Goal: Information Seeking & Learning: Learn about a topic

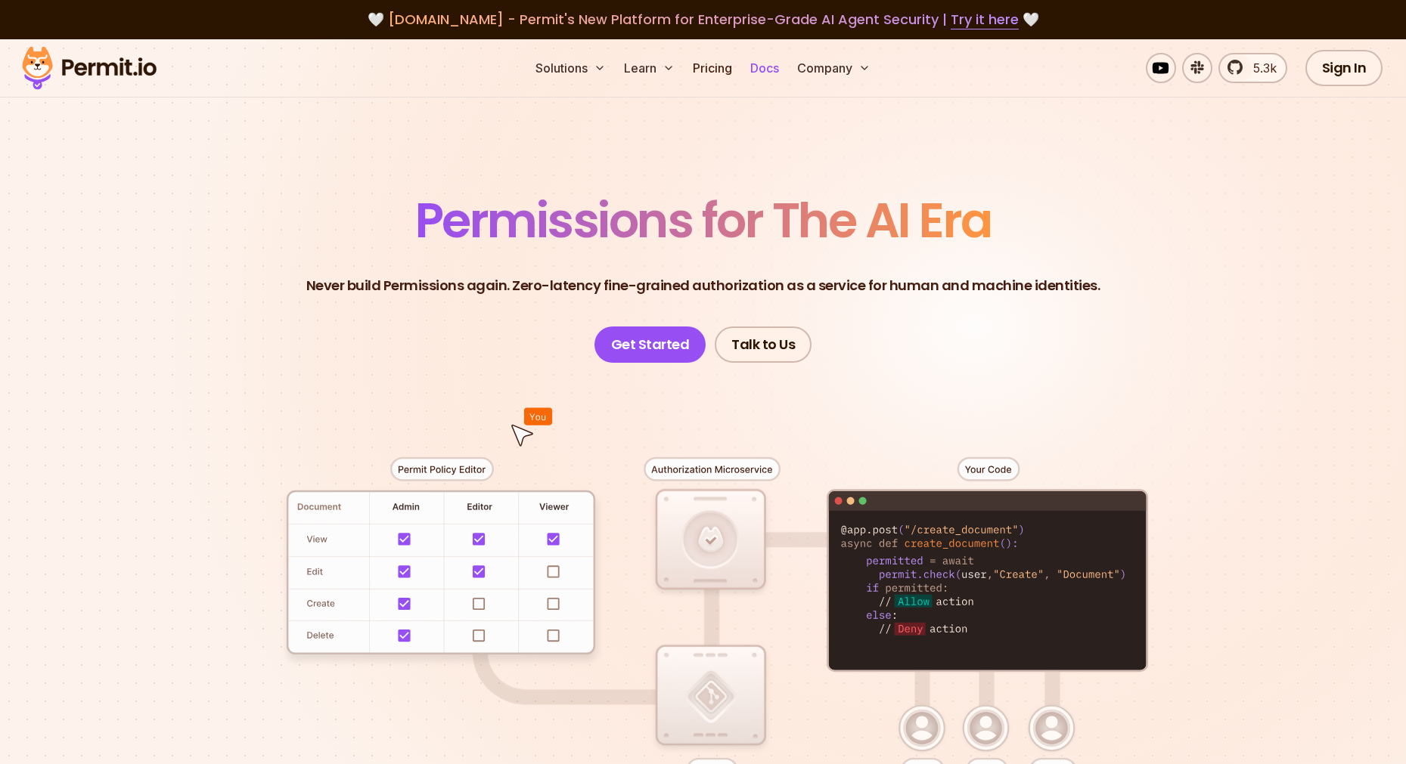
click at [749, 67] on link "Docs" at bounding box center [764, 68] width 41 height 30
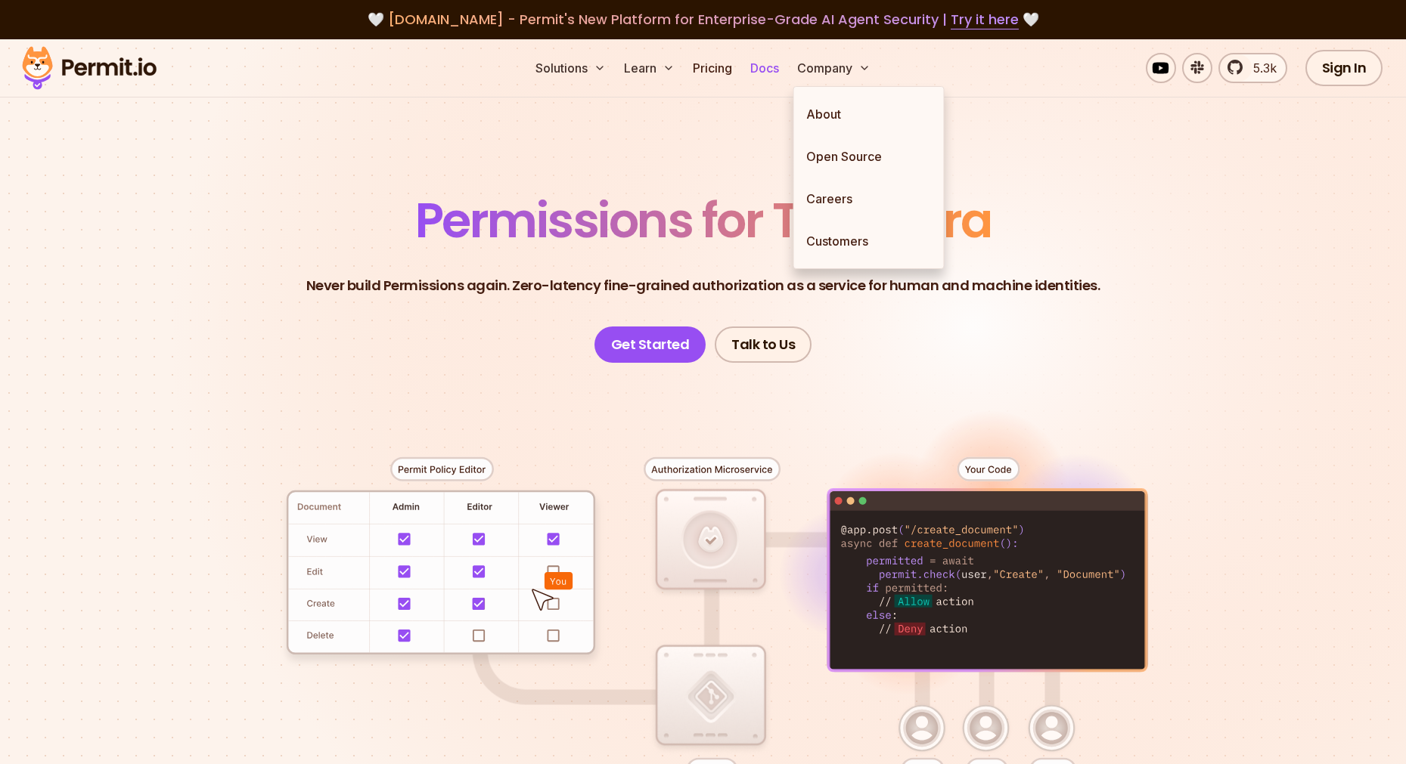
click at [755, 66] on link "Docs" at bounding box center [764, 68] width 41 height 30
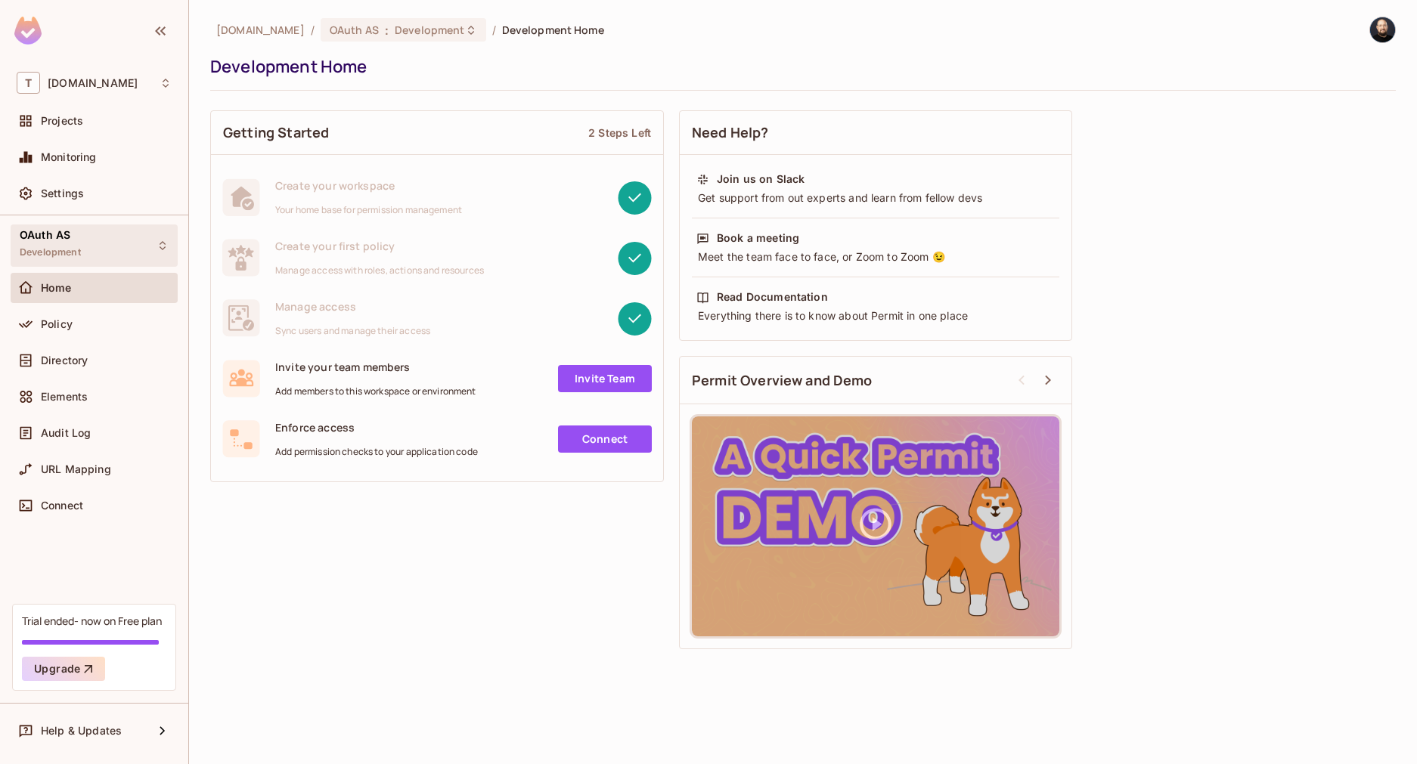
click at [94, 244] on div "OAuth AS Development" at bounding box center [94, 246] width 167 height 42
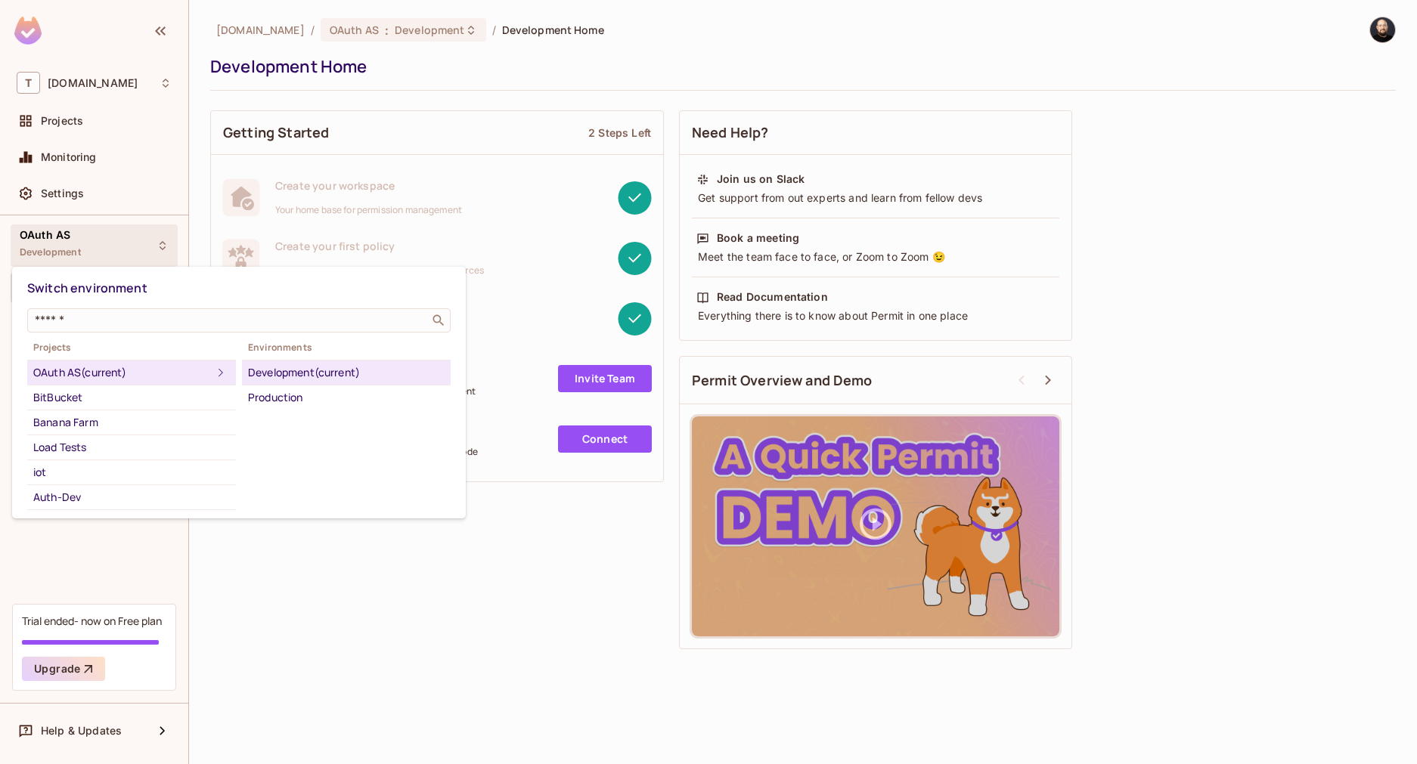
click at [106, 124] on div at bounding box center [708, 382] width 1417 height 764
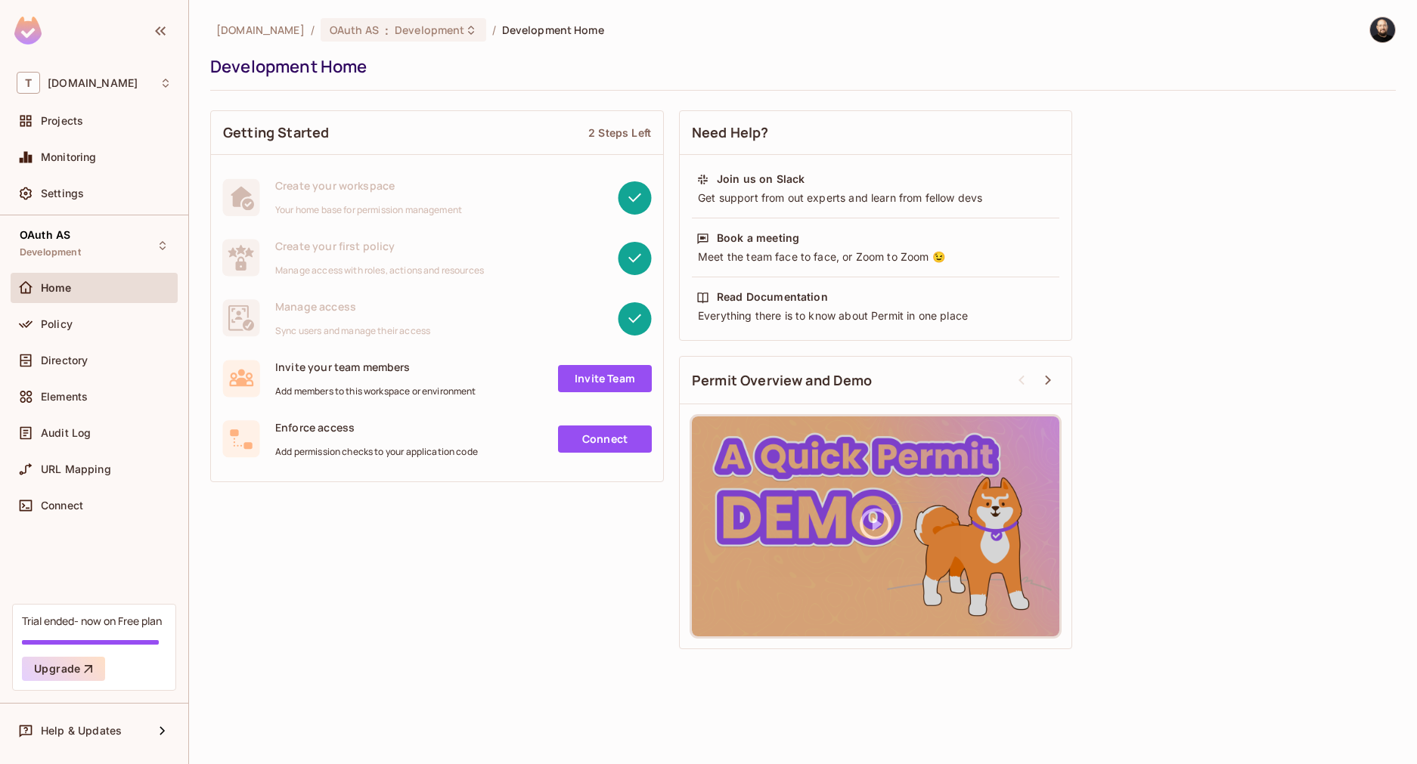
click at [102, 122] on div "Switch environment ​ Projects OAuth AS (current) BitBucket Banana Farm Load Tes…" at bounding box center [708, 382] width 1417 height 764
click at [102, 122] on div "Projects" at bounding box center [106, 121] width 131 height 12
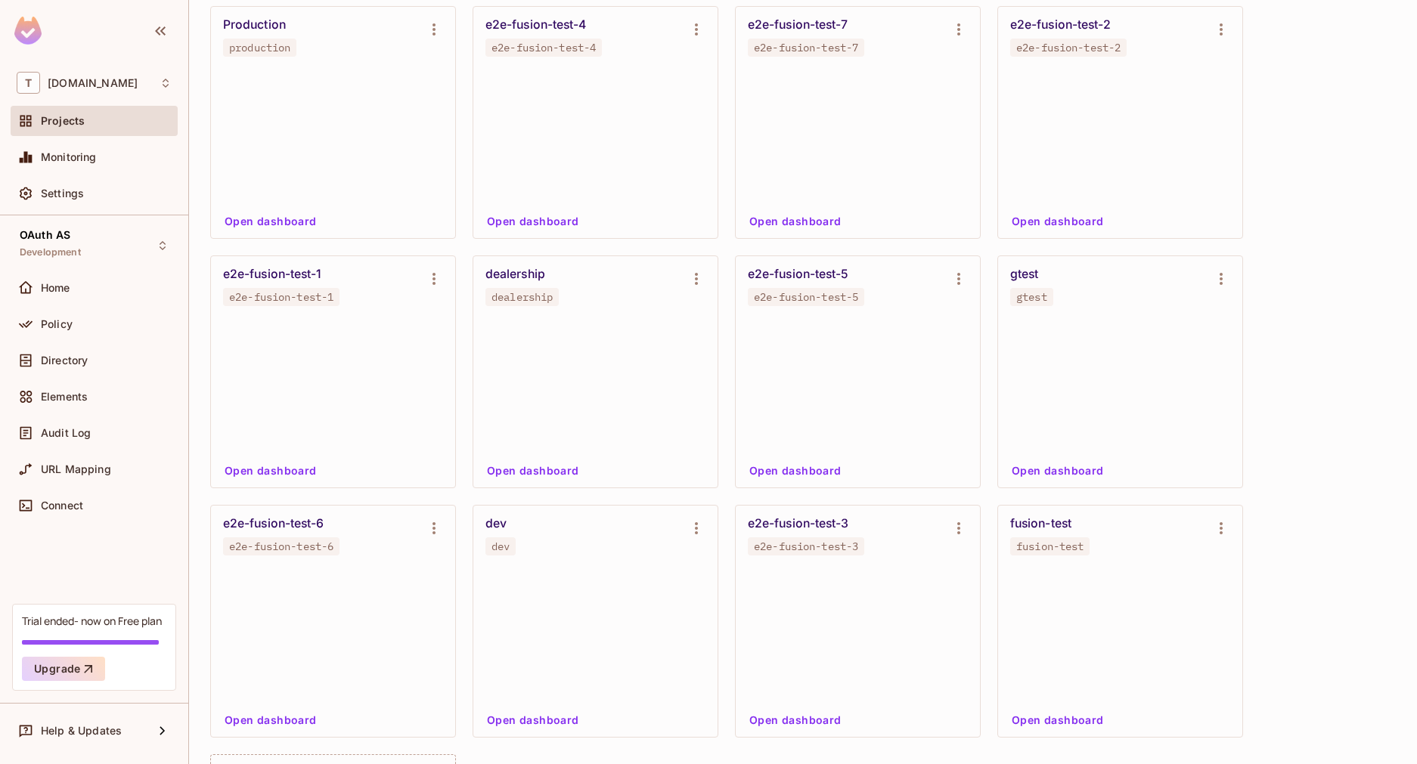
scroll to position [1971, 0]
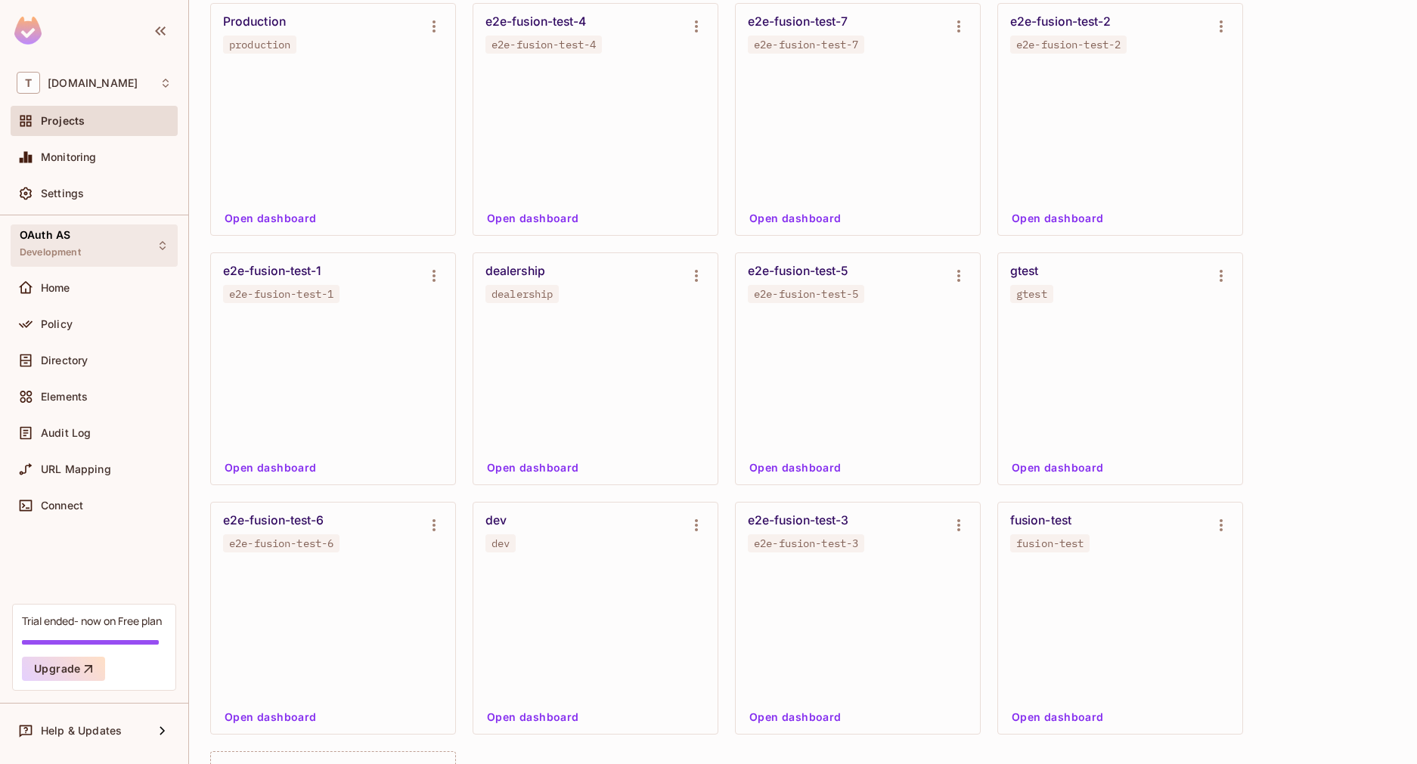
click at [67, 237] on span "OAuth AS" at bounding box center [45, 235] width 51 height 12
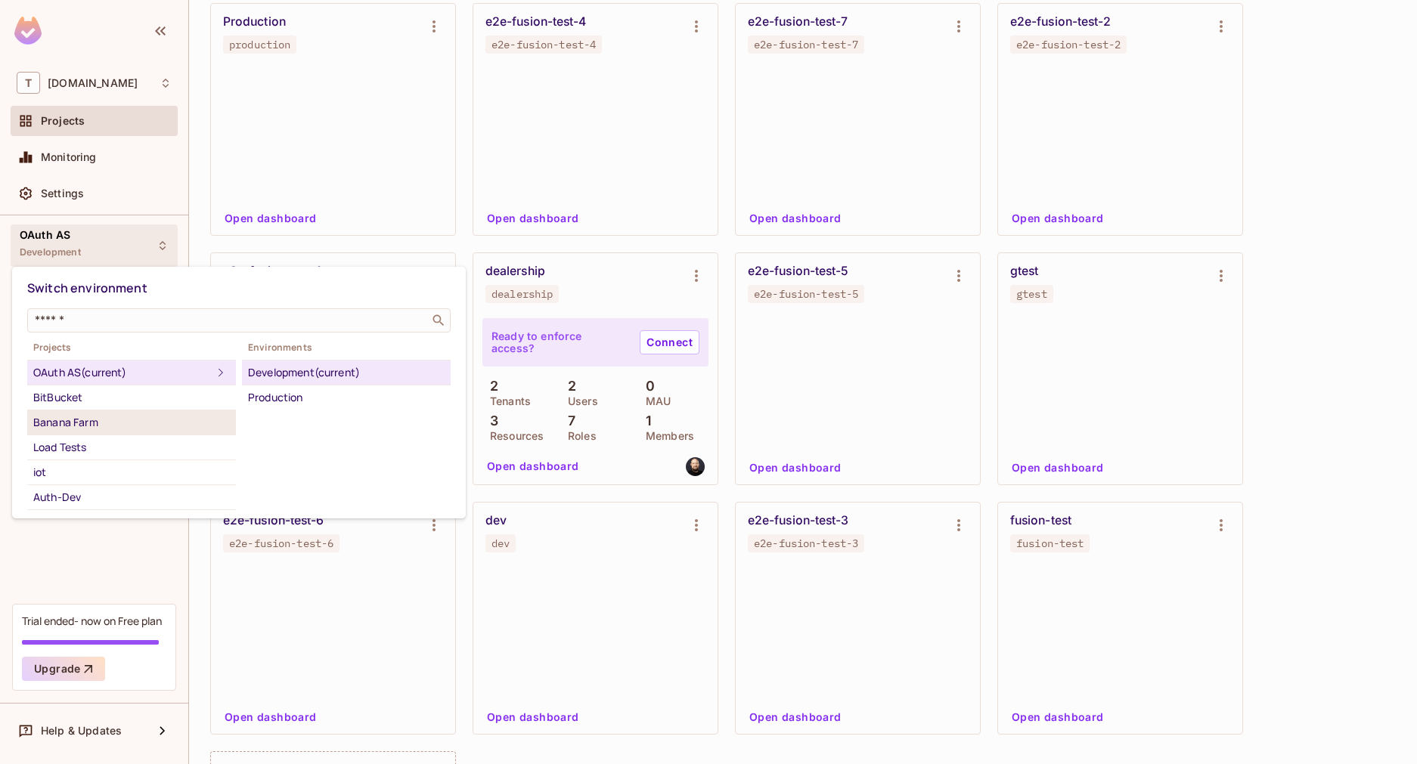
click at [88, 423] on div "Banana Farm" at bounding box center [131, 423] width 197 height 18
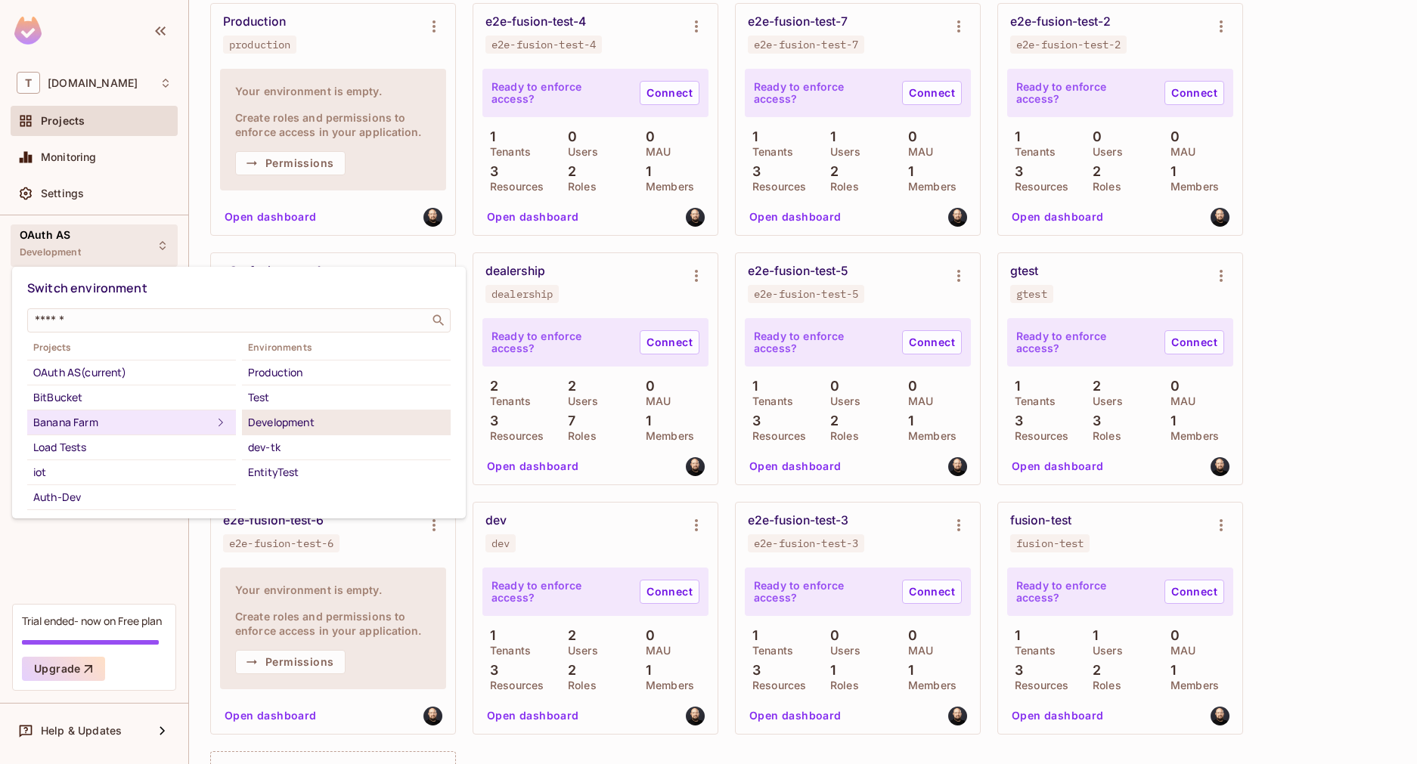
click at [279, 418] on div "Development" at bounding box center [346, 423] width 197 height 18
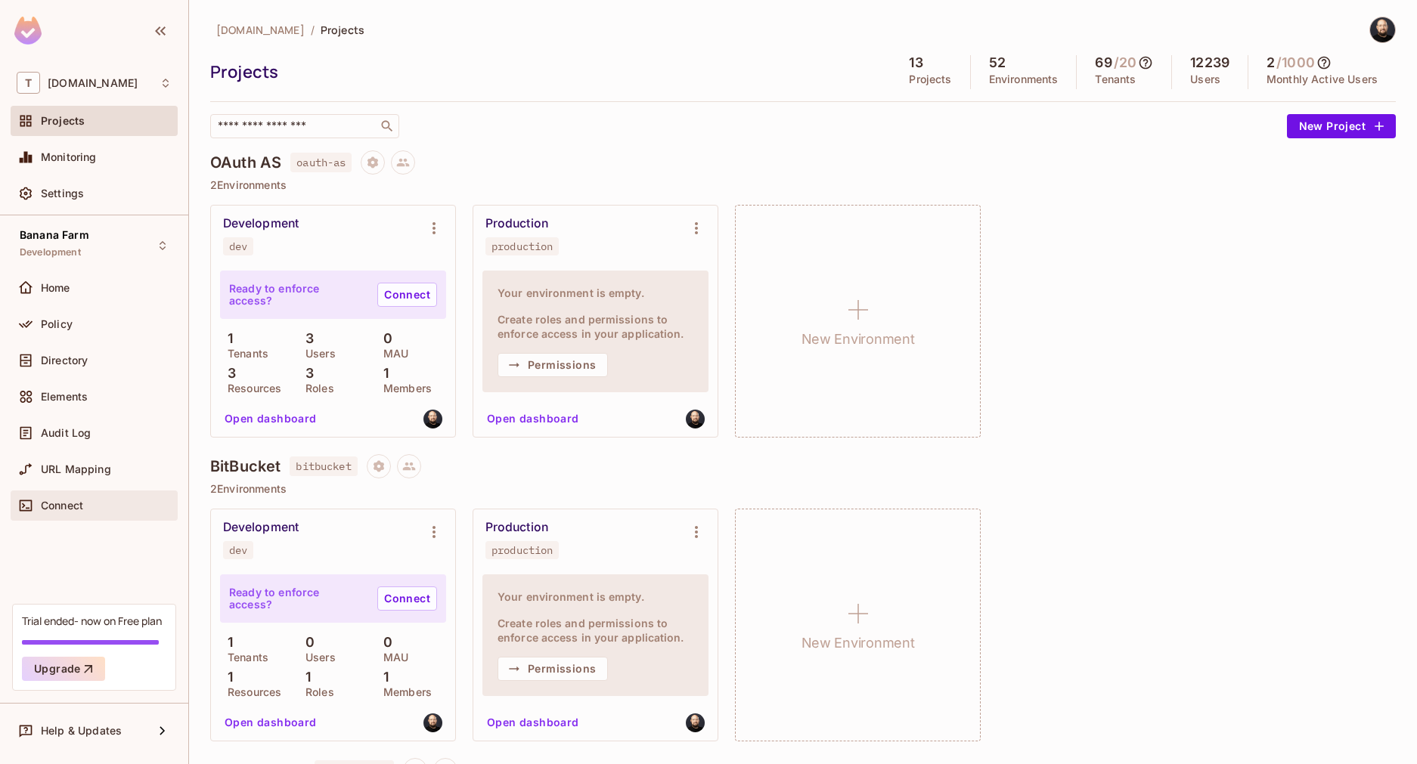
click at [60, 505] on span "Connect" at bounding box center [62, 506] width 42 height 12
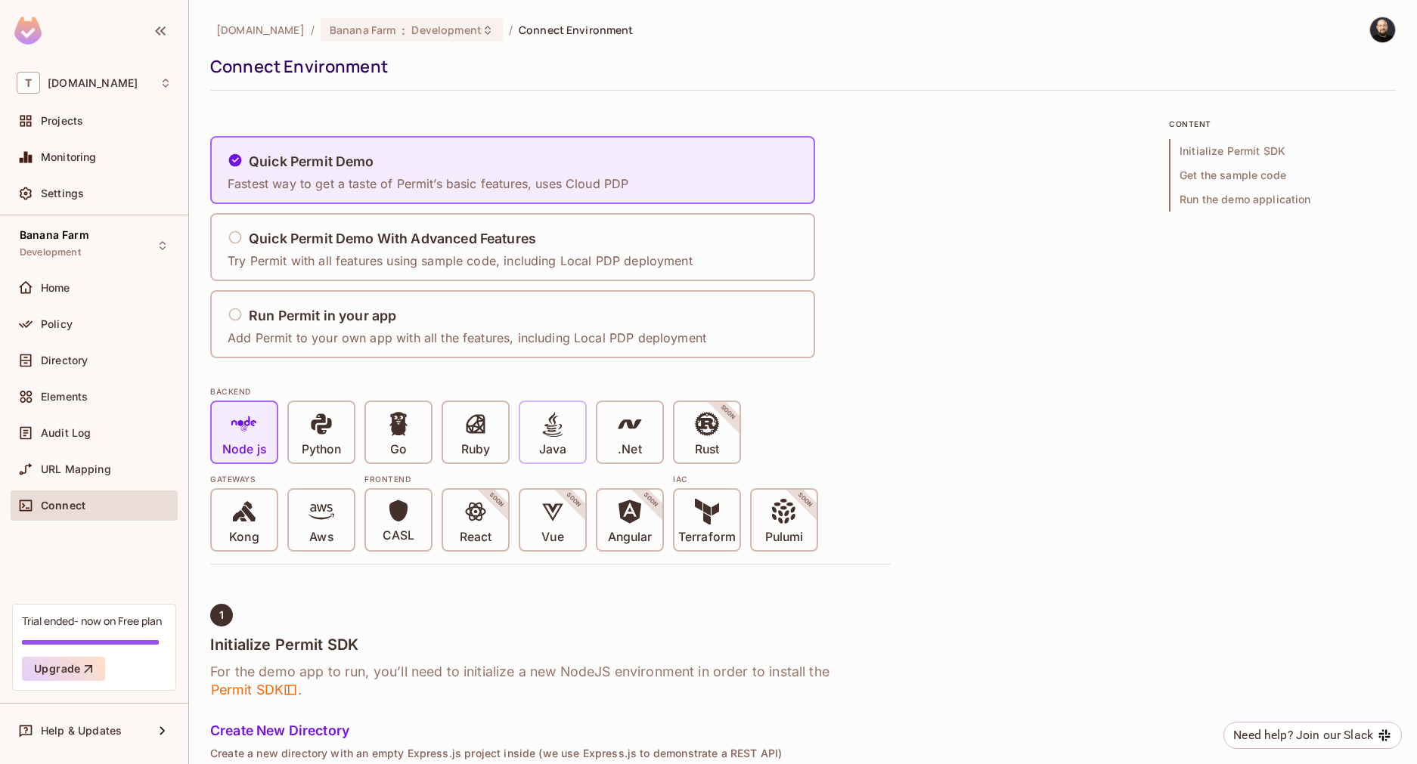
click at [565, 439] on span at bounding box center [553, 426] width 26 height 31
click at [427, 243] on h5 "Quick Permit Demo With Advanced Features" at bounding box center [392, 238] width 287 height 15
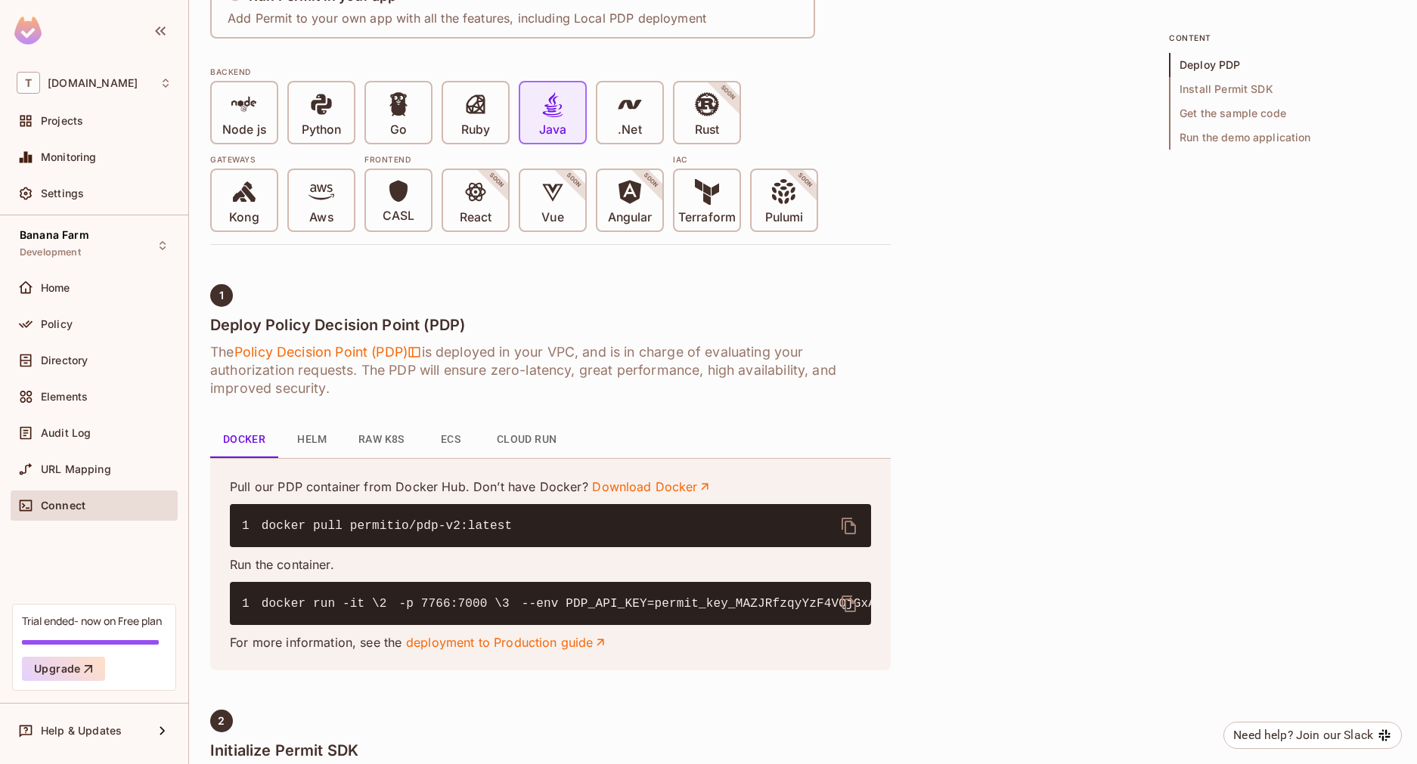
scroll to position [444, 0]
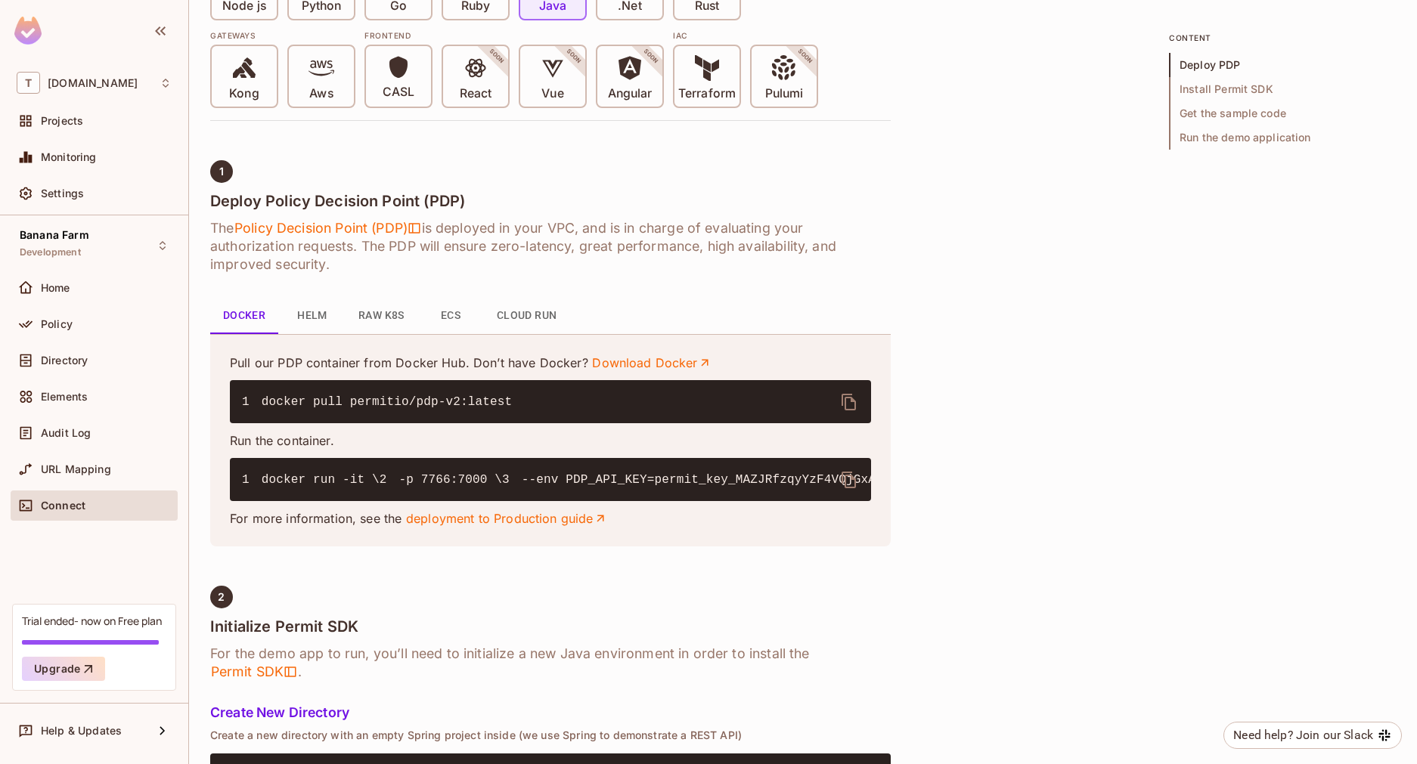
drag, startPoint x: 451, startPoint y: 557, endPoint x: 252, endPoint y: 482, distance: 212.8
click at [252, 482] on pre "1 docker run -it \ 2 -p 7766:7000 \ 3 --env PDP_API_KEY=permit_key_MAZJRfzqyYzF…" at bounding box center [550, 479] width 641 height 43
click at [318, 487] on code "1 docker run -it \ 2 -p 7766:7000 \ 3 --env PDP_API_KEY=permit_key_MAZJRfzqyYzF…" at bounding box center [995, 480] width 1506 height 14
drag, startPoint x: 464, startPoint y: 554, endPoint x: 262, endPoint y: 478, distance: 216.3
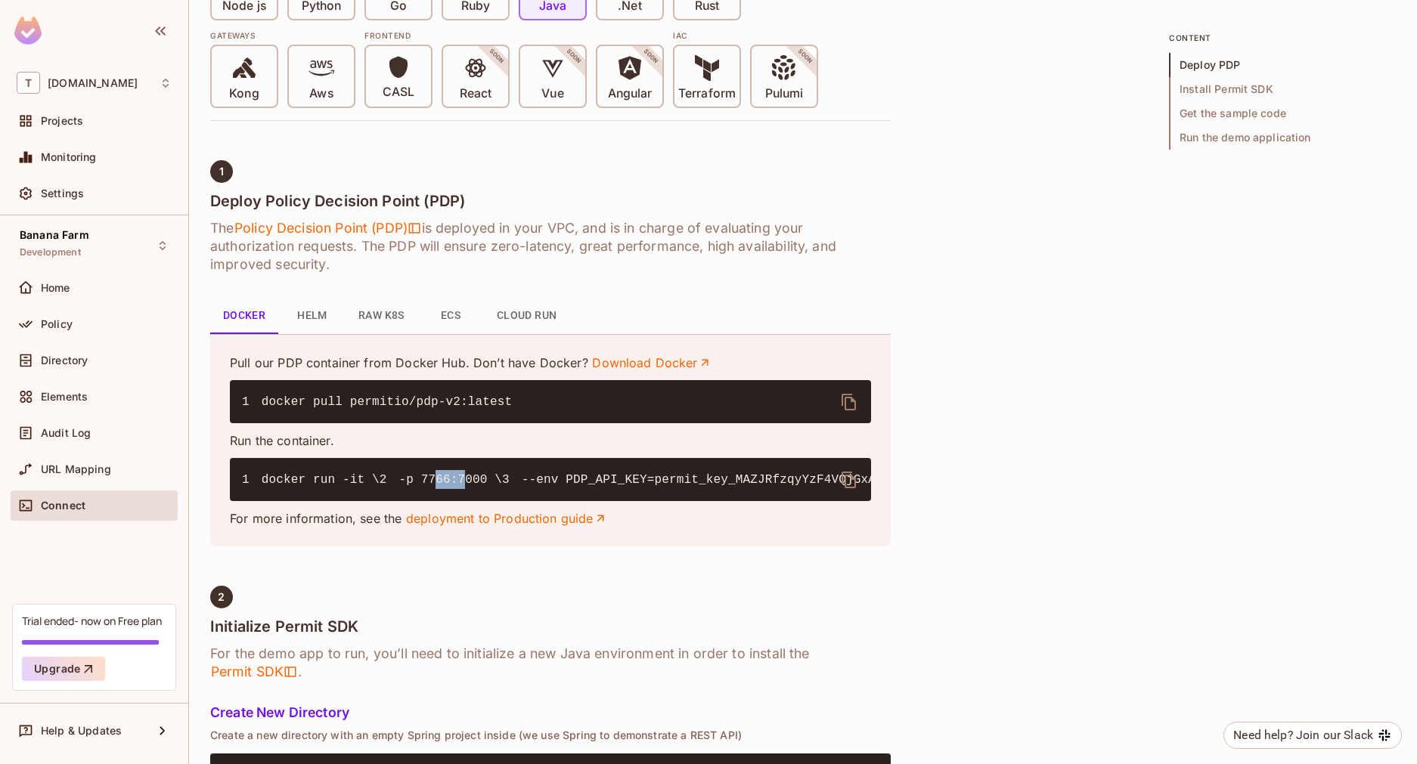
click at [262, 478] on pre "1 docker run -it \ 2 -p 7766:7000 \ 3 --env PDP_API_KEY=permit_key_MAZJRfzqyYzF…" at bounding box center [550, 479] width 641 height 43
copy code "docker run -it \ 2 -p 7766:7000 \ 3 --env PDP_API_KEY=permit_key_MAZJRfzqyYzF4V…"
click at [82, 259] on div "Banana Farm Development" at bounding box center [55, 245] width 70 height 33
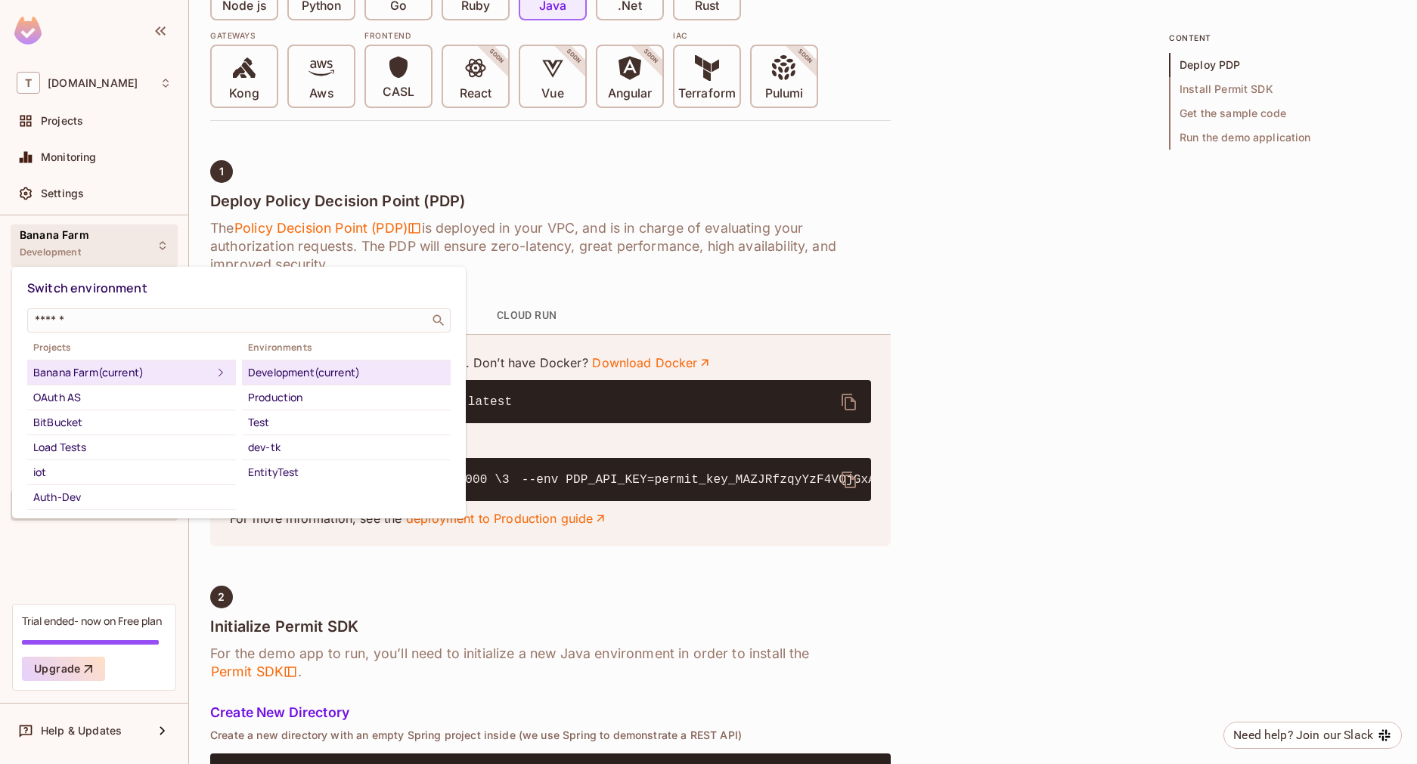
drag, startPoint x: 262, startPoint y: 206, endPoint x: 145, endPoint y: 249, distance: 123.9
click at [260, 206] on div at bounding box center [708, 382] width 1417 height 764
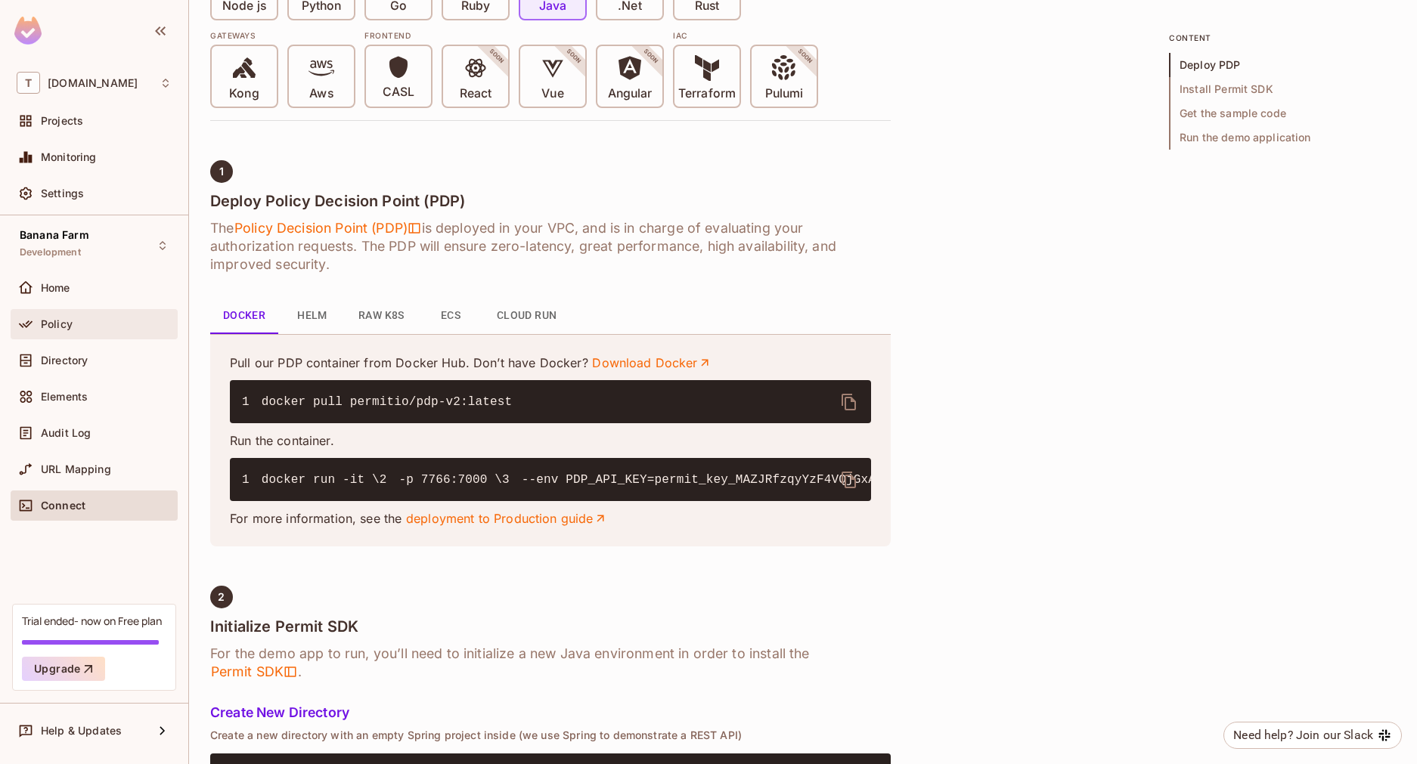
click at [89, 330] on div "Policy" at bounding box center [106, 324] width 131 height 12
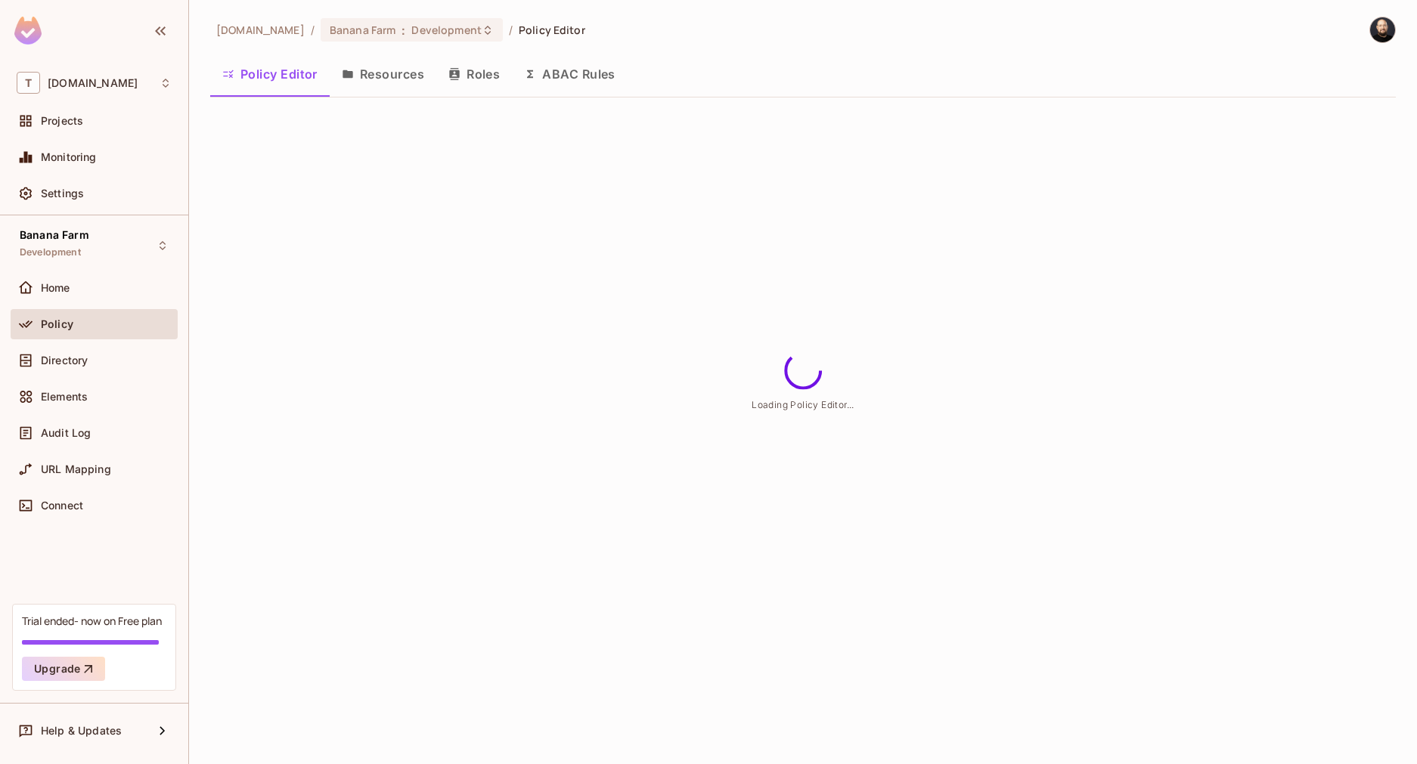
click at [390, 91] on button "Resources" at bounding box center [383, 74] width 107 height 38
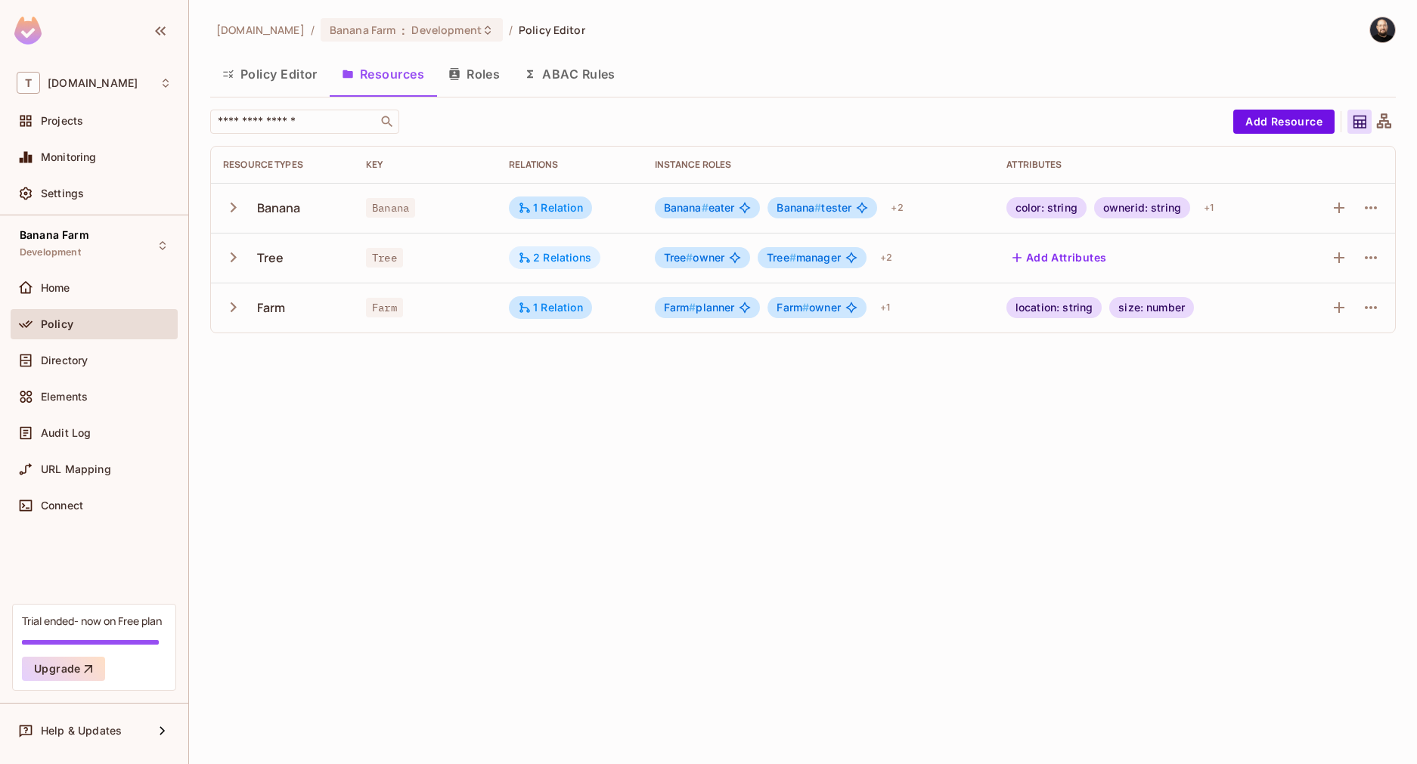
click at [547, 254] on div "2 Relations" at bounding box center [554, 258] width 73 height 14
click at [1390, 116] on div at bounding box center [708, 382] width 1417 height 764
click at [1388, 116] on icon at bounding box center [1384, 122] width 19 height 19
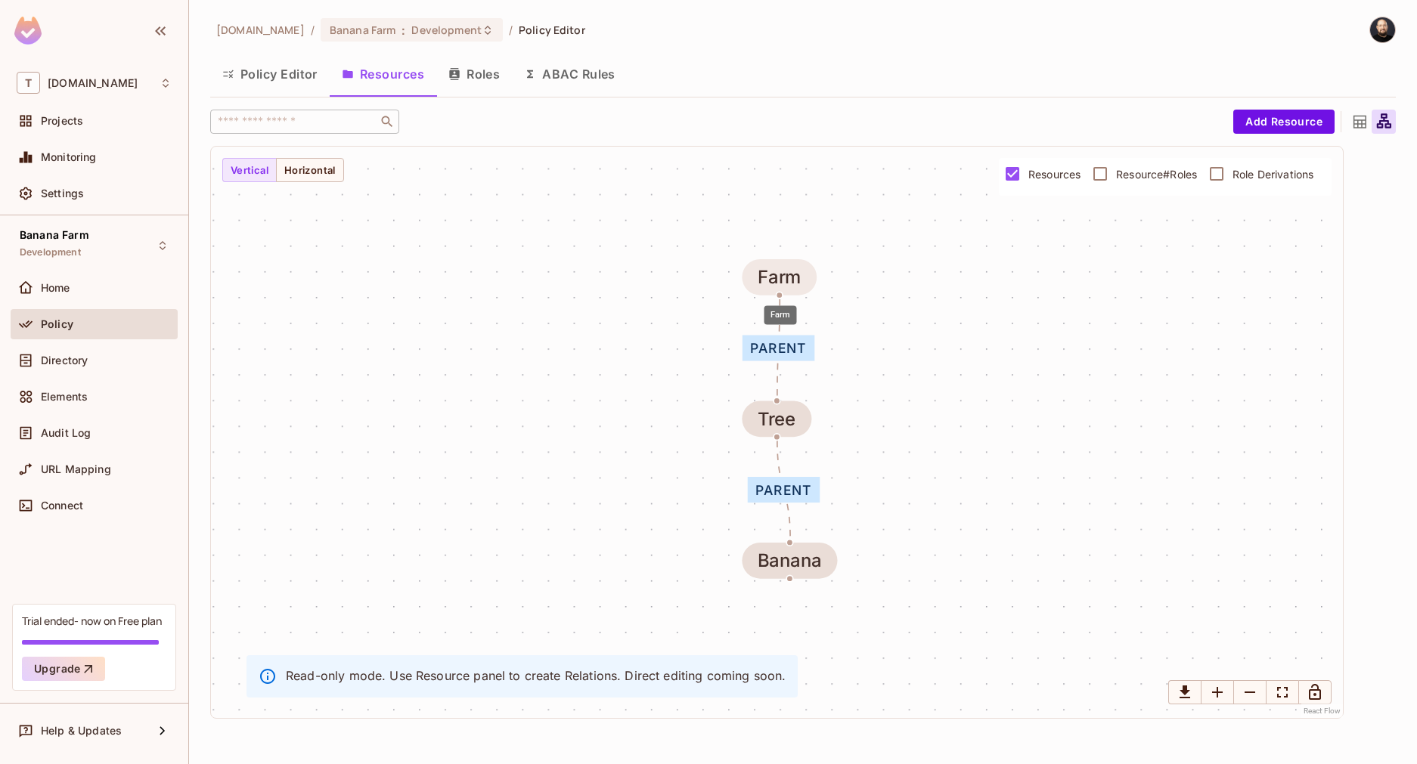
click at [795, 274] on div "Farm" at bounding box center [779, 277] width 43 height 20
click at [1100, 190] on div "Resources Resource#Roles Role Derivations" at bounding box center [1165, 177] width 321 height 38
click at [1123, 172] on span "Resource#Roles" at bounding box center [1156, 174] width 81 height 14
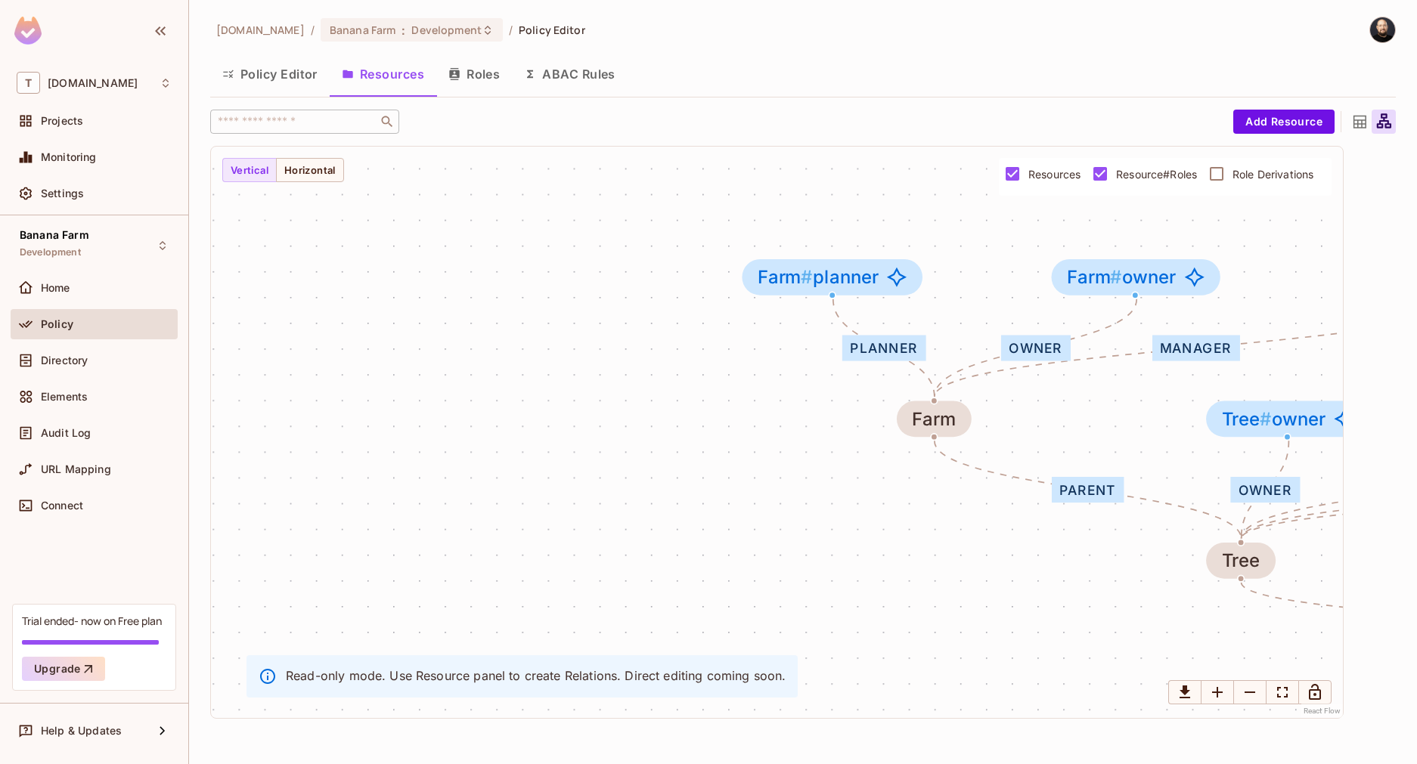
click at [1265, 172] on span "Role Derivations" at bounding box center [1273, 174] width 81 height 14
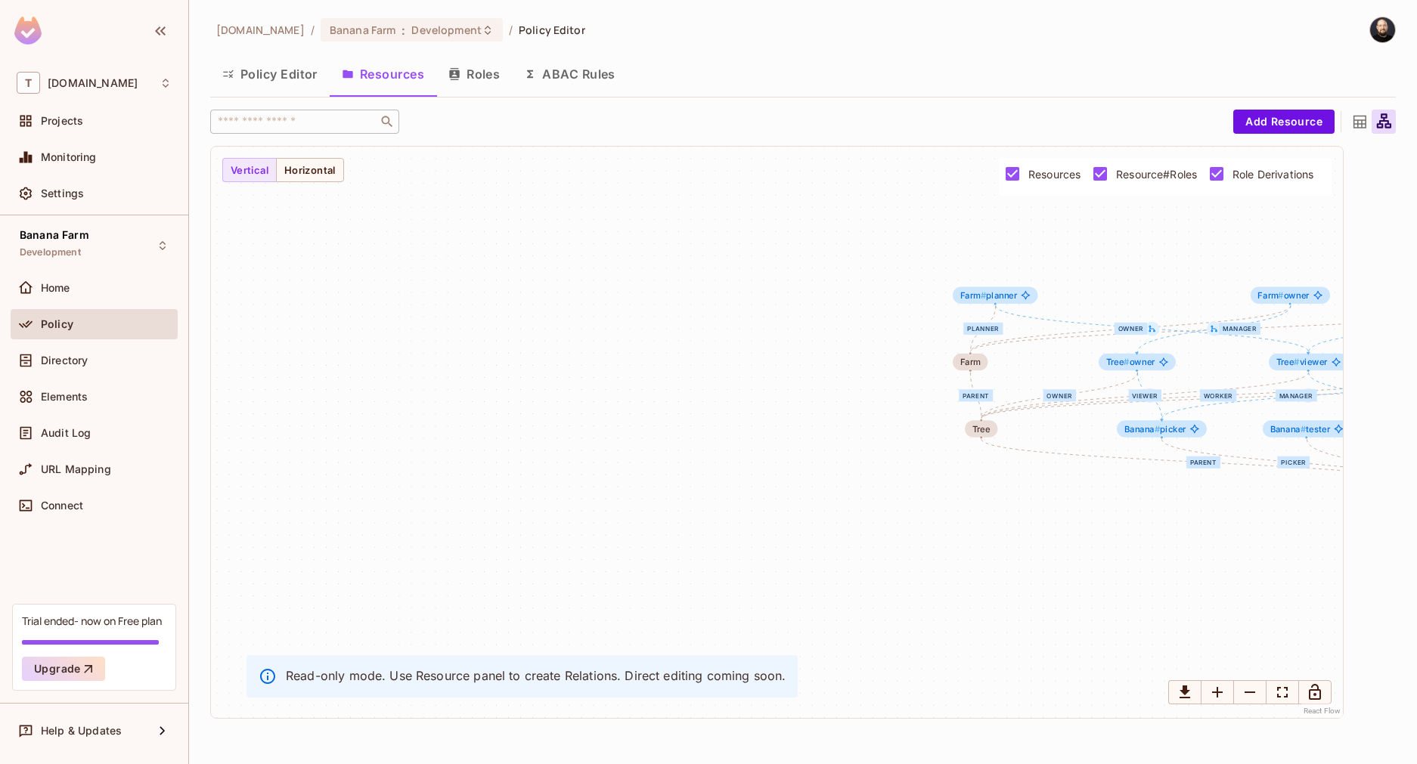
drag, startPoint x: 1053, startPoint y: 336, endPoint x: 628, endPoint y: 322, distance: 425.2
click at [625, 323] on div "eater tester viewer picker parent owner manager worker viewer parent planner ow…" at bounding box center [777, 433] width 1132 height 572
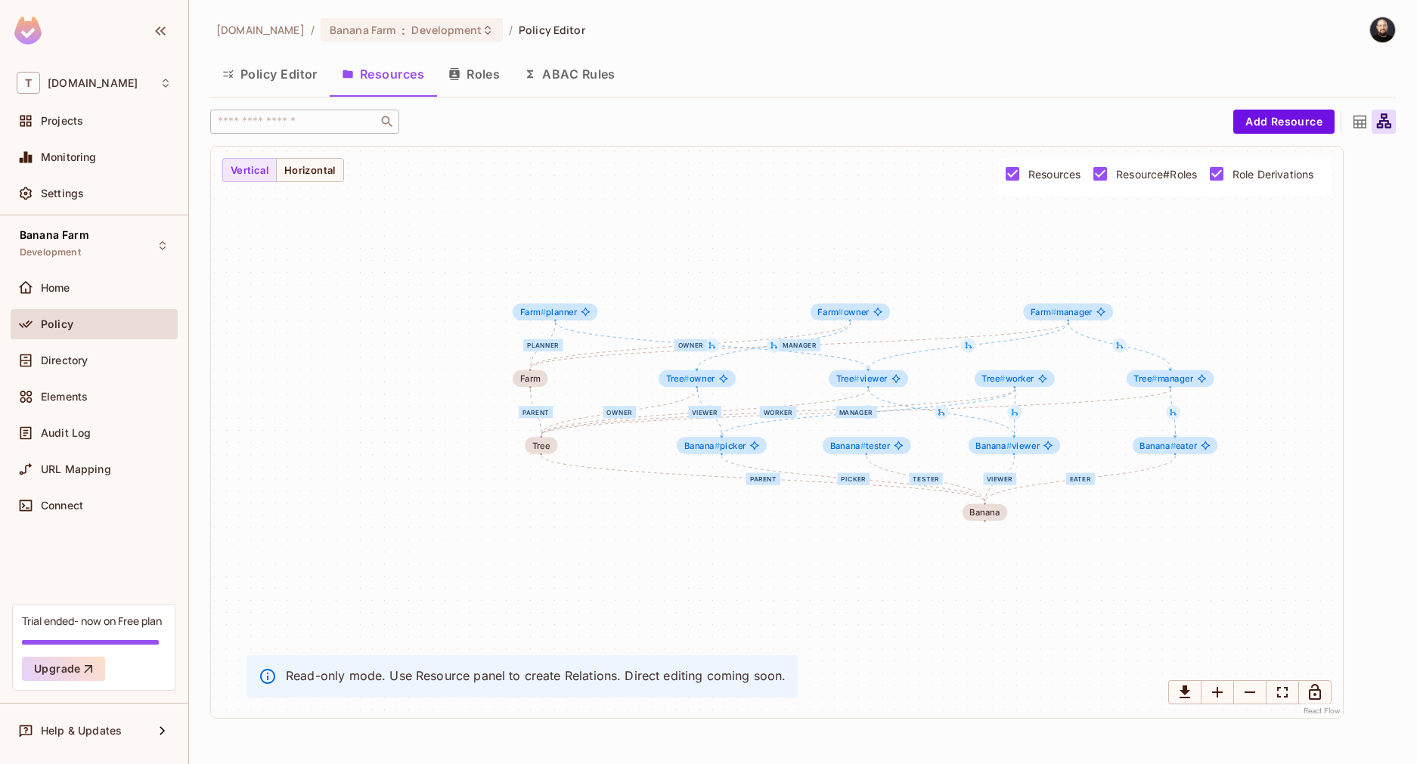
drag, startPoint x: 923, startPoint y: 365, endPoint x: 472, endPoint y: 382, distance: 451.7
click at [478, 383] on div "eater tester viewer picker parent owner manager worker viewer parent planner ow…" at bounding box center [777, 433] width 1132 height 572
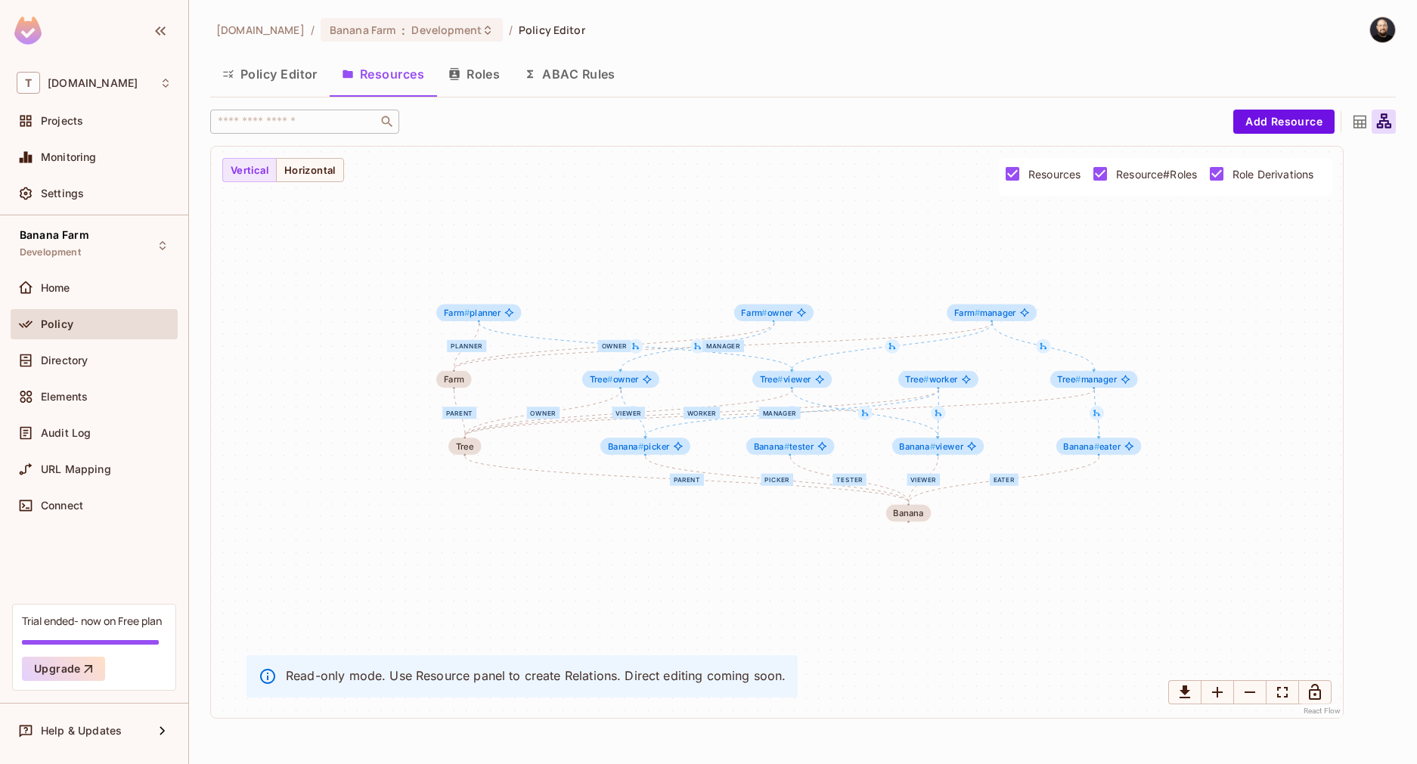
drag, startPoint x: 636, startPoint y: 371, endPoint x: 576, endPoint y: 357, distance: 61.3
click at [550, 364] on div "eater tester viewer picker parent owner manager worker viewer parent planner ow…" at bounding box center [777, 433] width 1132 height 572
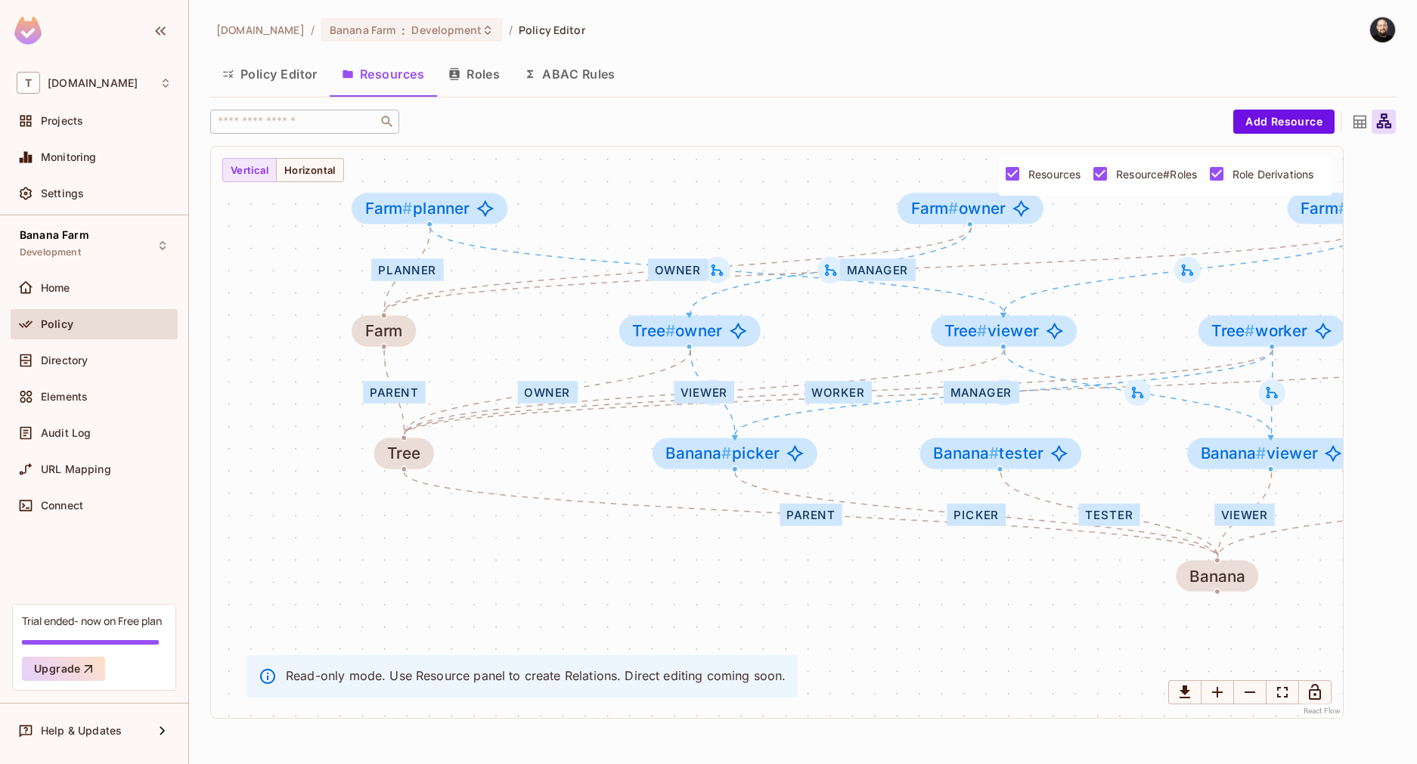
drag, startPoint x: 609, startPoint y: 376, endPoint x: 697, endPoint y: 354, distance: 90.4
click at [721, 356] on div "eater tester viewer picker parent owner manager worker viewer parent planner ow…" at bounding box center [777, 433] width 1132 height 572
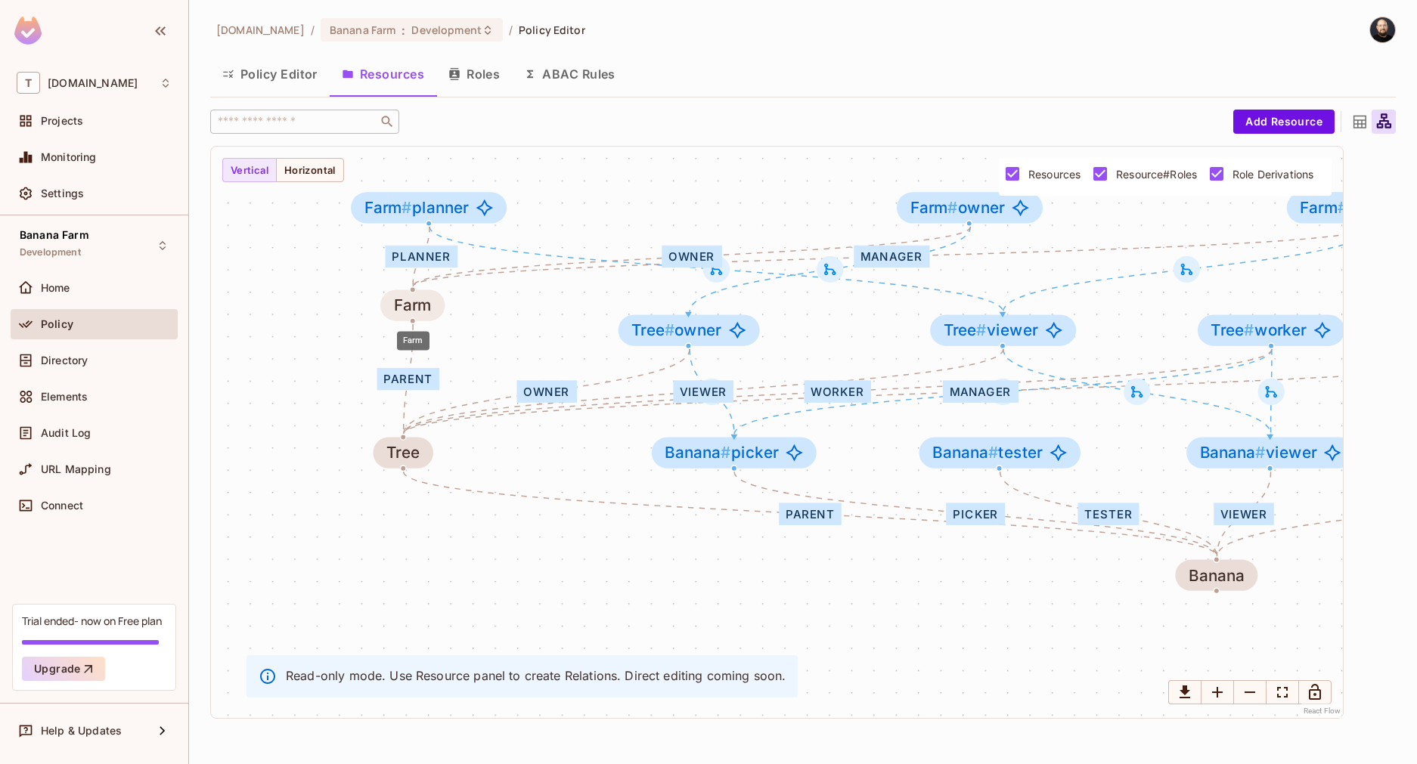
drag, startPoint x: 379, startPoint y: 330, endPoint x: 408, endPoint y: 304, distance: 39.6
click at [408, 304] on div "Farm" at bounding box center [413, 305] width 38 height 18
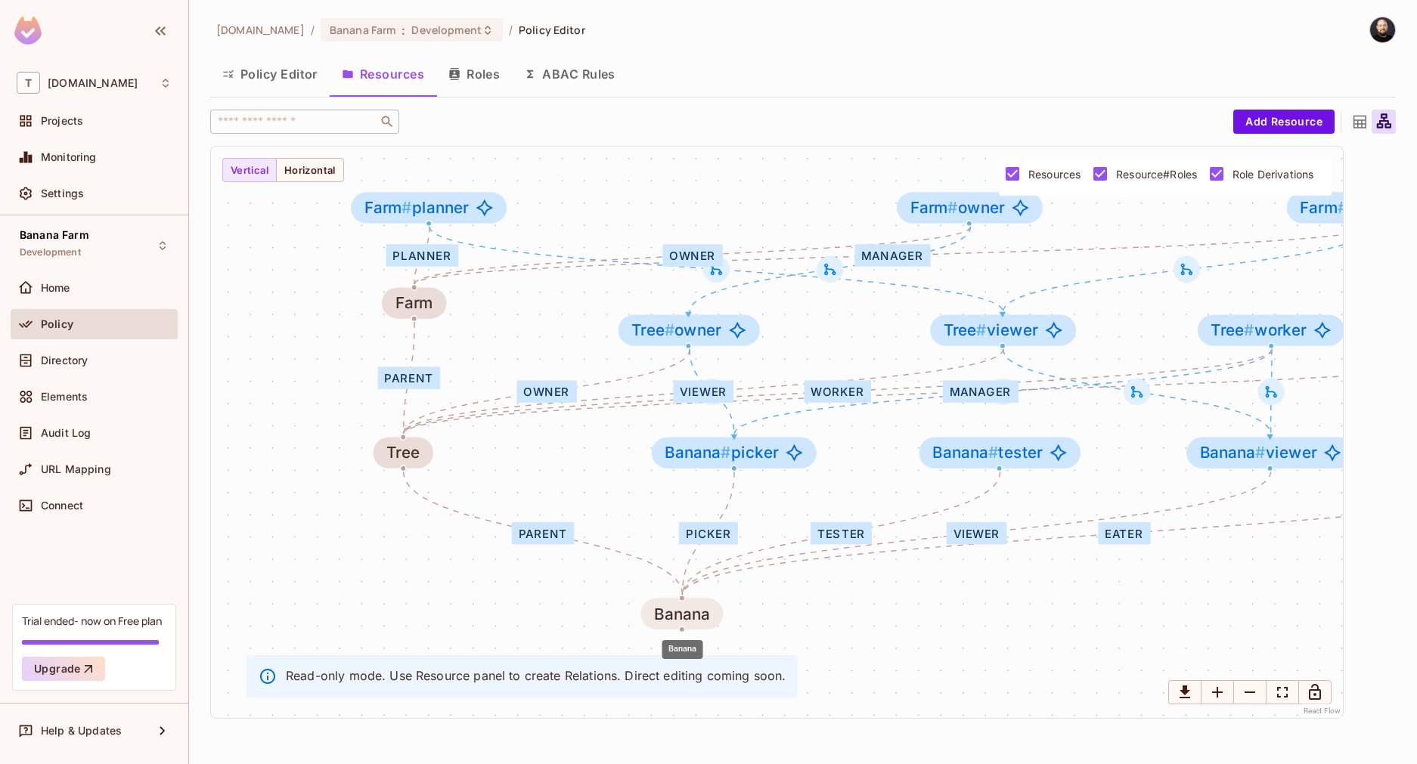
drag, startPoint x: 1188, startPoint y: 566, endPoint x: 646, endPoint y: 606, distance: 543.7
click at [647, 606] on div "Banana" at bounding box center [681, 614] width 82 height 31
click at [1233, 172] on span "Role Derivations" at bounding box center [1273, 174] width 81 height 14
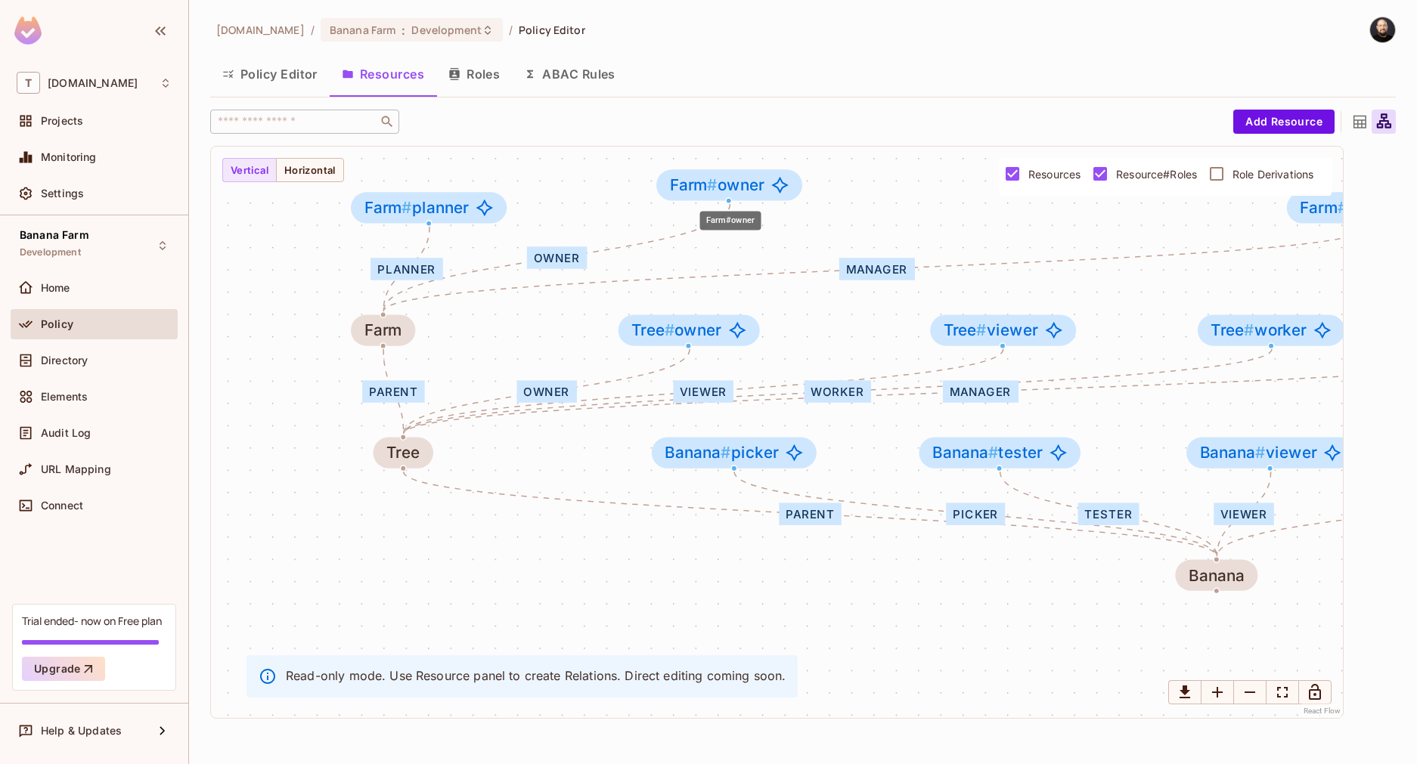
drag, startPoint x: 864, startPoint y: 209, endPoint x: 683, endPoint y: 190, distance: 182.5
click at [683, 190] on span "Farm #" at bounding box center [694, 184] width 48 height 19
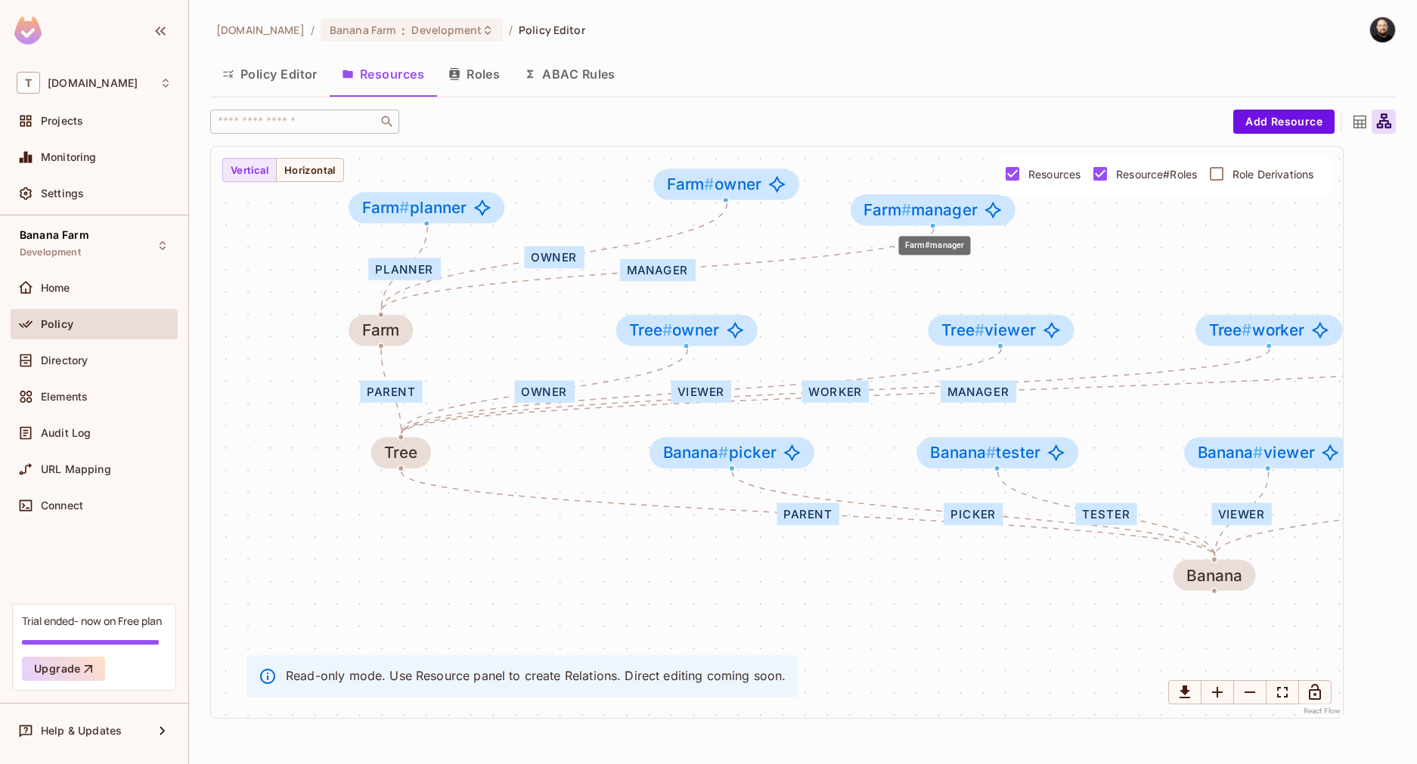
drag, startPoint x: 1306, startPoint y: 212, endPoint x: 869, endPoint y: 213, distance: 437.1
click at [869, 213] on span "Farm #" at bounding box center [888, 209] width 48 height 19
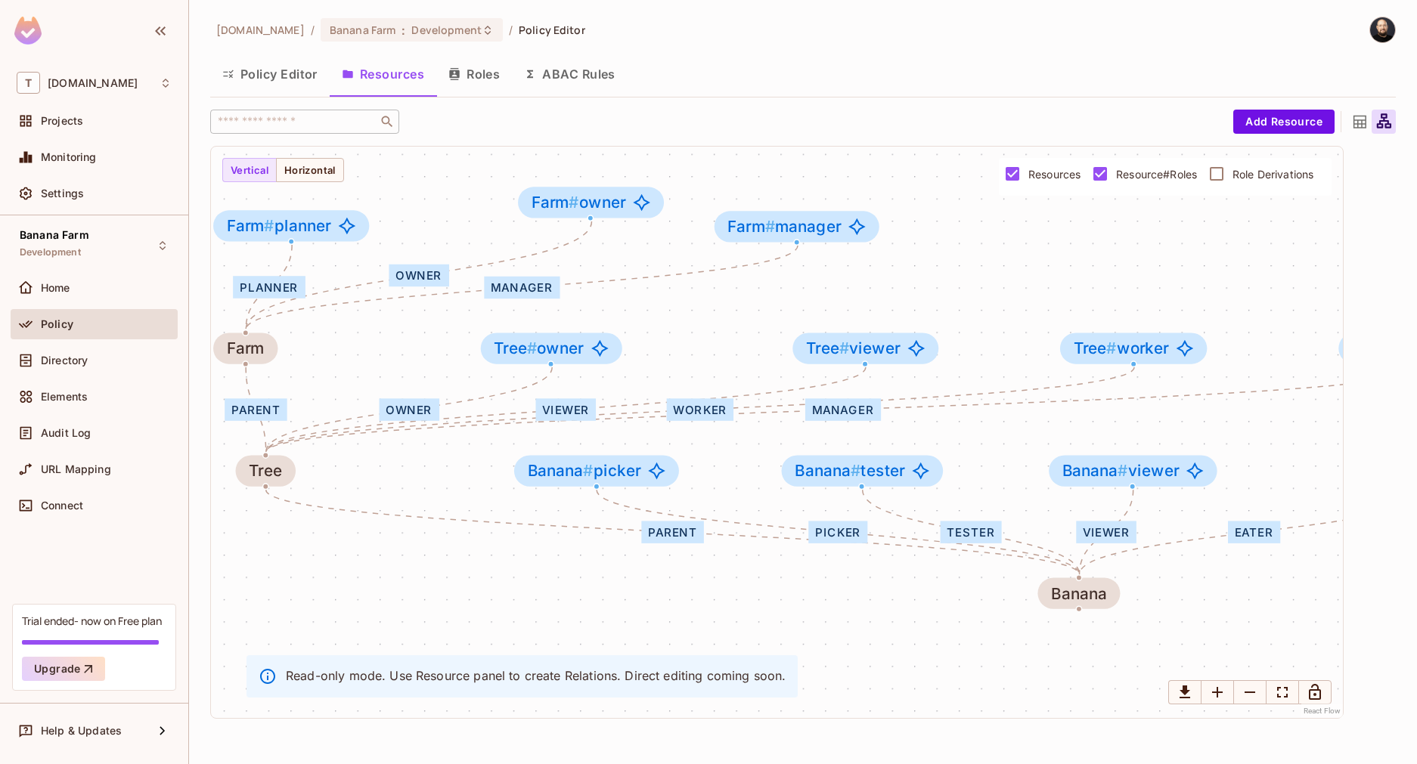
drag, startPoint x: 893, startPoint y: 507, endPoint x: 806, endPoint y: 536, distance: 91.8
click at [806, 536] on div "eater tester viewer picker parent owner manager worker viewer parent planner ow…" at bounding box center [777, 433] width 1132 height 572
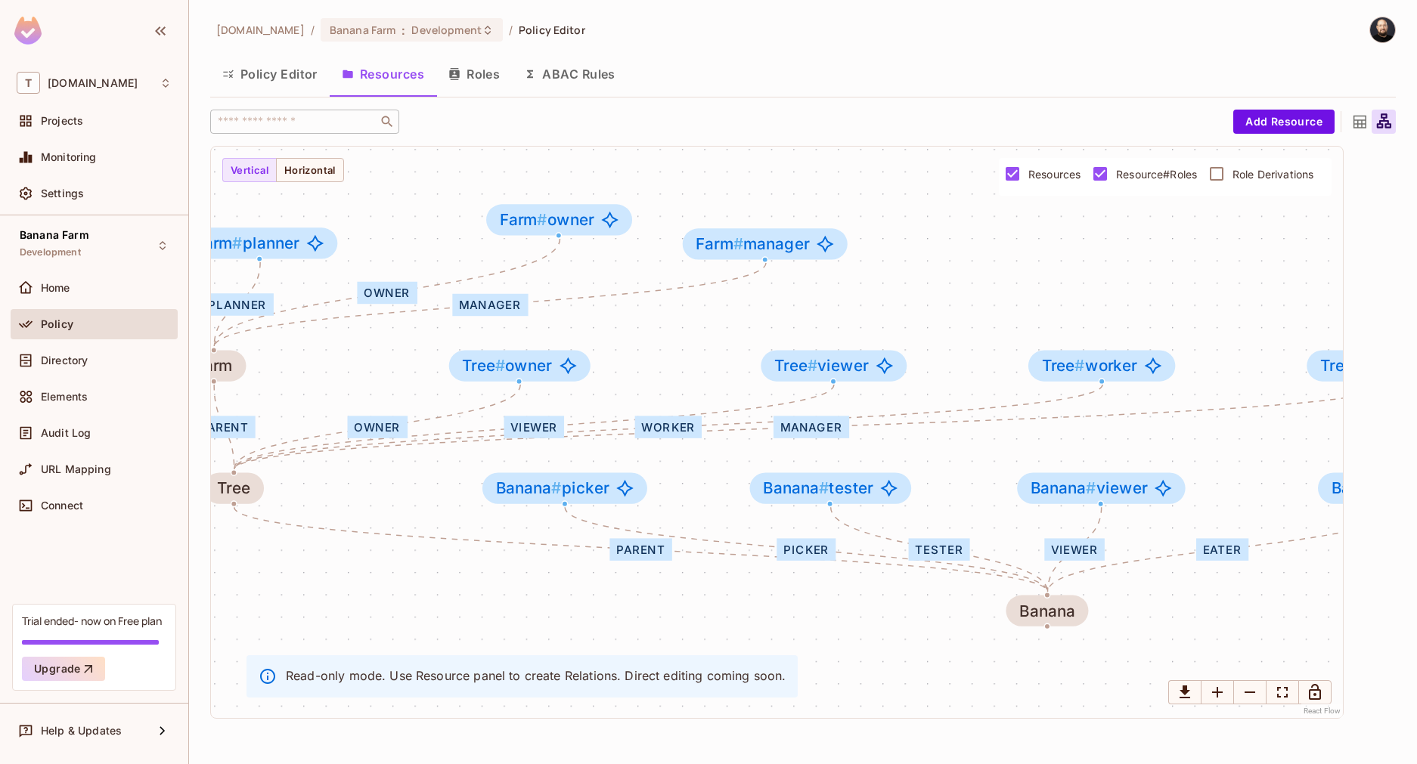
click at [1273, 169] on span "Role Derivations" at bounding box center [1273, 174] width 81 height 14
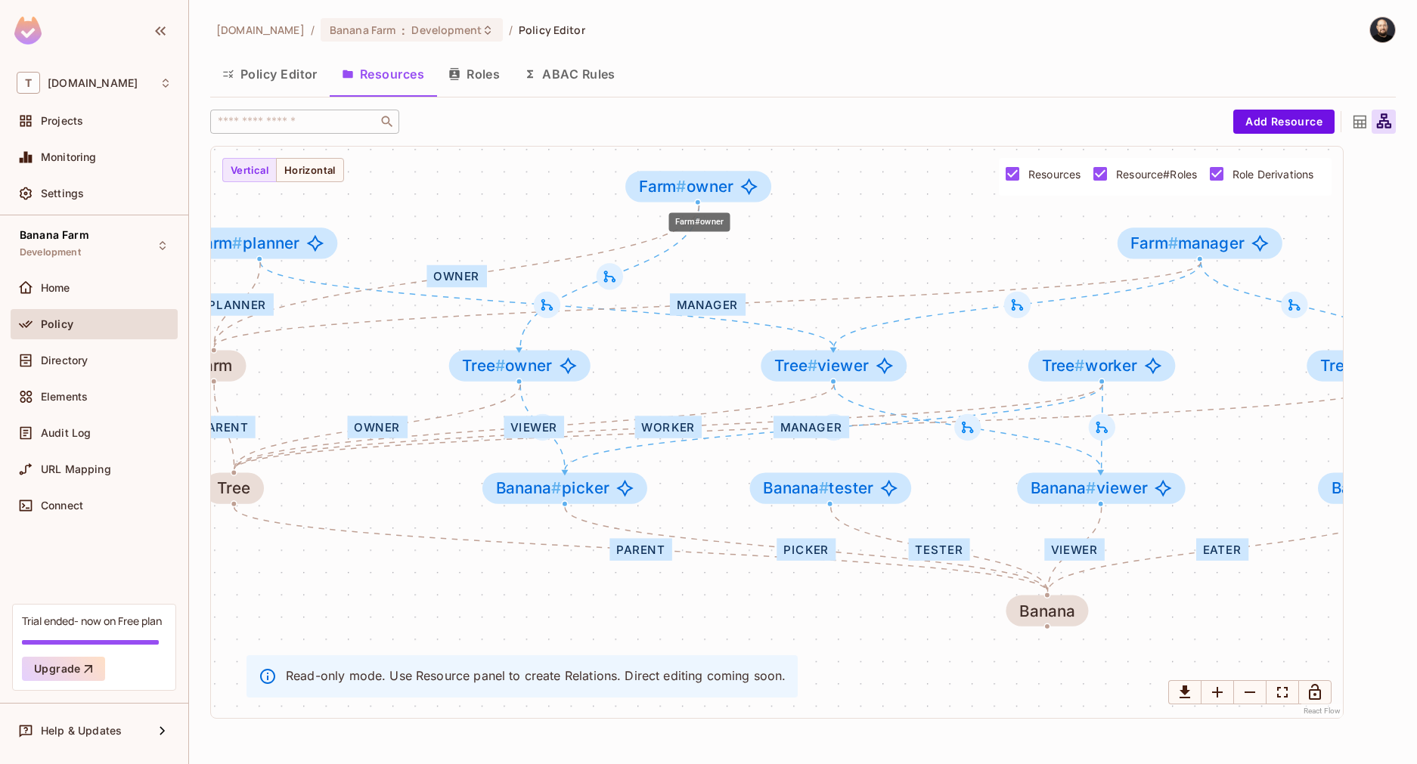
drag, startPoint x: 761, startPoint y: 244, endPoint x: 648, endPoint y: 185, distance: 127.5
click at [648, 185] on span "Farm #" at bounding box center [663, 186] width 48 height 19
click at [610, 281] on icon at bounding box center [605, 276] width 16 height 16
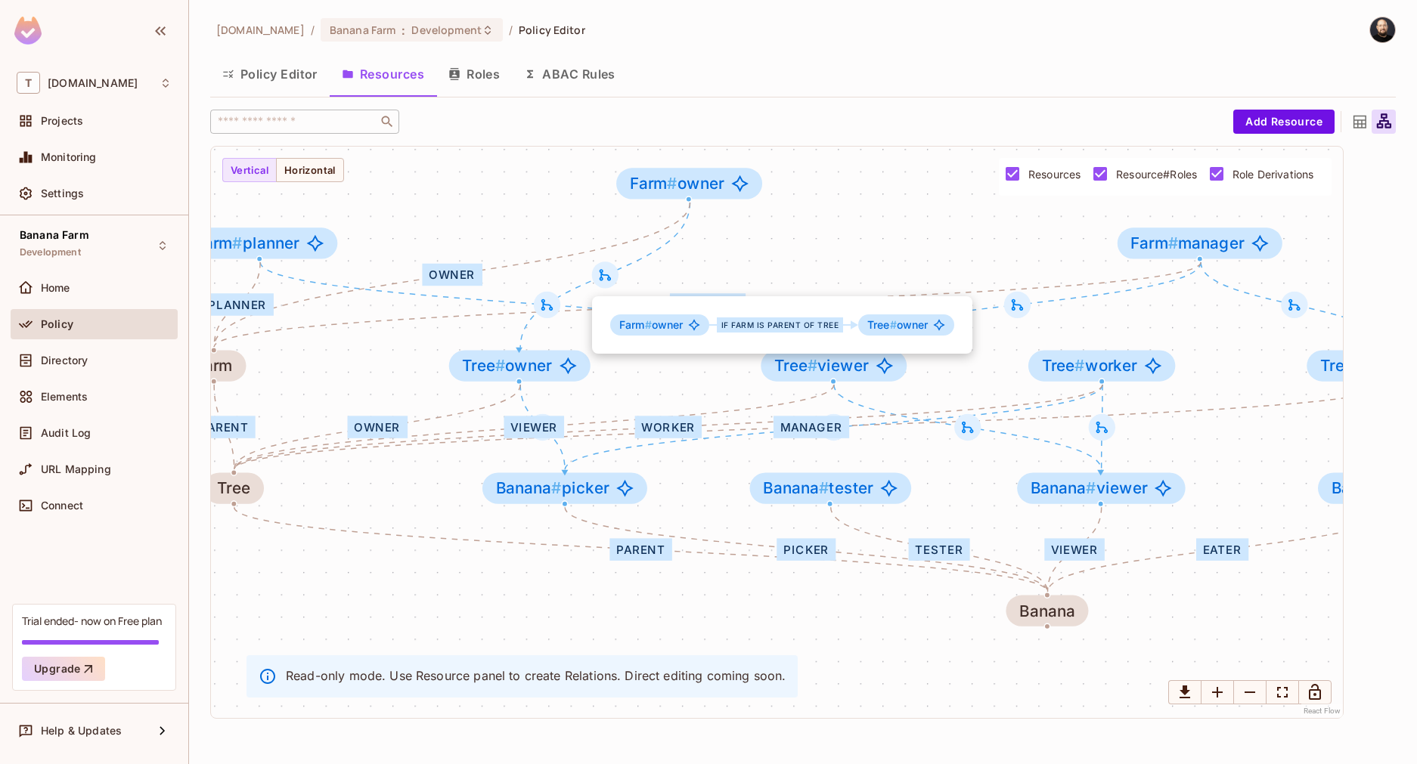
click at [554, 354] on div at bounding box center [708, 382] width 1417 height 764
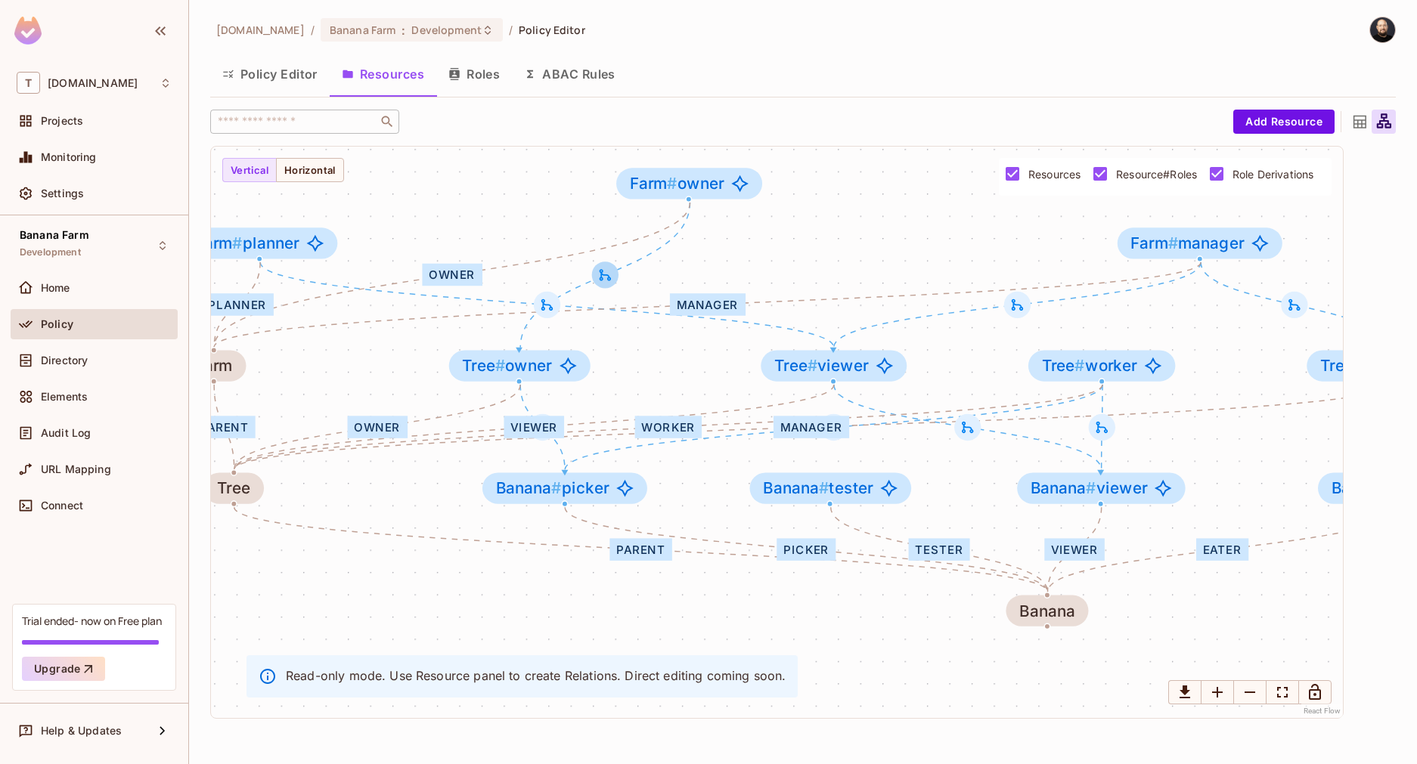
click at [609, 271] on icon at bounding box center [605, 276] width 16 height 16
click at [463, 75] on button "Roles" at bounding box center [474, 74] width 76 height 38
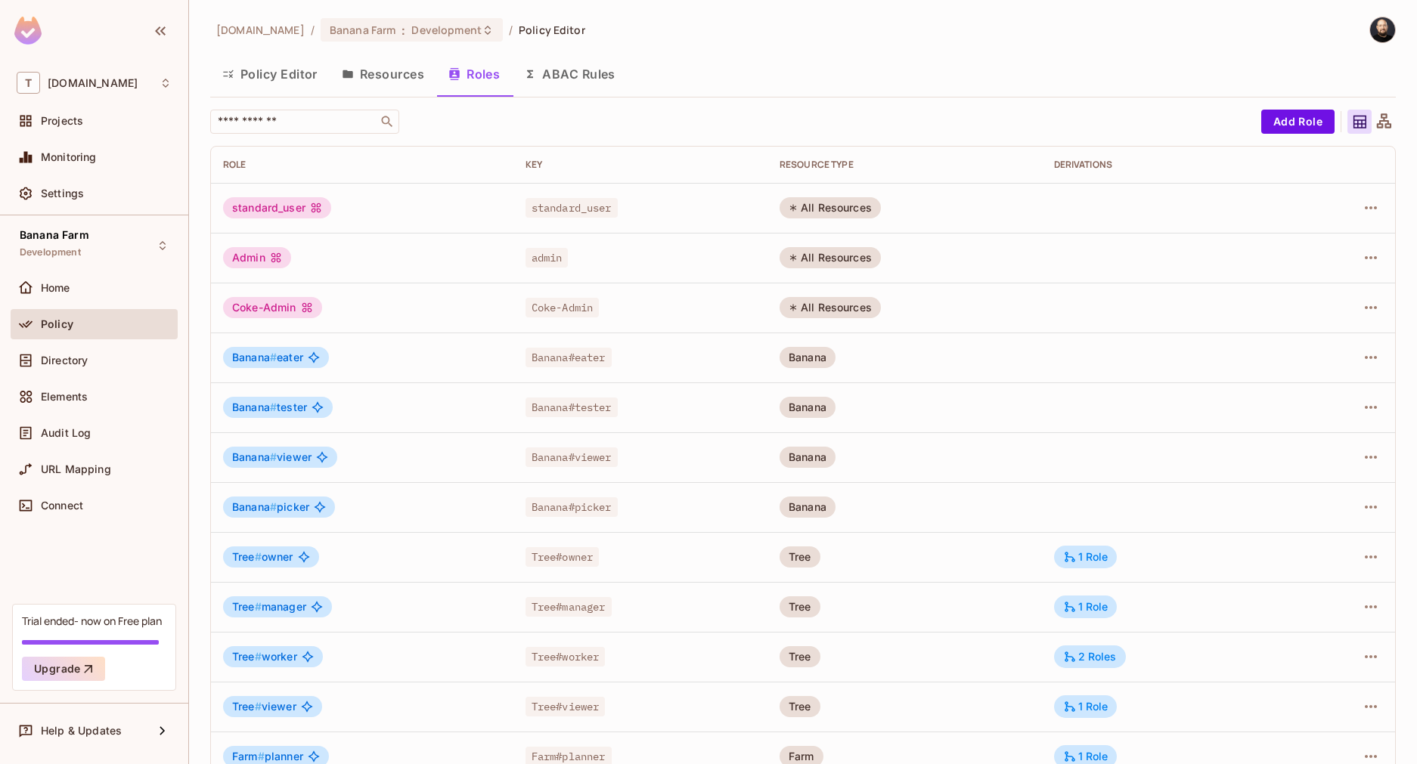
click at [417, 86] on button "Resources" at bounding box center [383, 74] width 107 height 38
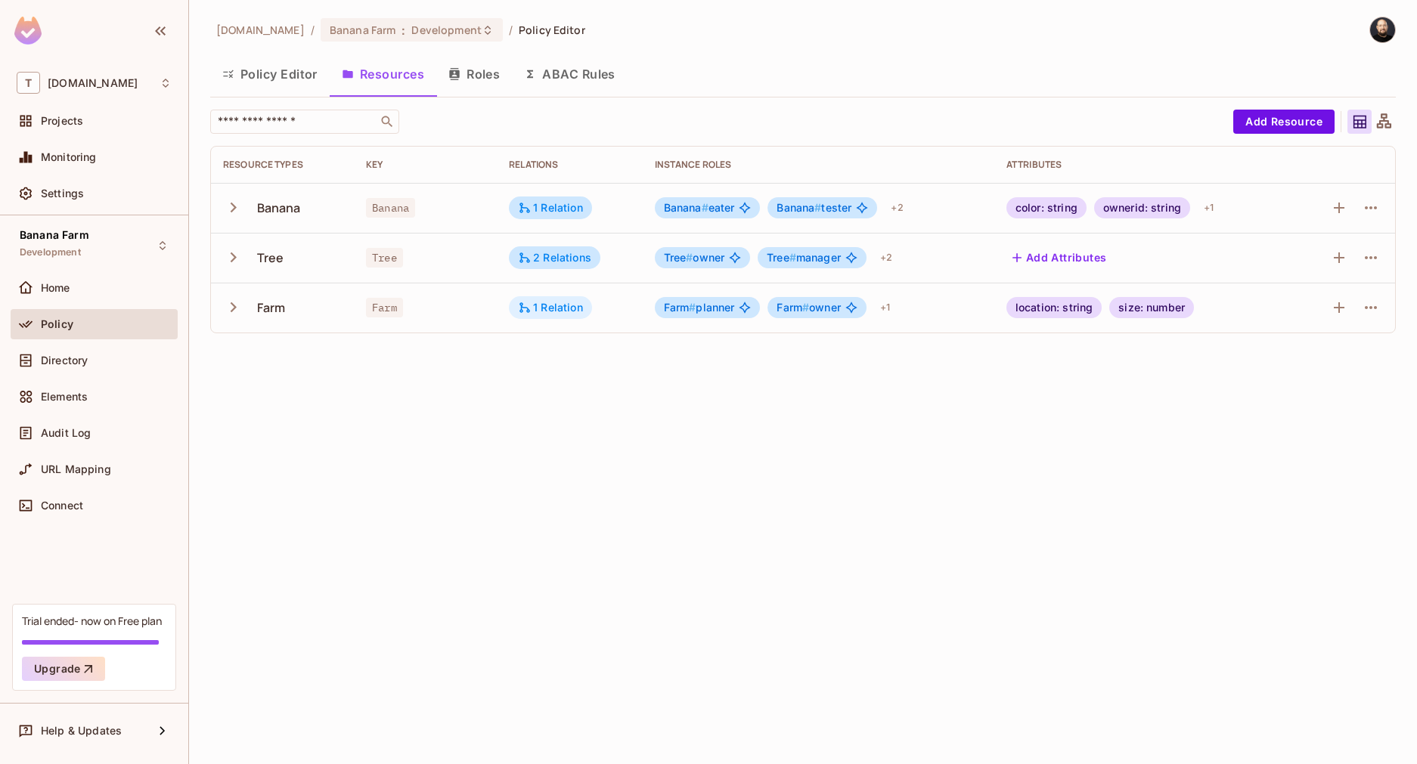
click at [534, 303] on div "1 Relation" at bounding box center [550, 308] width 65 height 14
click at [569, 253] on div at bounding box center [708, 382] width 1417 height 764
click at [562, 255] on div "2 Relations" at bounding box center [554, 258] width 73 height 14
click at [554, 212] on div at bounding box center [708, 382] width 1417 height 764
click at [482, 79] on button "Roles" at bounding box center [474, 74] width 76 height 38
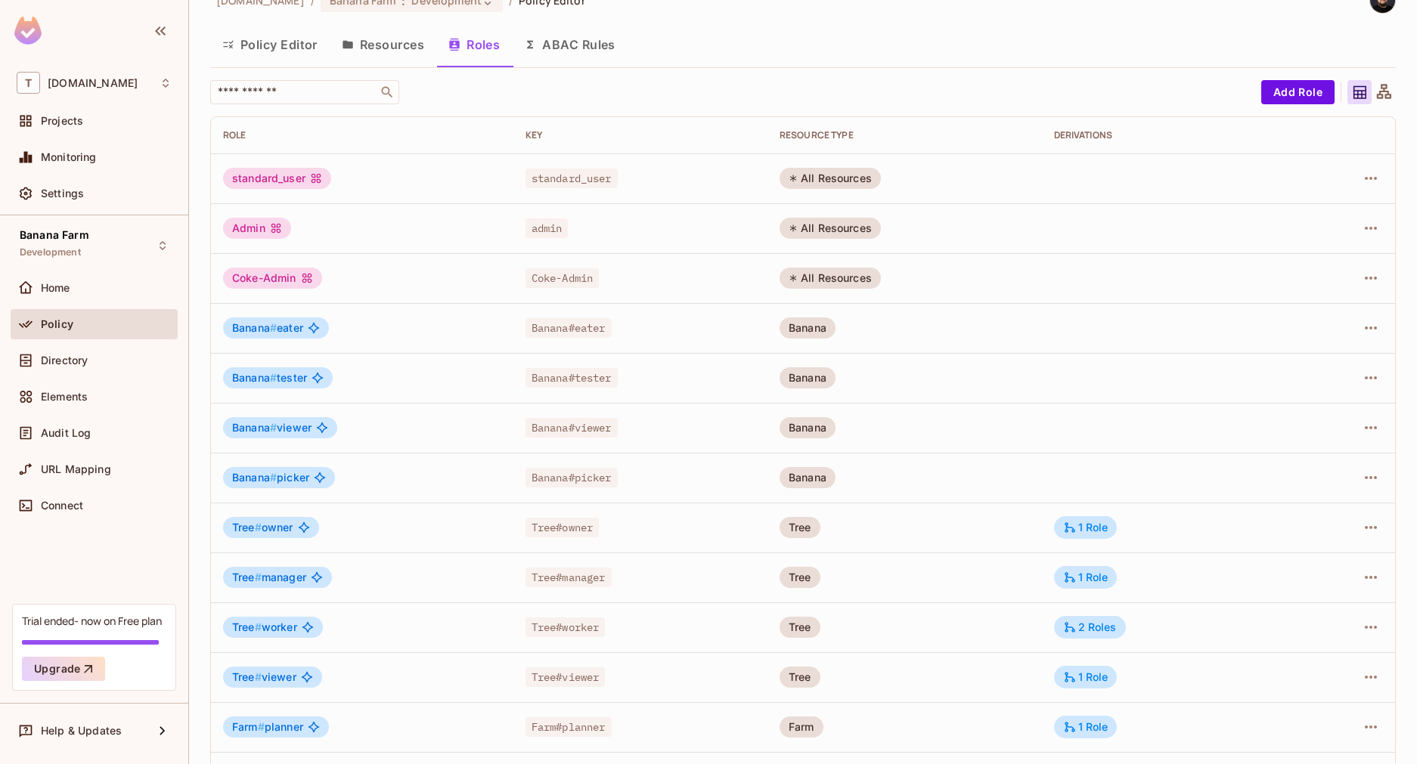
scroll to position [115, 0]
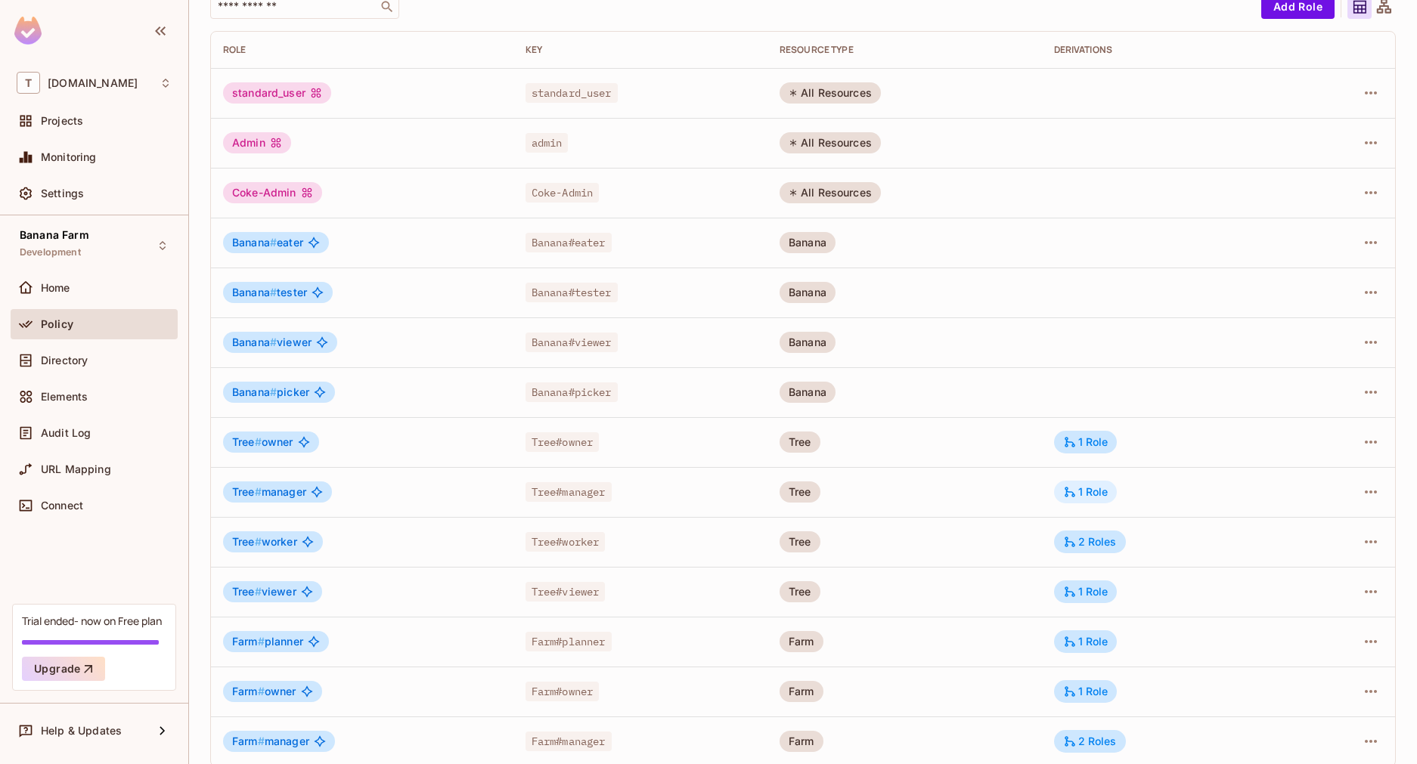
click at [1063, 498] on icon at bounding box center [1070, 492] width 14 height 14
click at [1068, 581] on button "Edit Derivations" at bounding box center [1064, 584] width 108 height 24
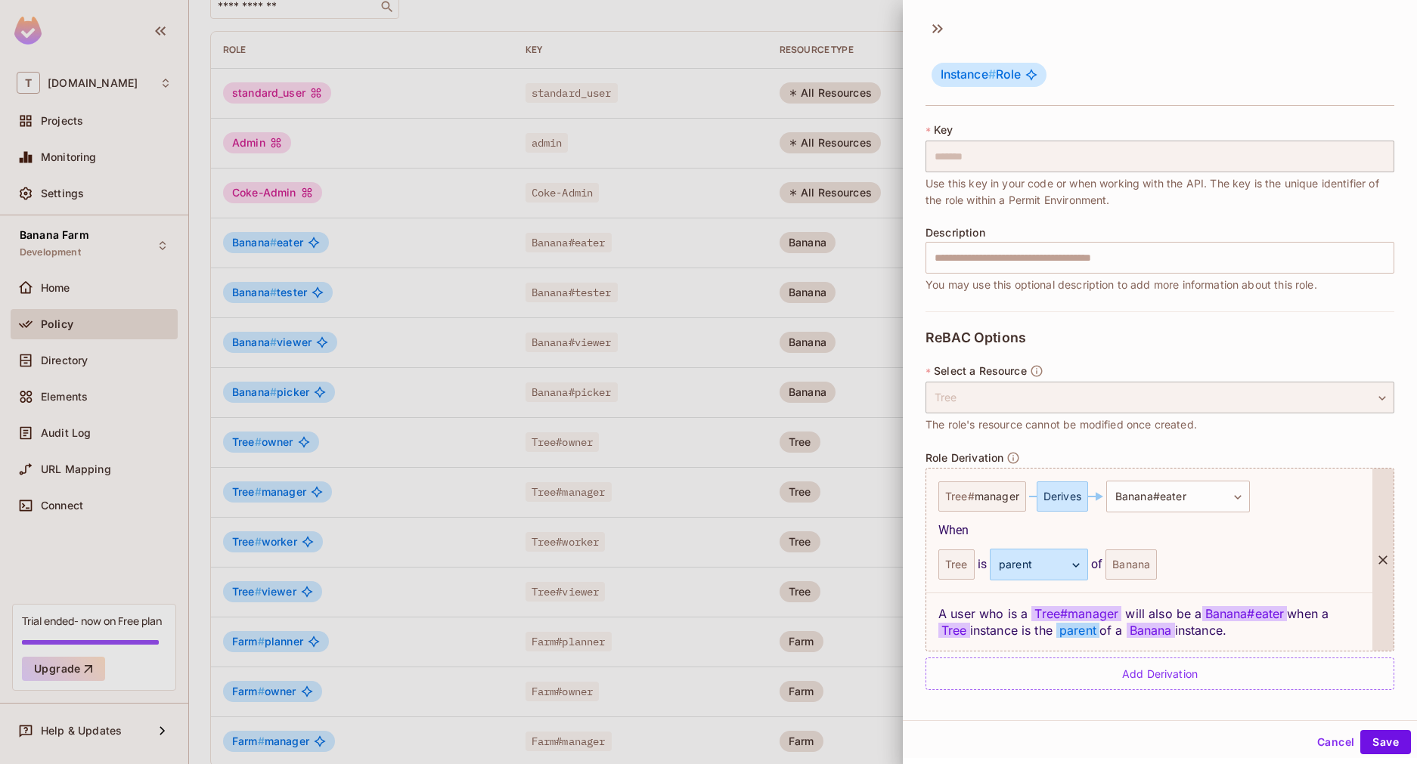
scroll to position [2, 0]
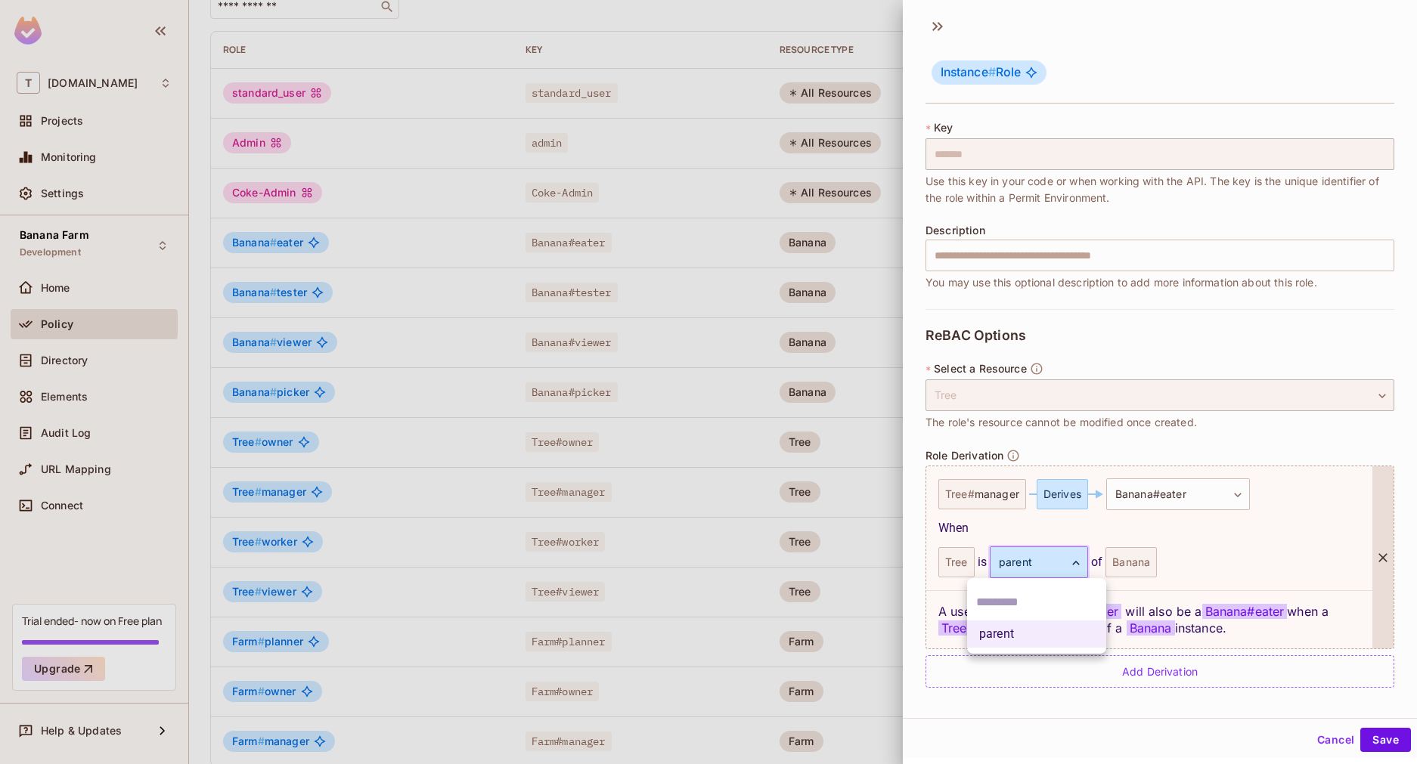
click at [1081, 557] on body "T tk-permit.io Projects Monitoring Settings Banana Farm Development Home Policy…" at bounding box center [708, 382] width 1417 height 764
click at [1178, 700] on div at bounding box center [708, 382] width 1417 height 764
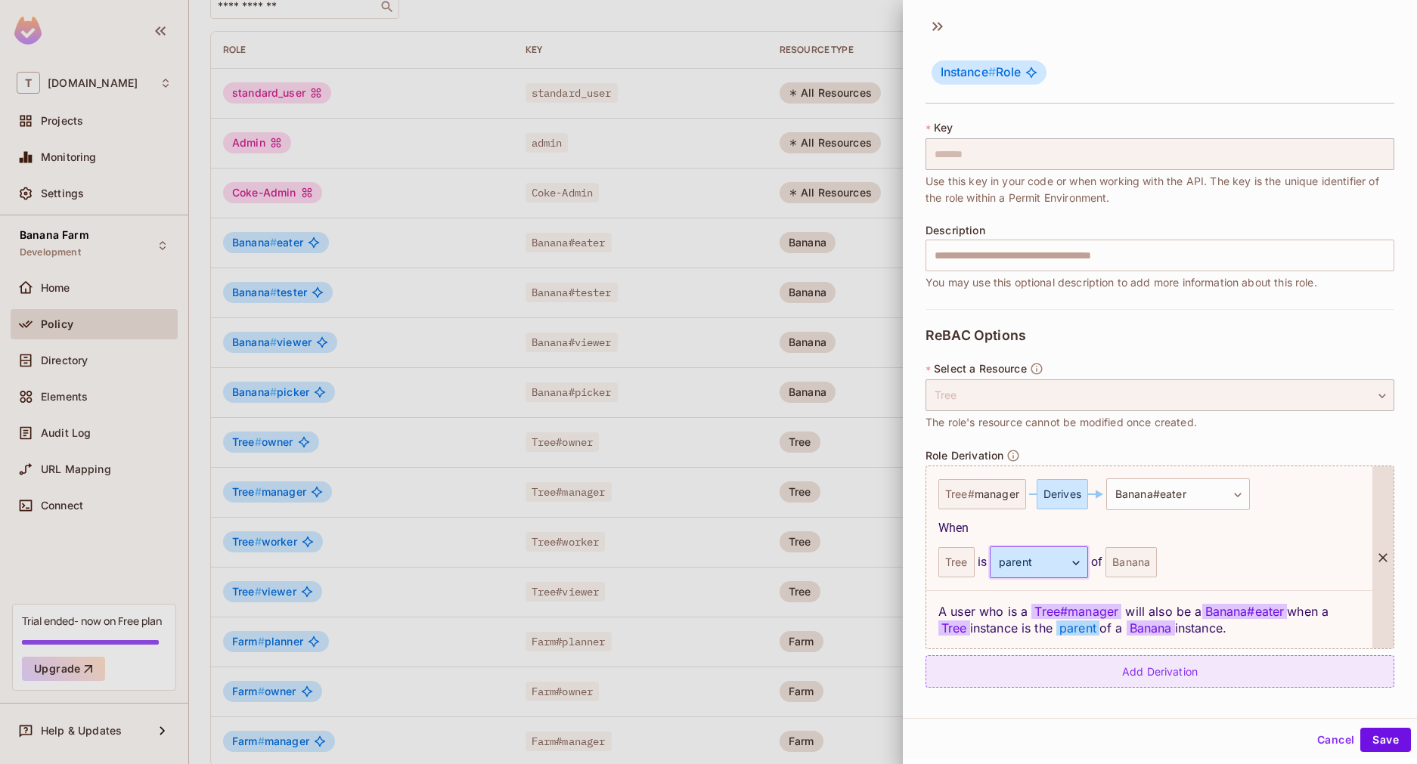
click at [1177, 677] on div "Add Derivation" at bounding box center [1160, 672] width 469 height 33
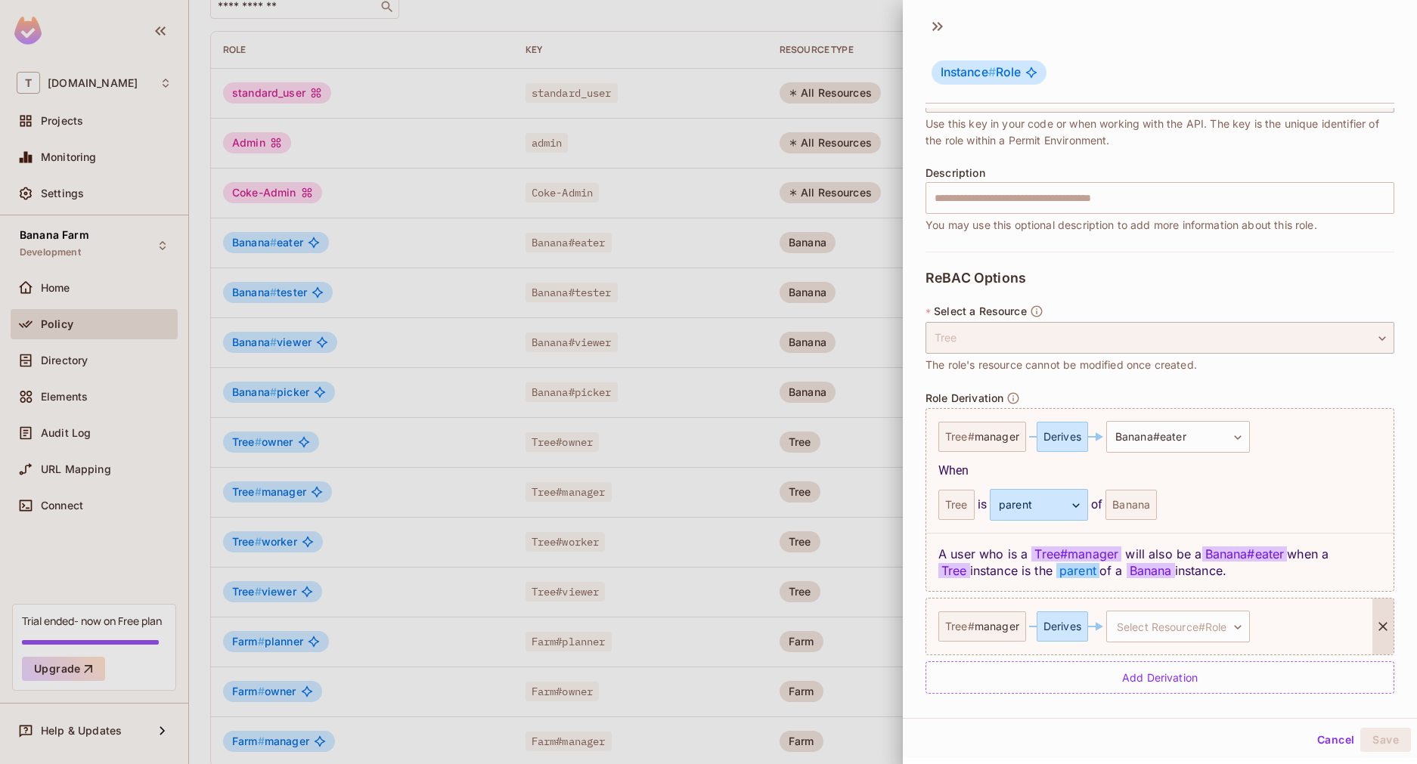
scroll to position [145, 0]
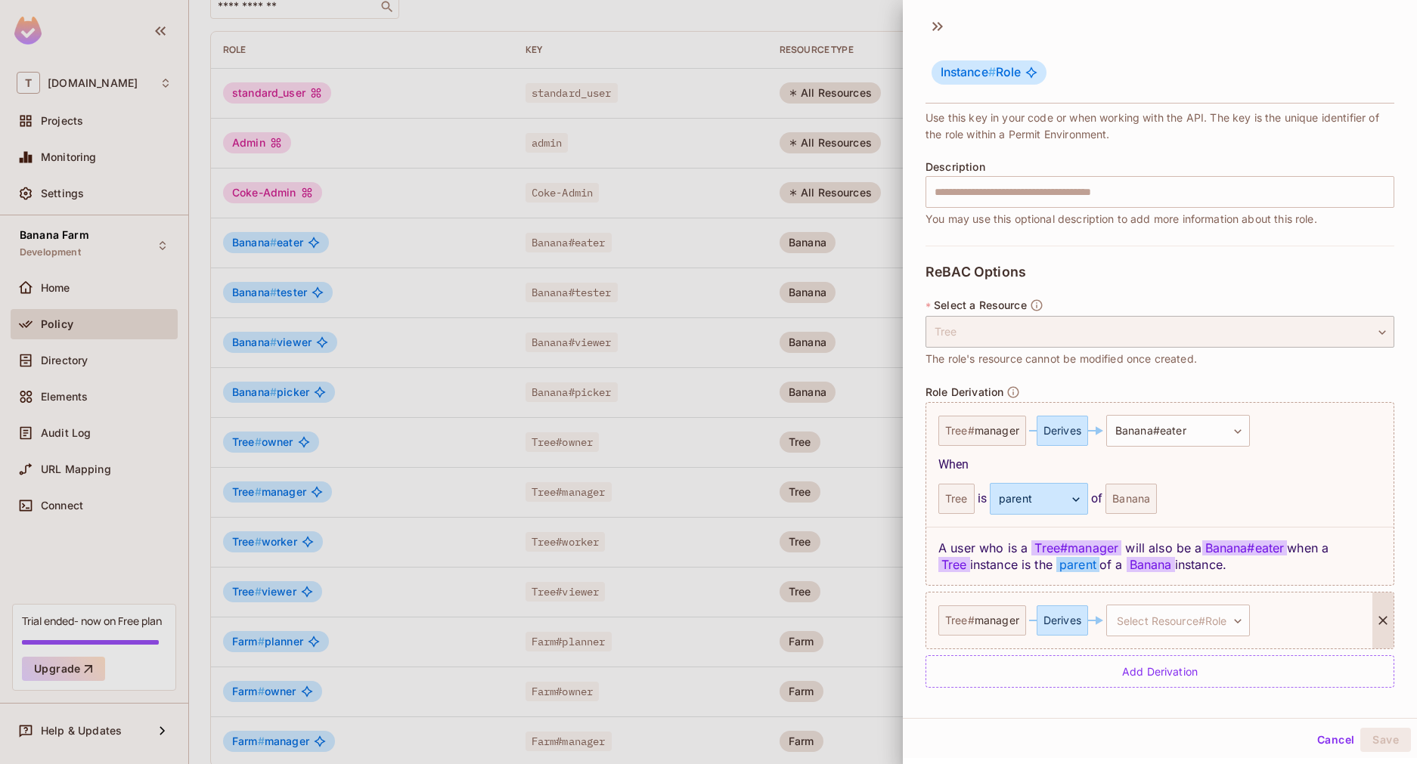
click at [1372, 607] on div at bounding box center [1382, 621] width 21 height 56
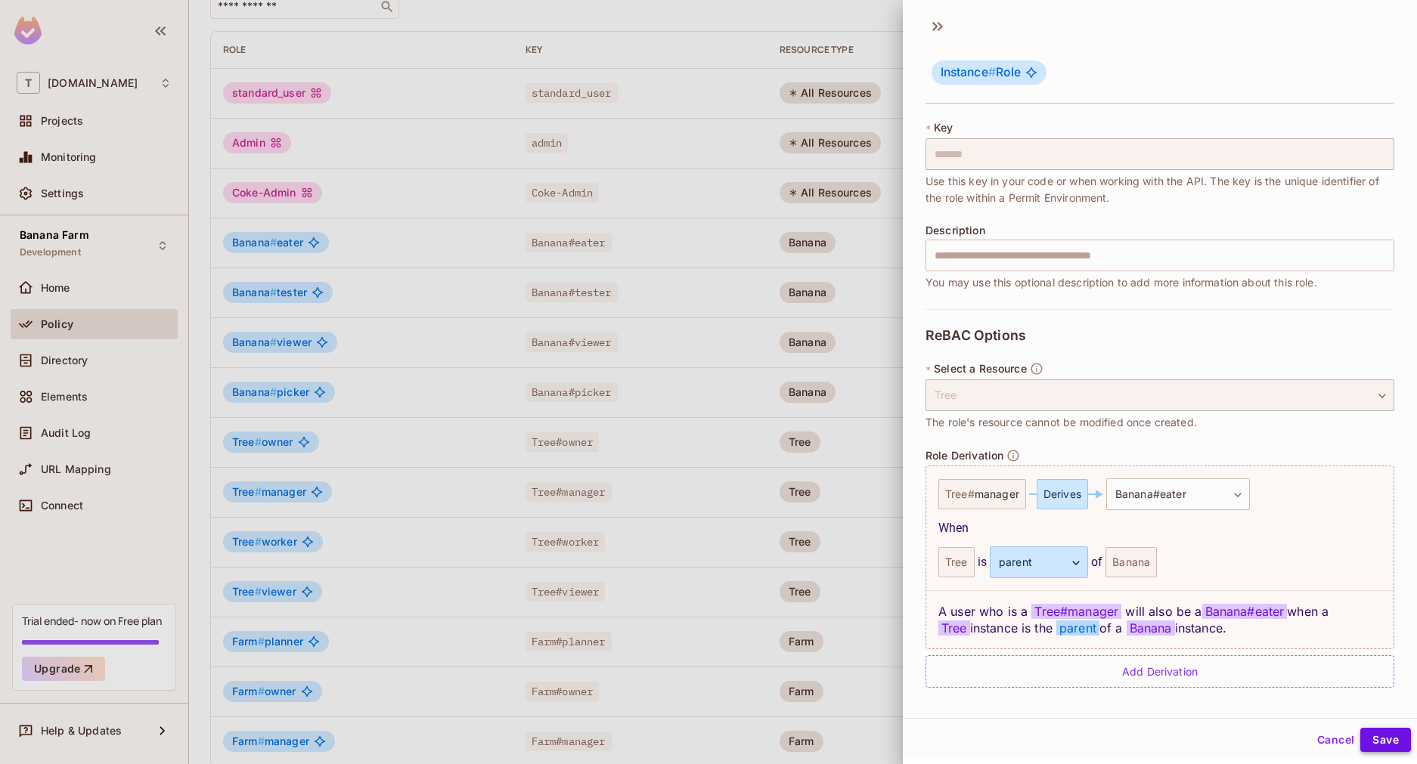
click at [1361, 740] on button "Save" at bounding box center [1385, 740] width 51 height 24
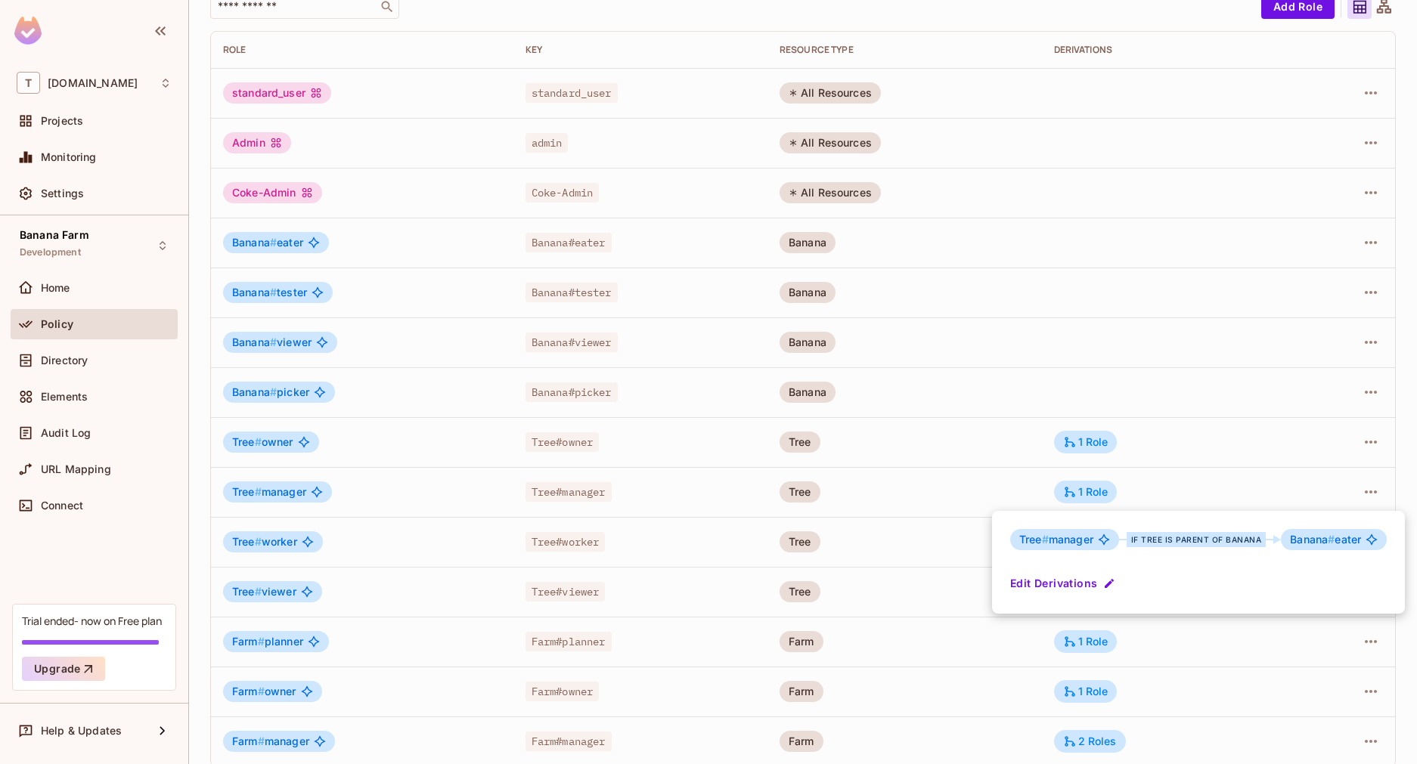
click at [459, 135] on div at bounding box center [708, 382] width 1417 height 764
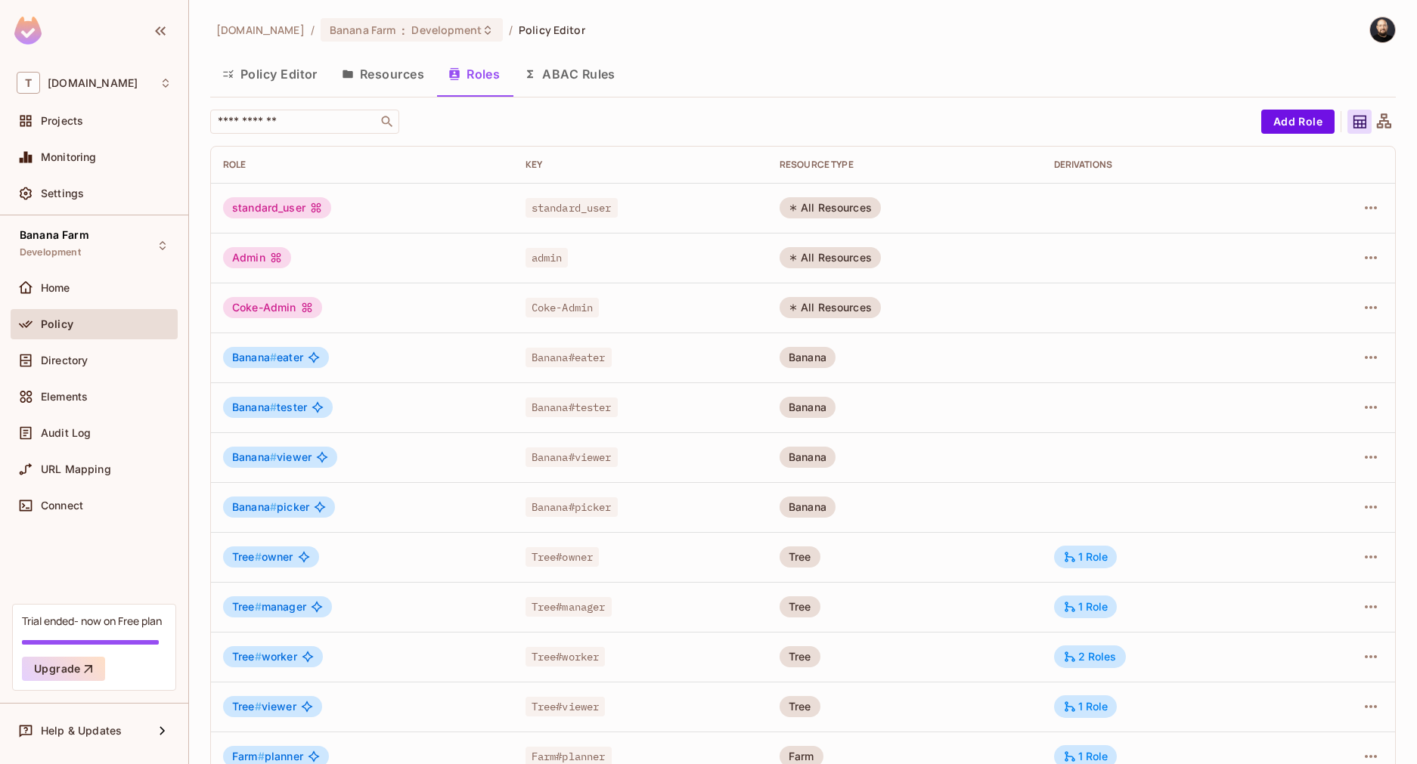
click at [394, 76] on button "Resources" at bounding box center [383, 74] width 107 height 38
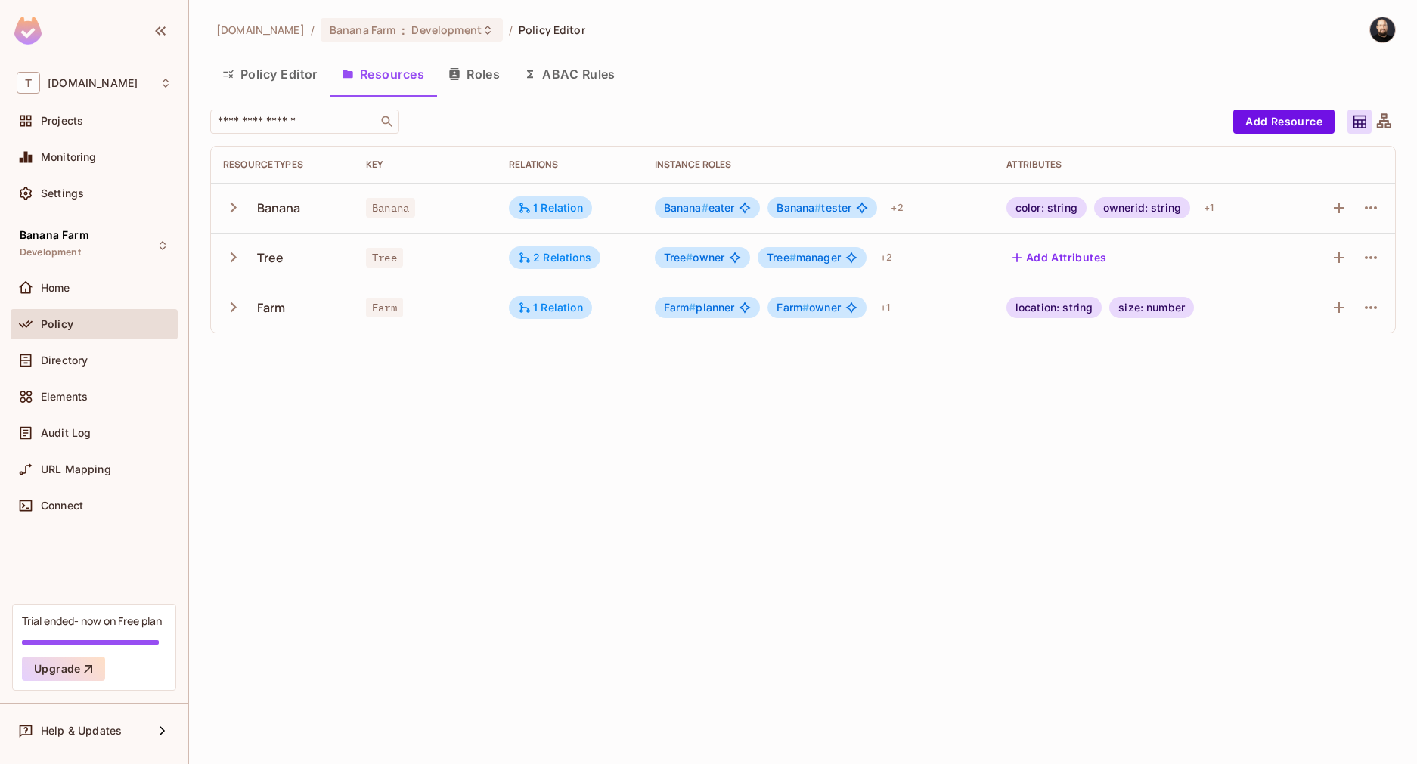
click at [481, 80] on button "Roles" at bounding box center [474, 74] width 76 height 38
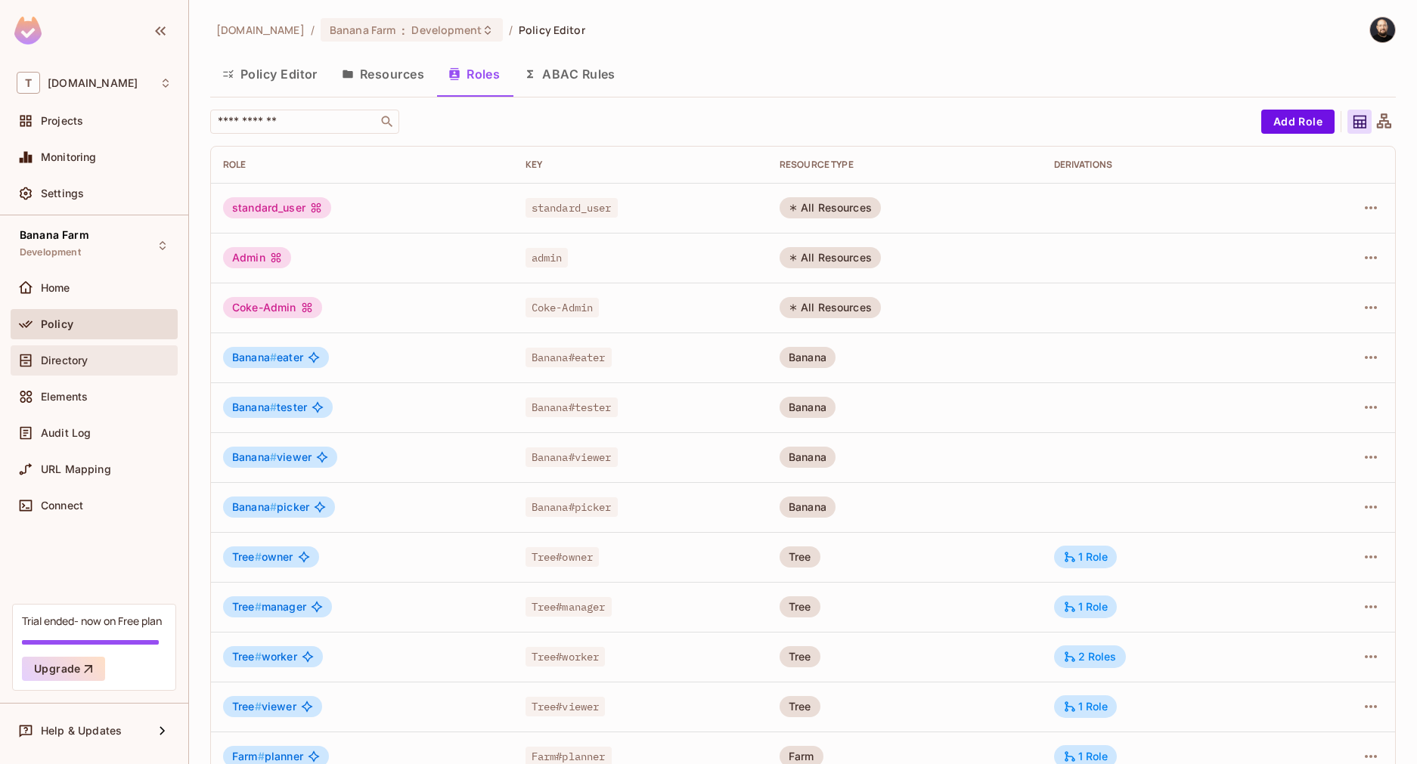
click at [116, 365] on div "Directory" at bounding box center [106, 361] width 131 height 12
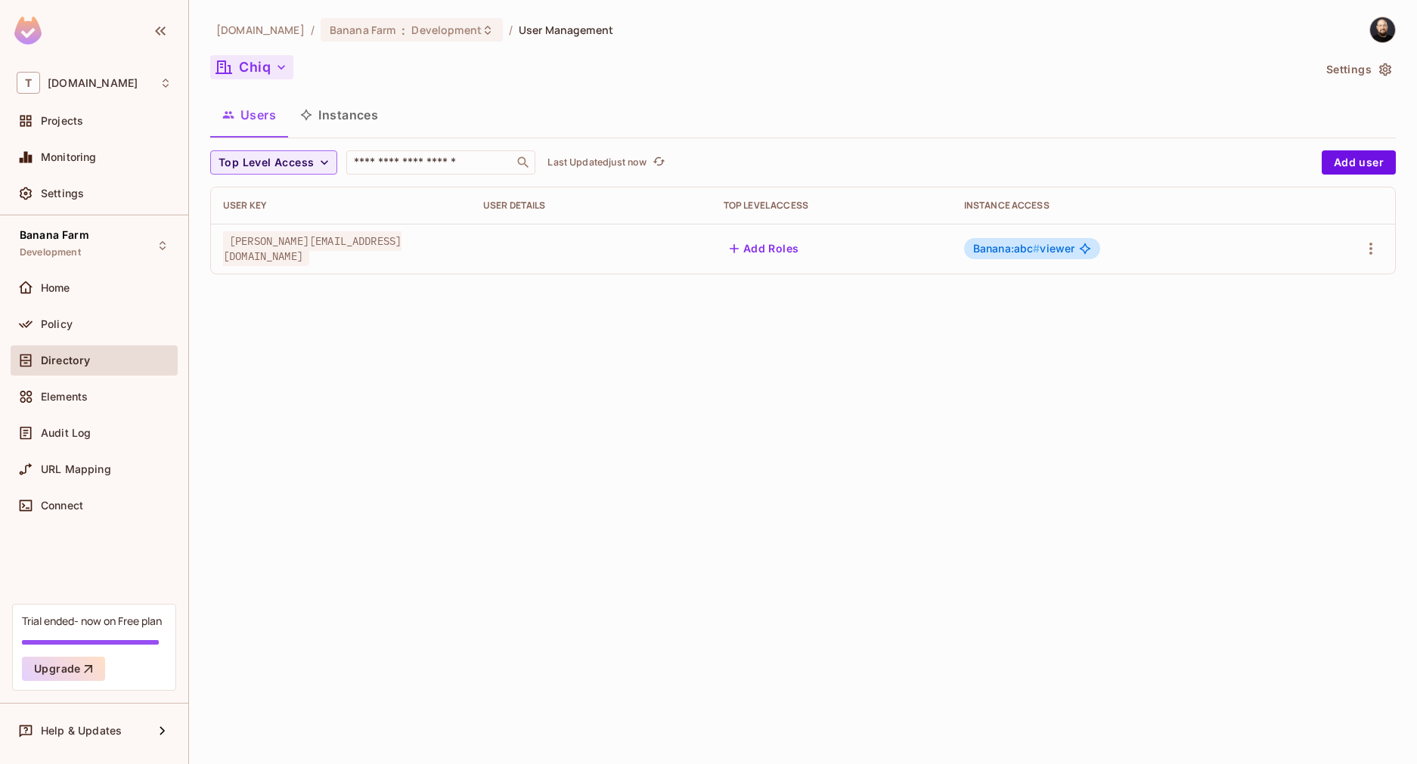
click at [276, 75] on button "Chiq" at bounding box center [251, 67] width 83 height 24
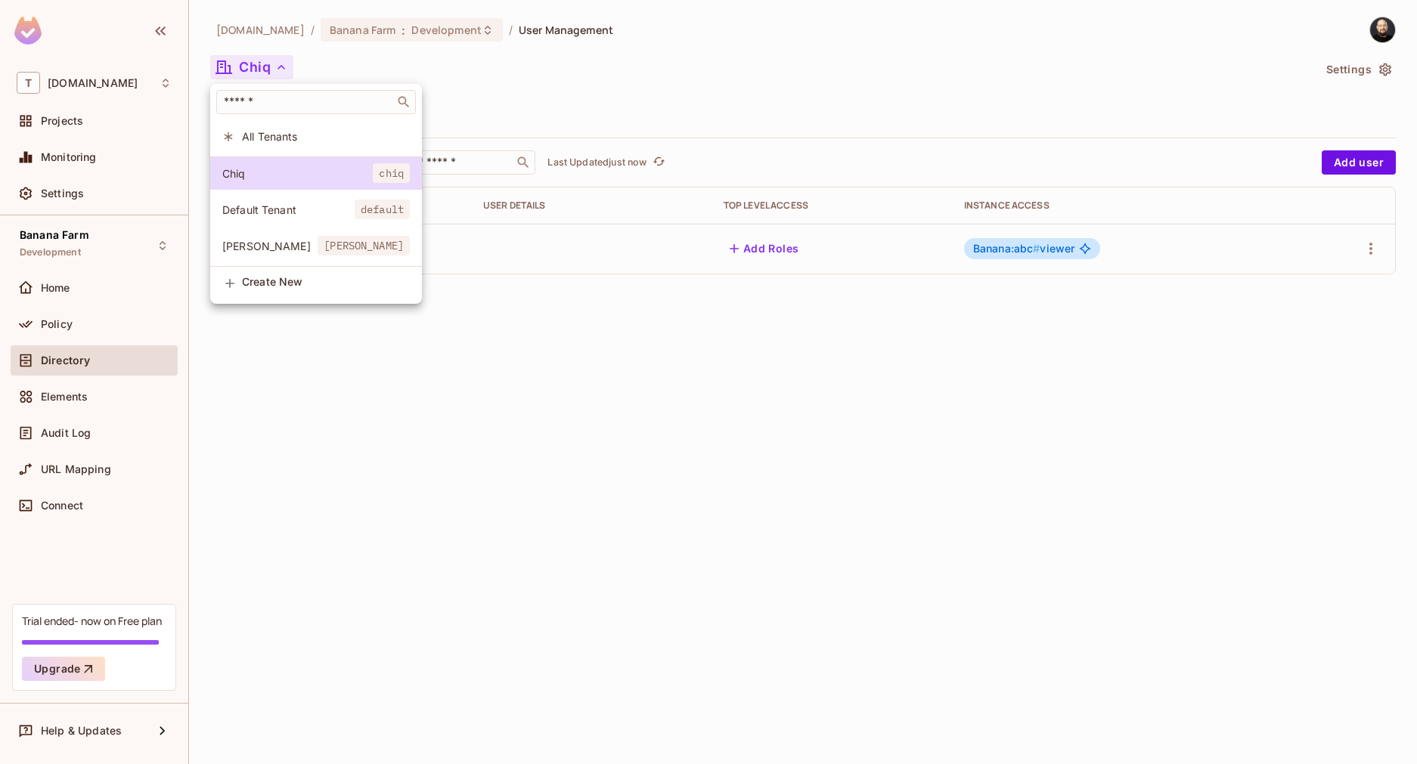
click at [281, 234] on li "Dole dole" at bounding box center [316, 246] width 212 height 33
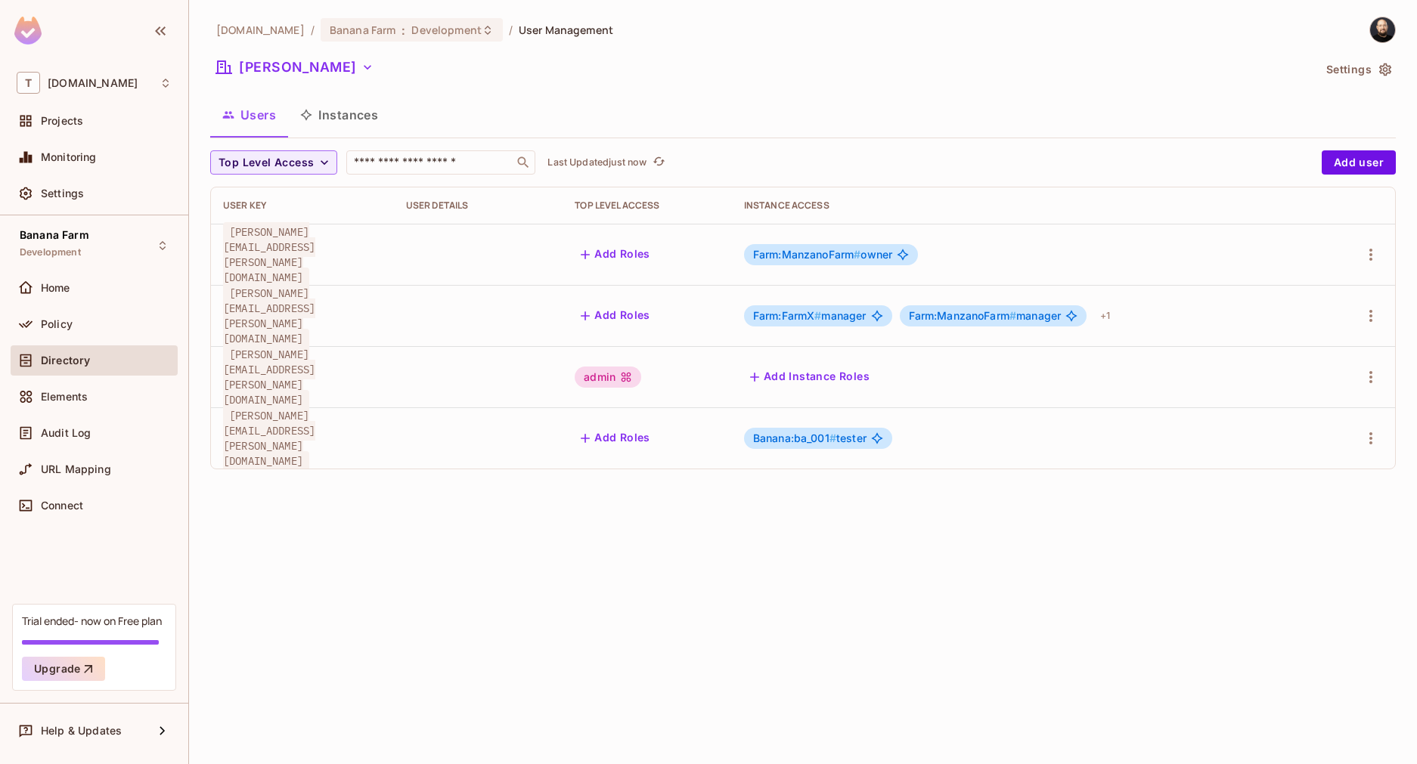
click at [270, 101] on button "Users" at bounding box center [249, 115] width 78 height 38
click at [268, 70] on button "Dole" at bounding box center [294, 67] width 169 height 24
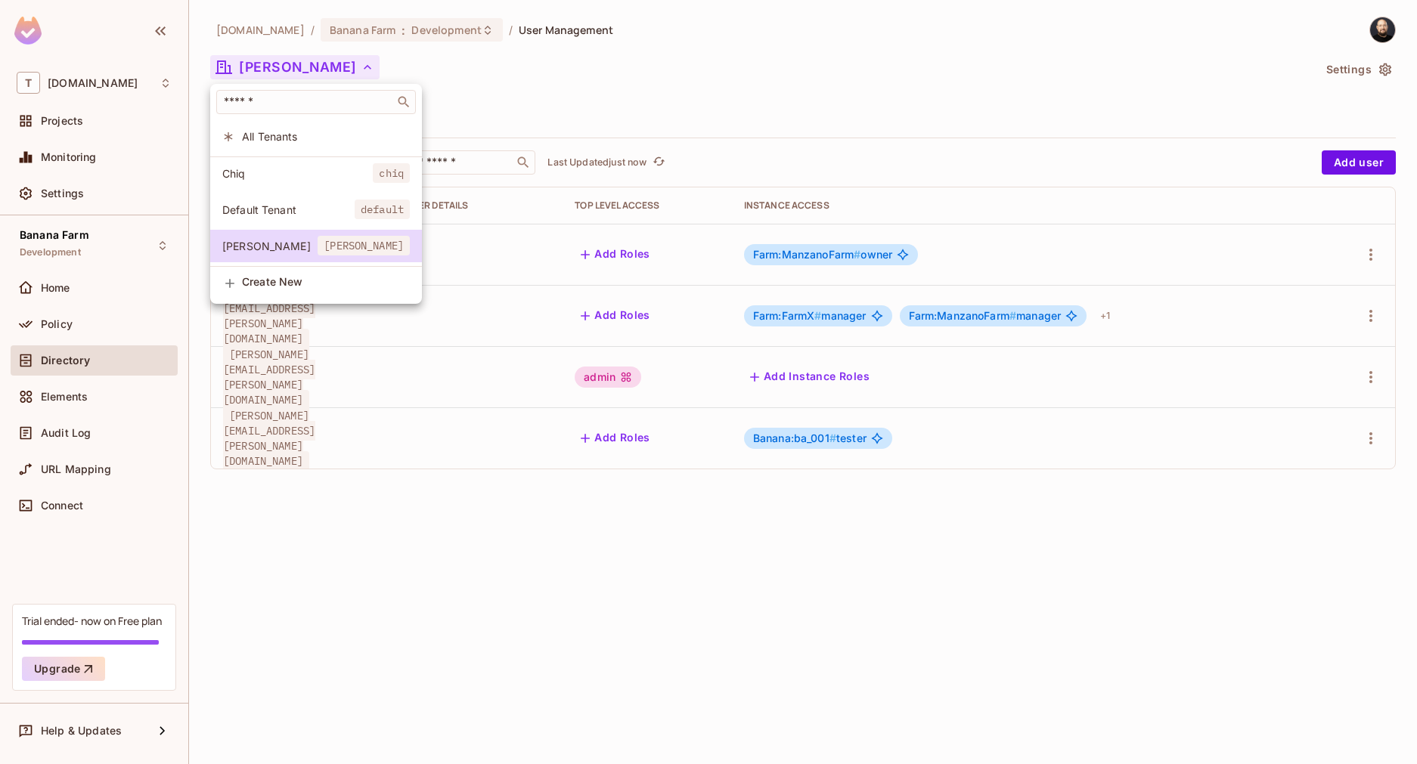
click at [253, 179] on span "Chiq" at bounding box center [297, 173] width 150 height 14
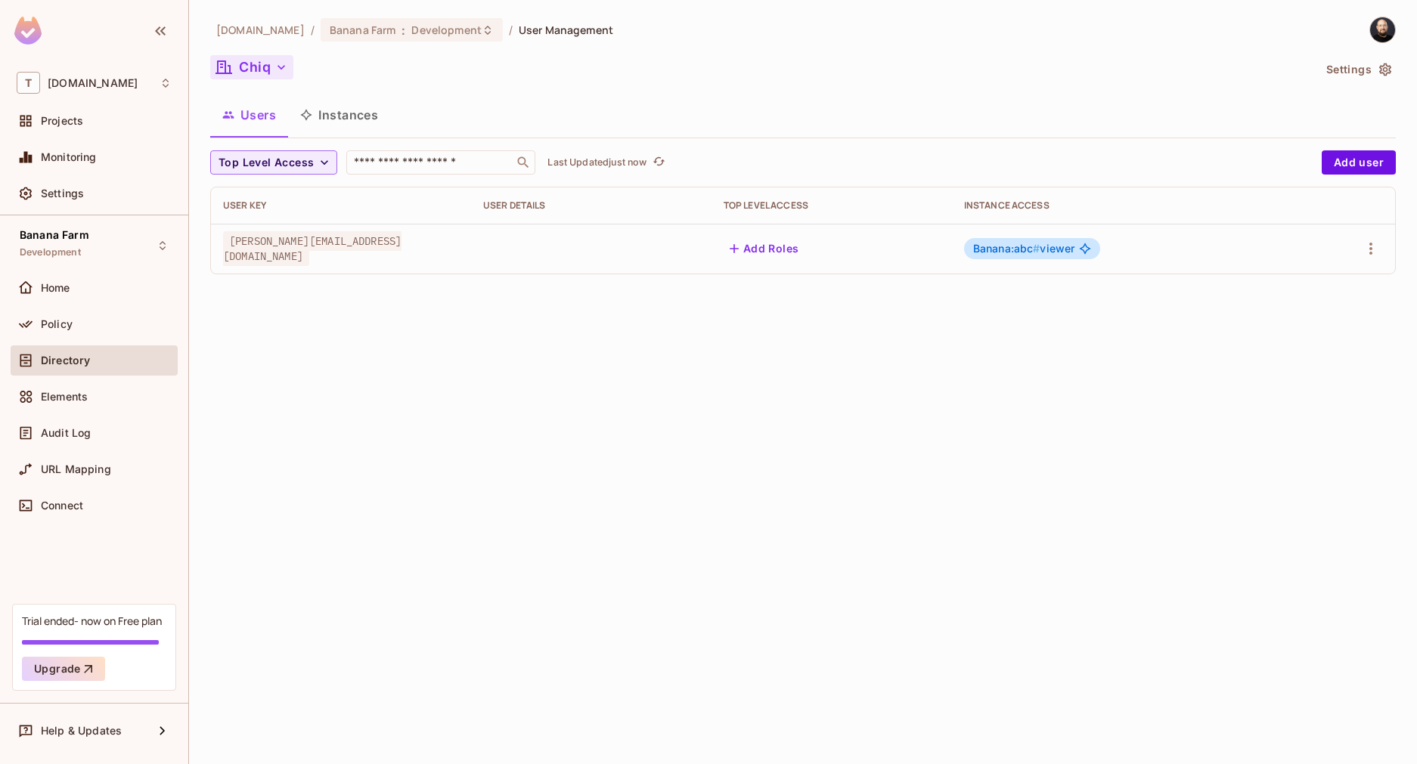
click at [260, 69] on button "Chiq" at bounding box center [251, 67] width 83 height 24
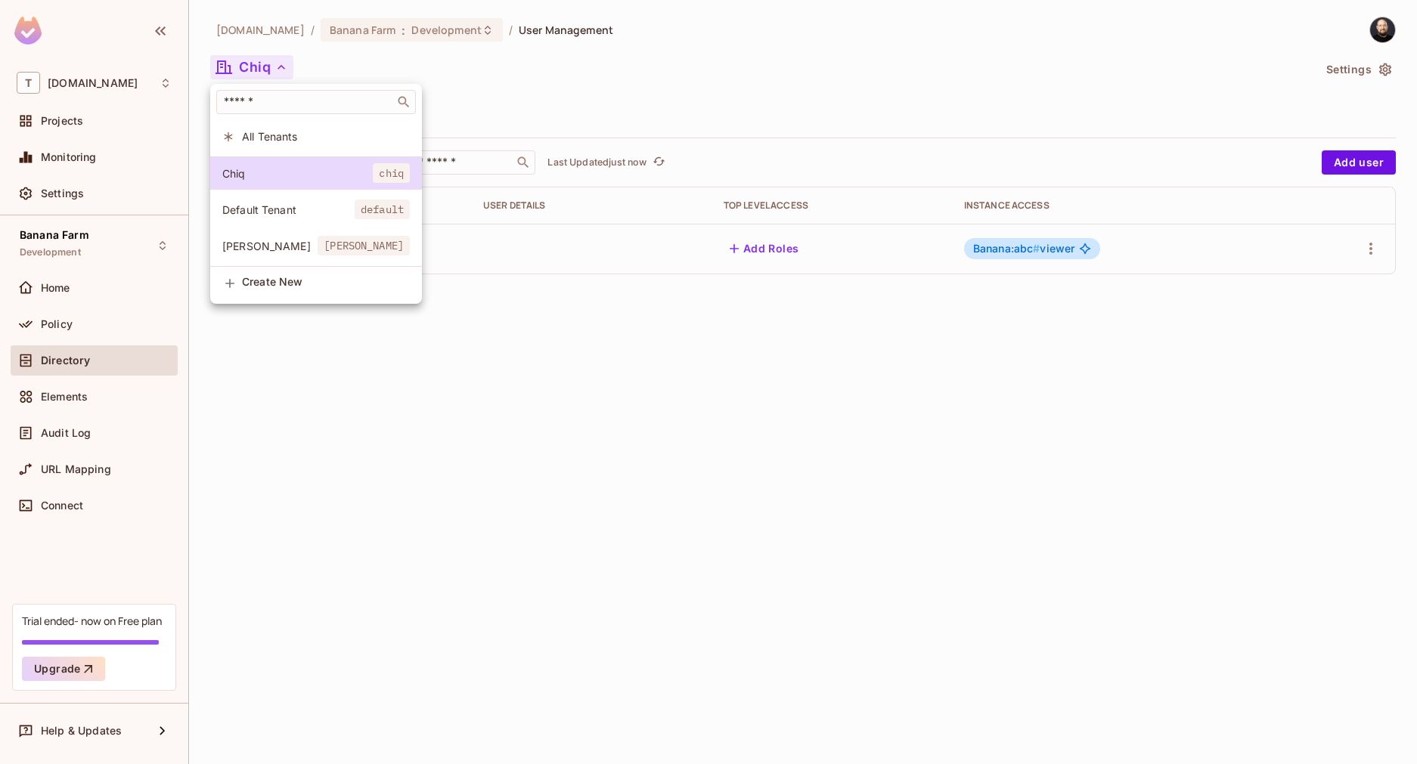
click at [254, 247] on span "Dole" at bounding box center [269, 246] width 95 height 14
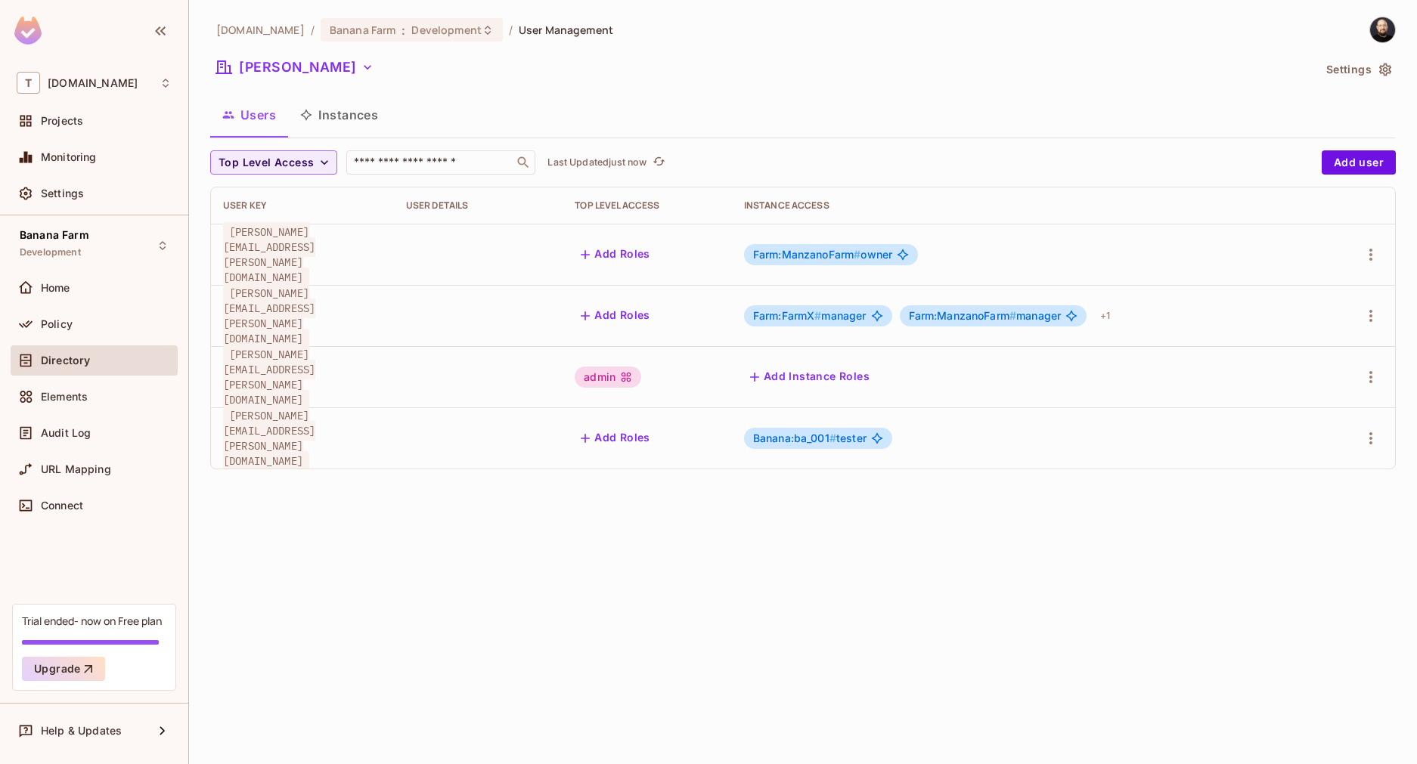
click at [340, 121] on button "Instances" at bounding box center [339, 115] width 102 height 38
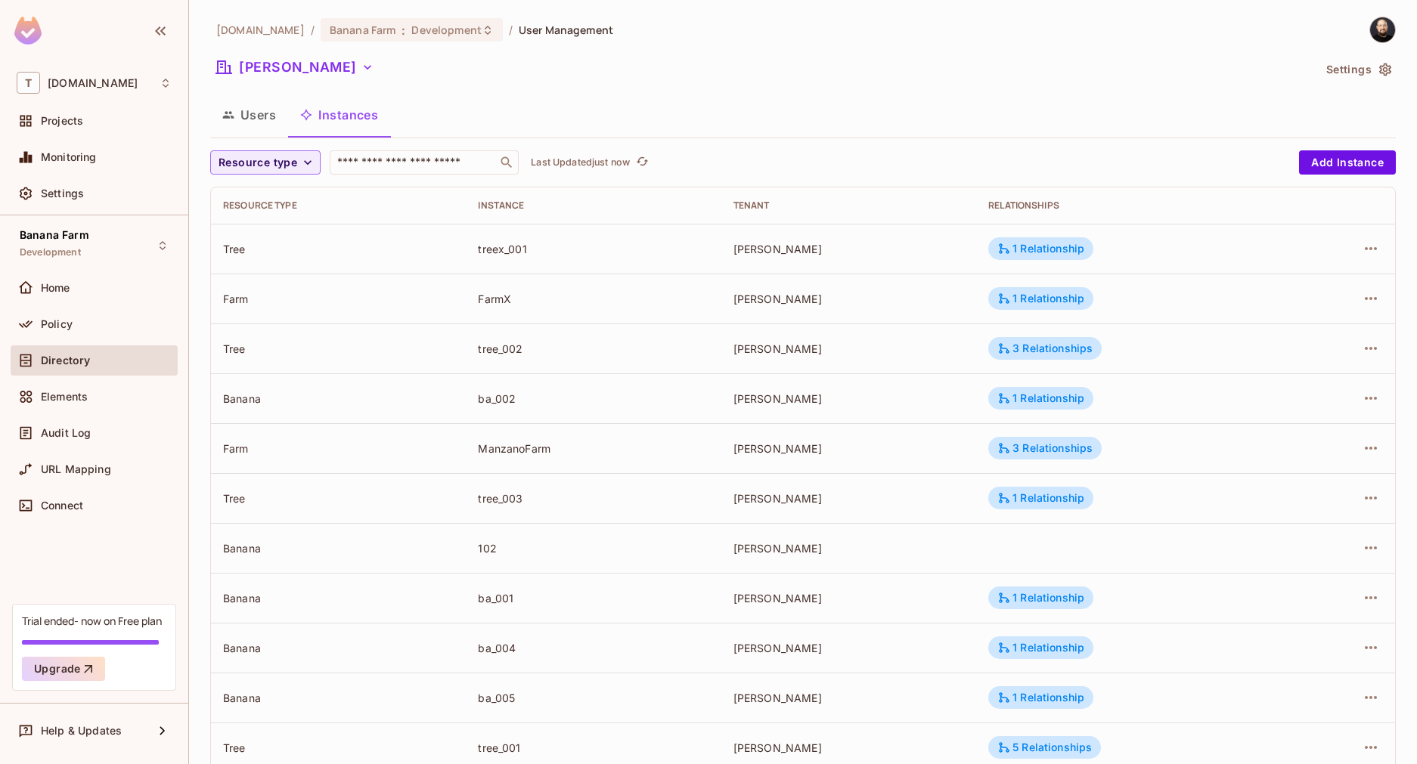
click at [495, 253] on div "treex_001" at bounding box center [593, 249] width 231 height 14
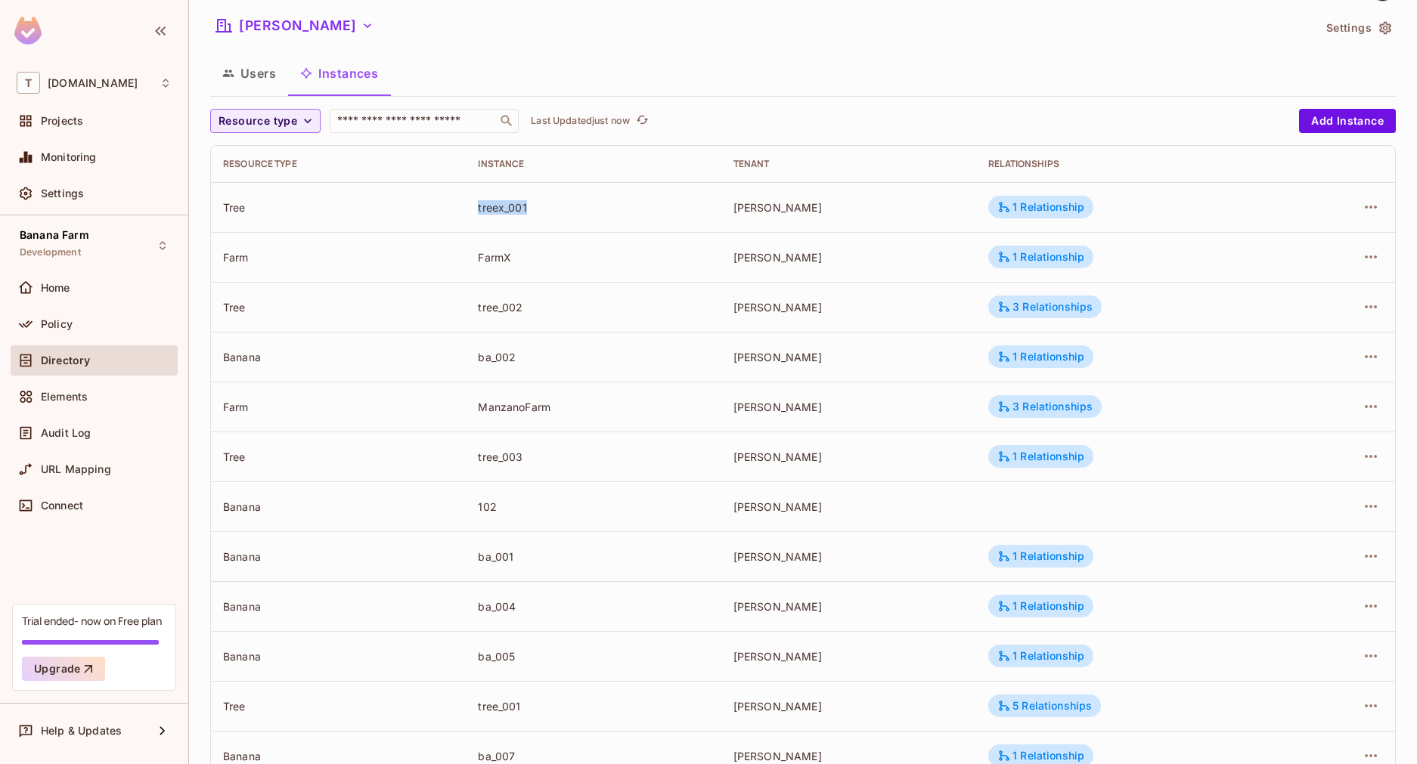
scroll to position [60, 0]
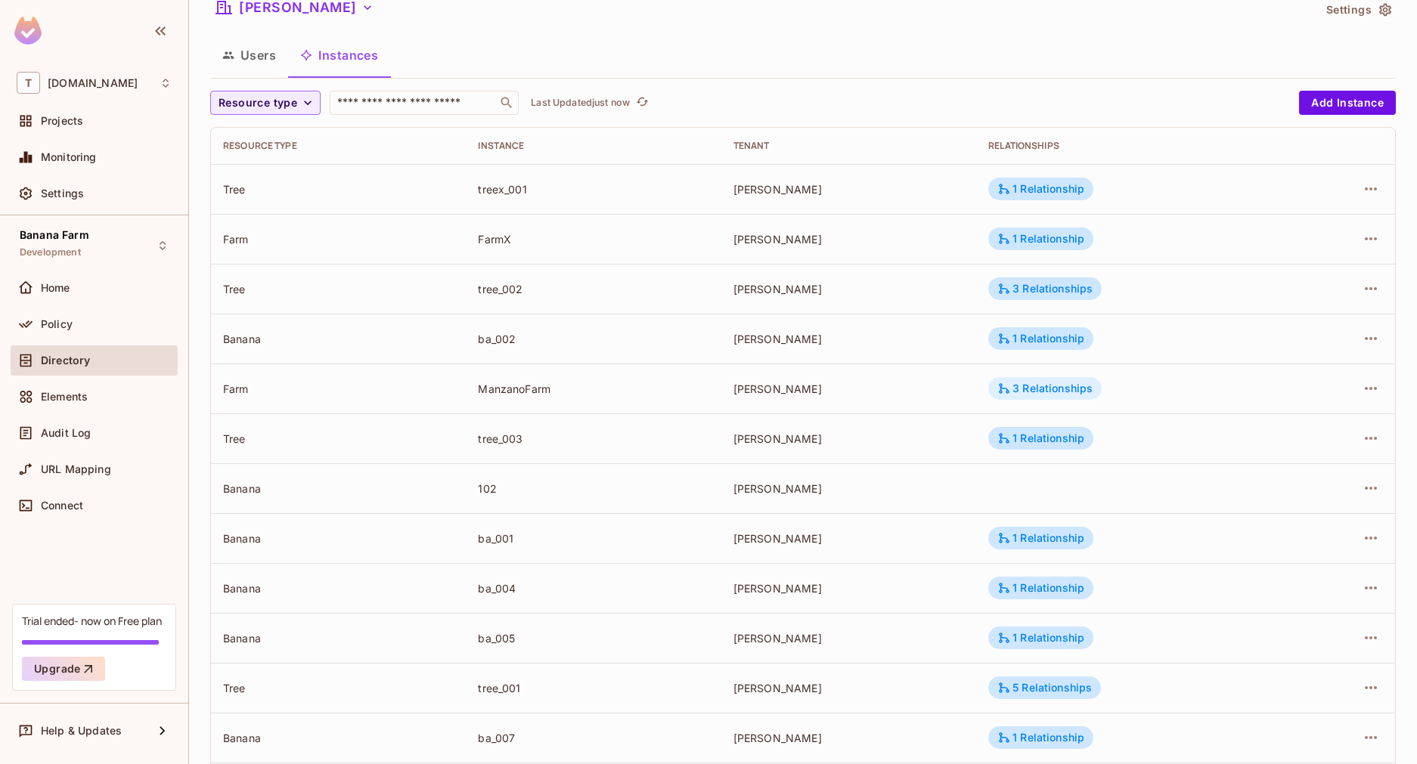
click at [1022, 391] on div "3 Relationships" at bounding box center [1044, 389] width 95 height 14
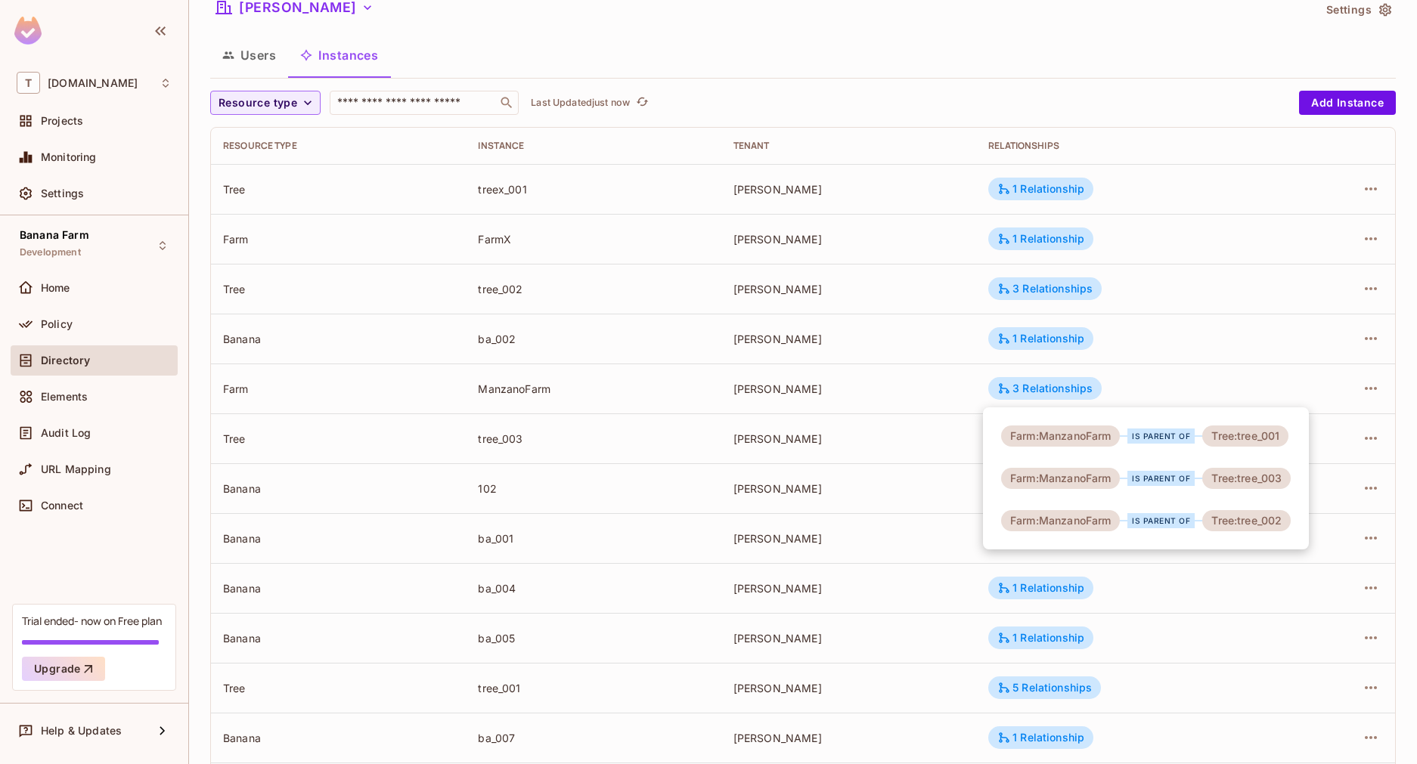
click at [846, 470] on div at bounding box center [708, 382] width 1417 height 764
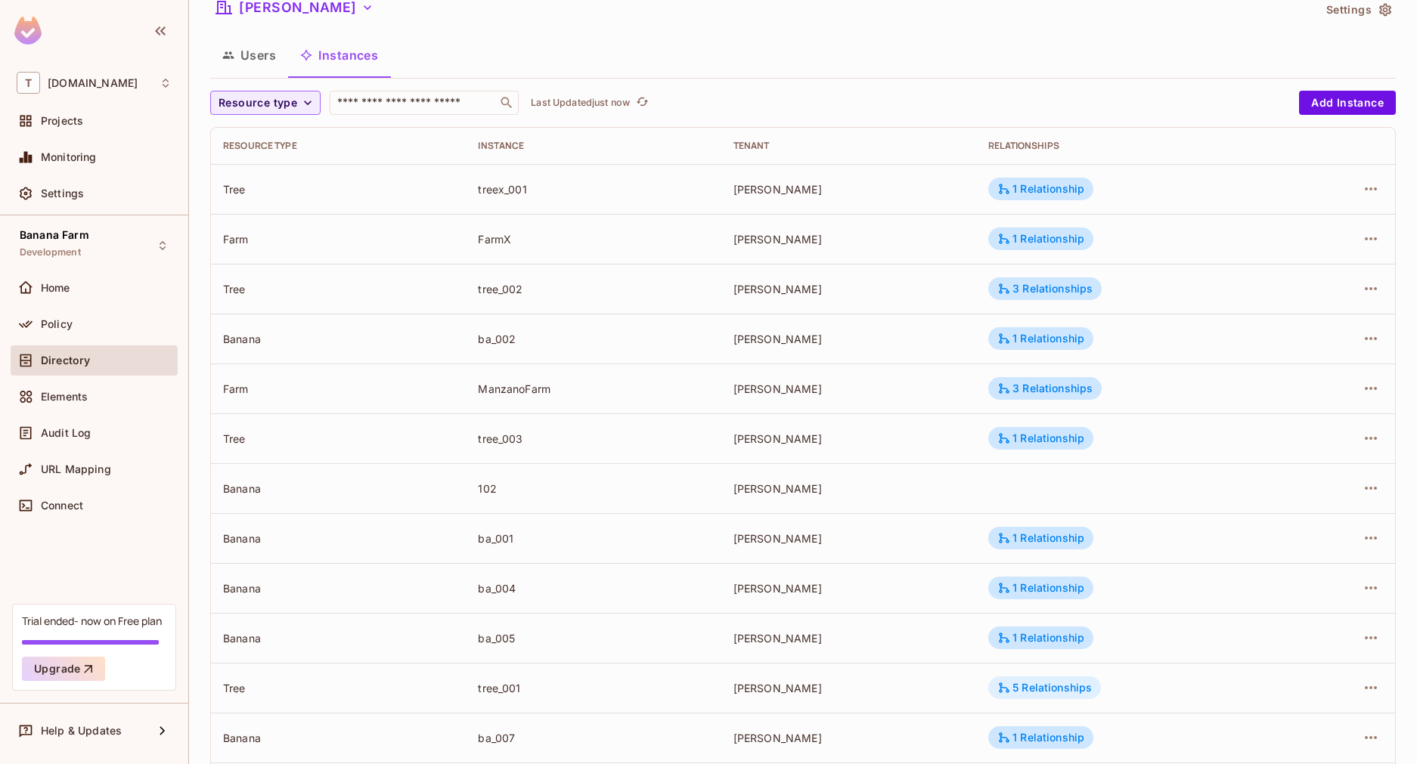
click at [1023, 681] on div "5 Relationships" at bounding box center [1044, 688] width 95 height 14
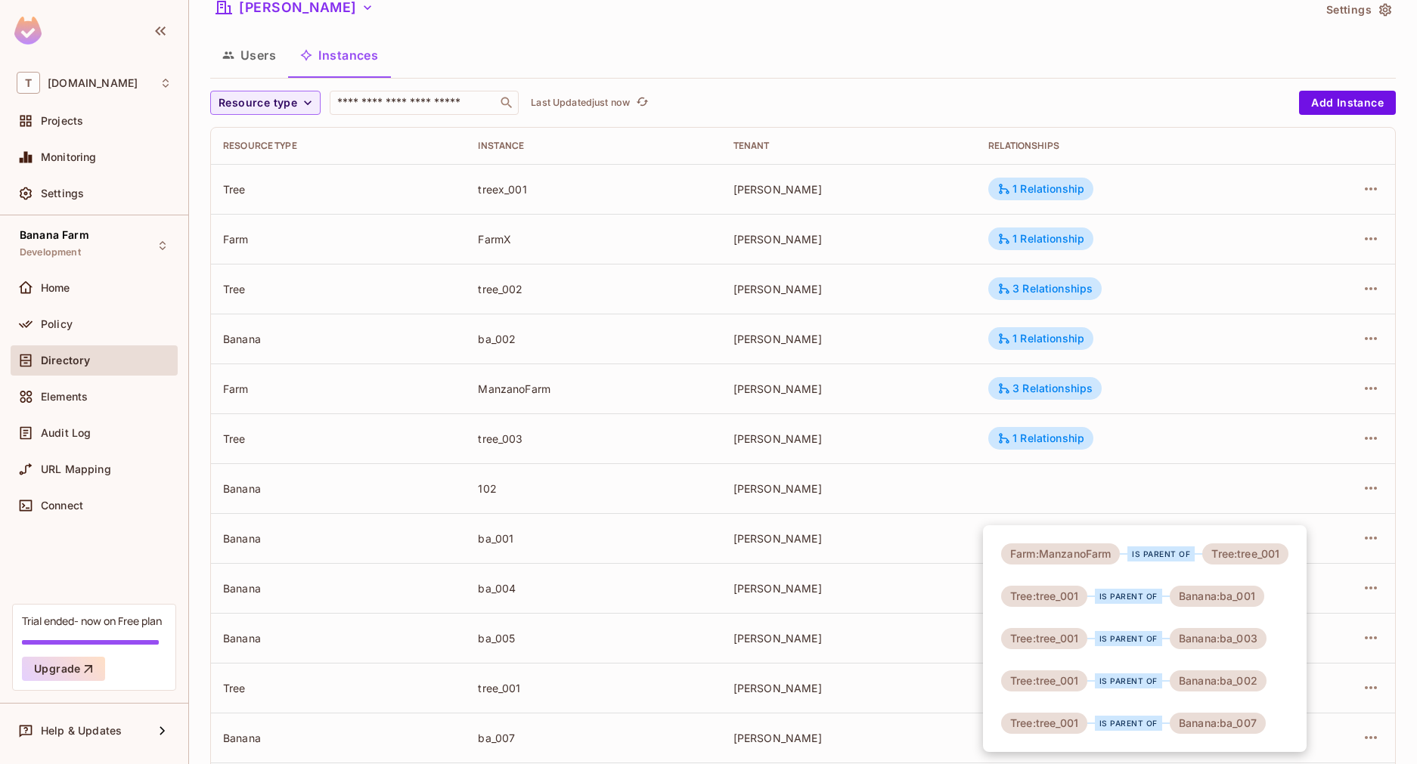
click at [942, 482] on div at bounding box center [708, 382] width 1417 height 764
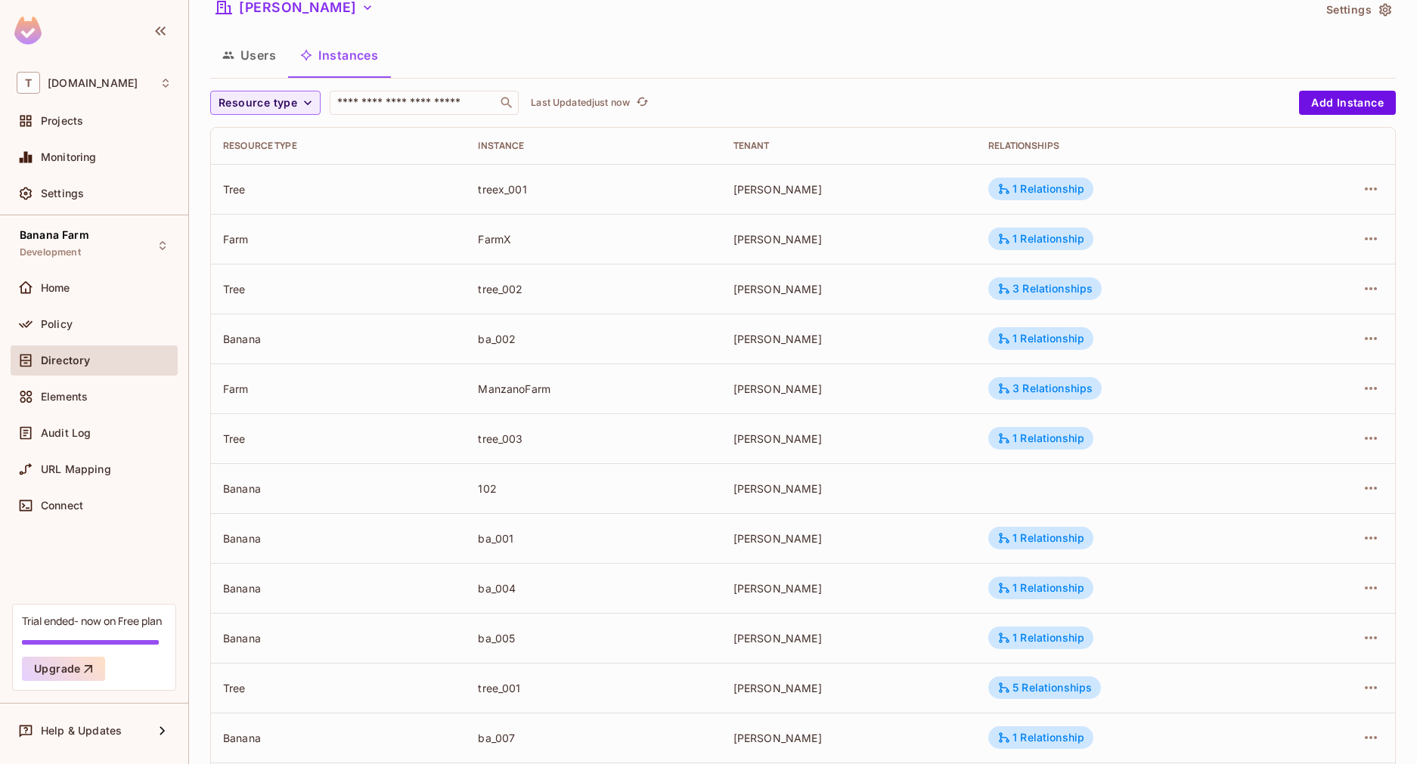
click at [247, 57] on button "Users" at bounding box center [249, 55] width 78 height 38
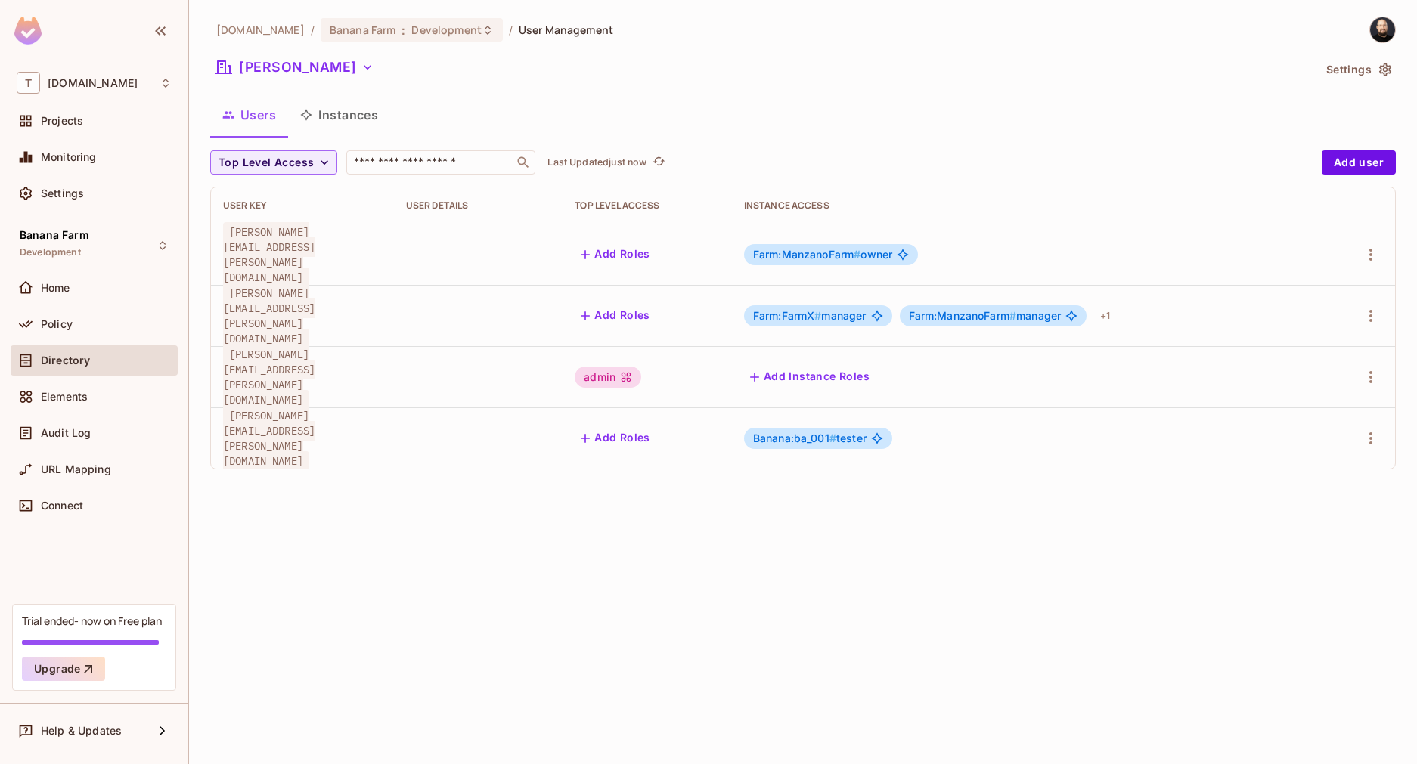
click at [840, 250] on span "Farm:ManzanoFarm #" at bounding box center [807, 254] width 108 height 13
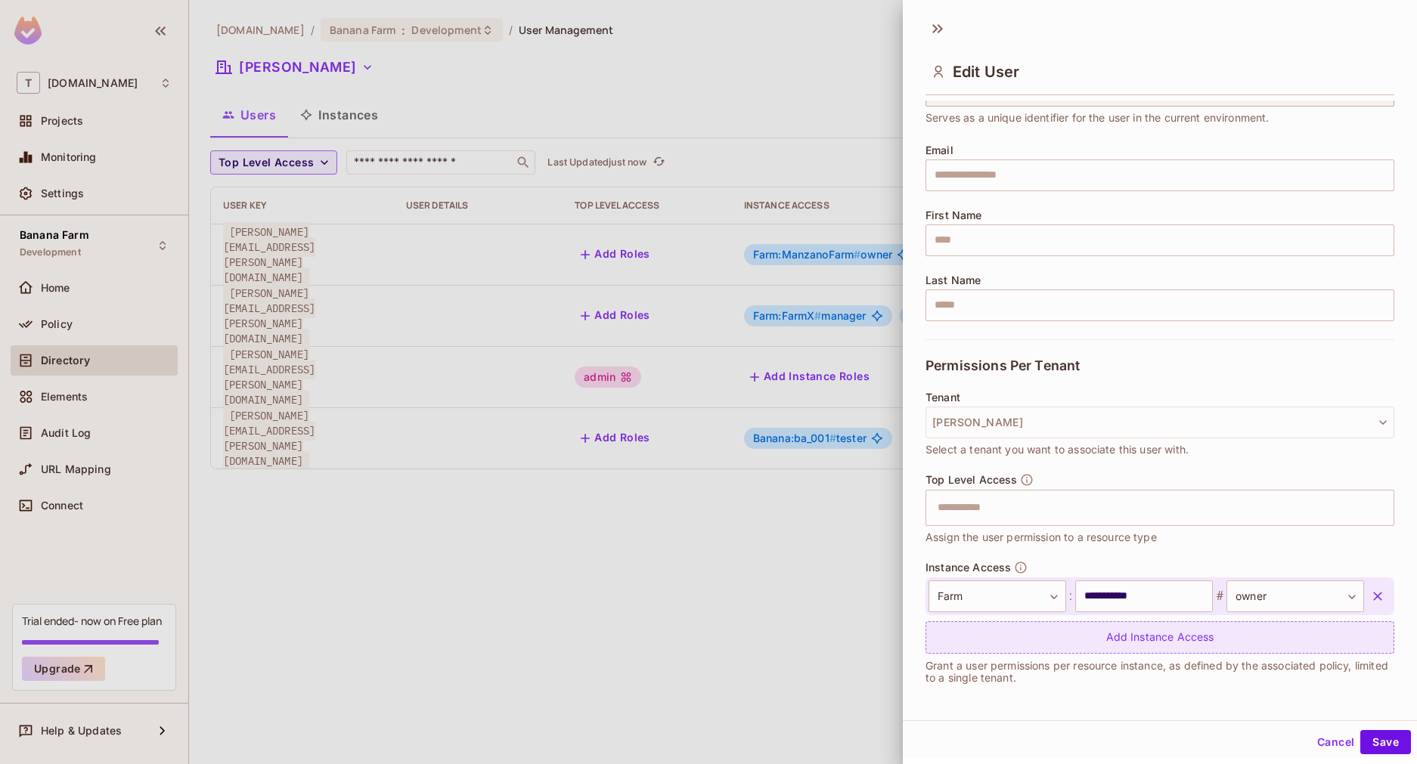
scroll to position [84, 0]
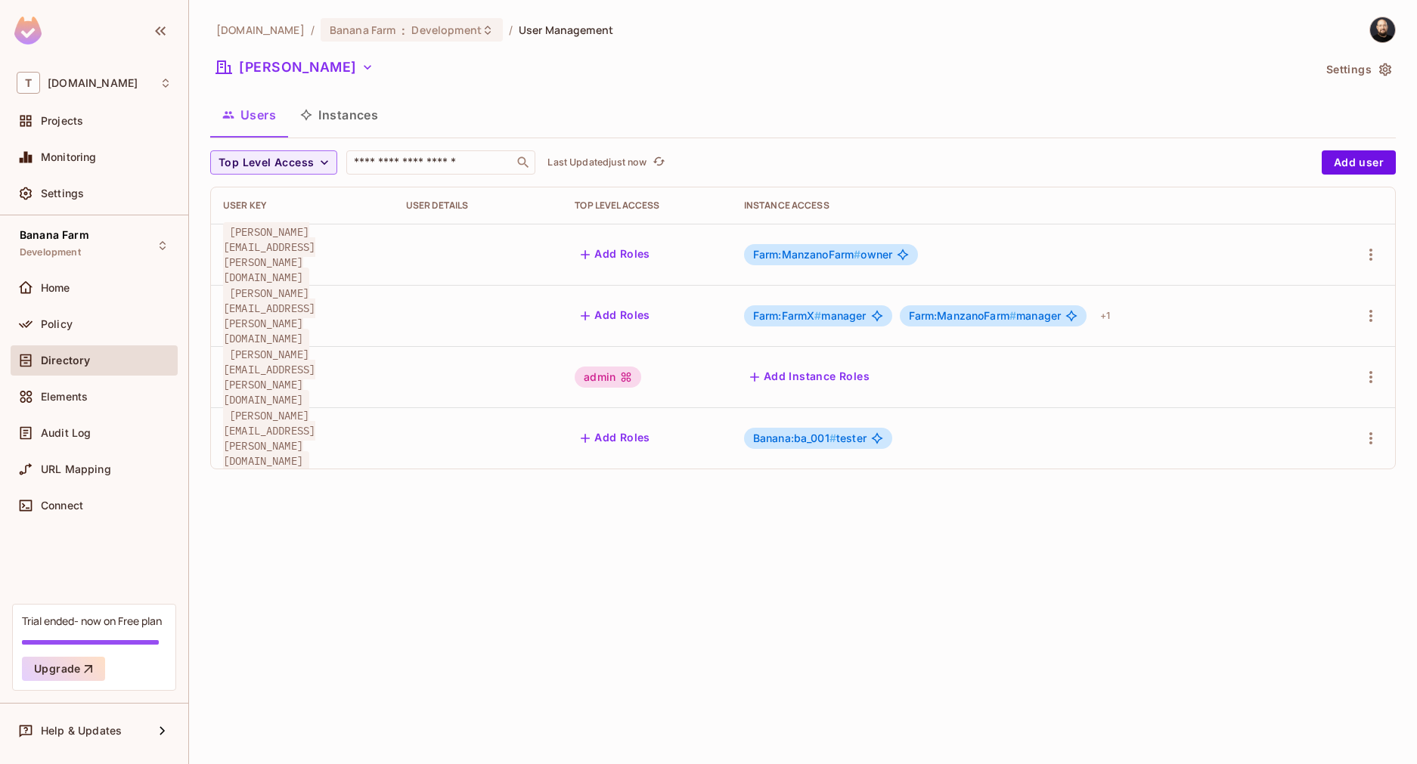
click at [429, 129] on div "Users Instances" at bounding box center [803, 115] width 1186 height 38
click at [355, 121] on button "Instances" at bounding box center [339, 115] width 102 height 38
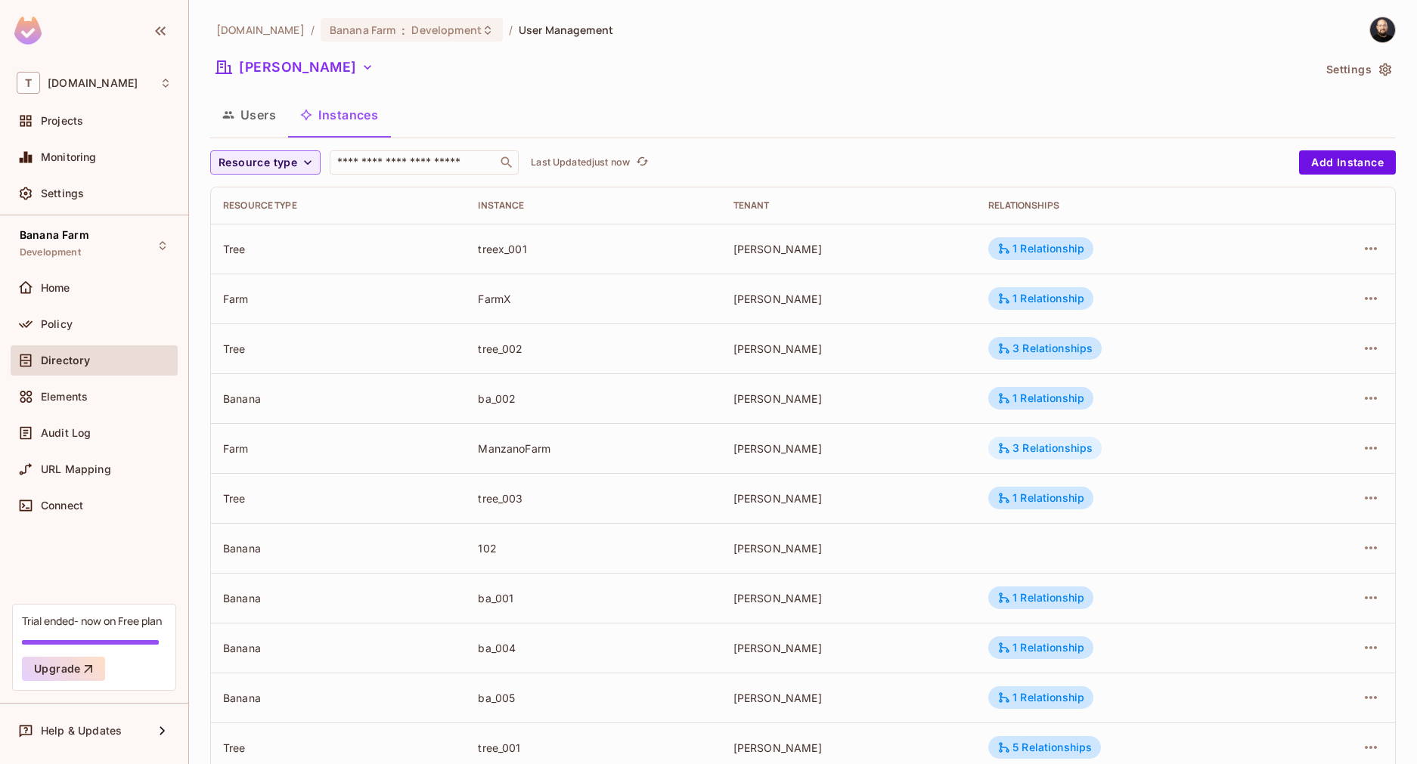
click at [1060, 440] on div "3 Relationships" at bounding box center [1044, 448] width 113 height 23
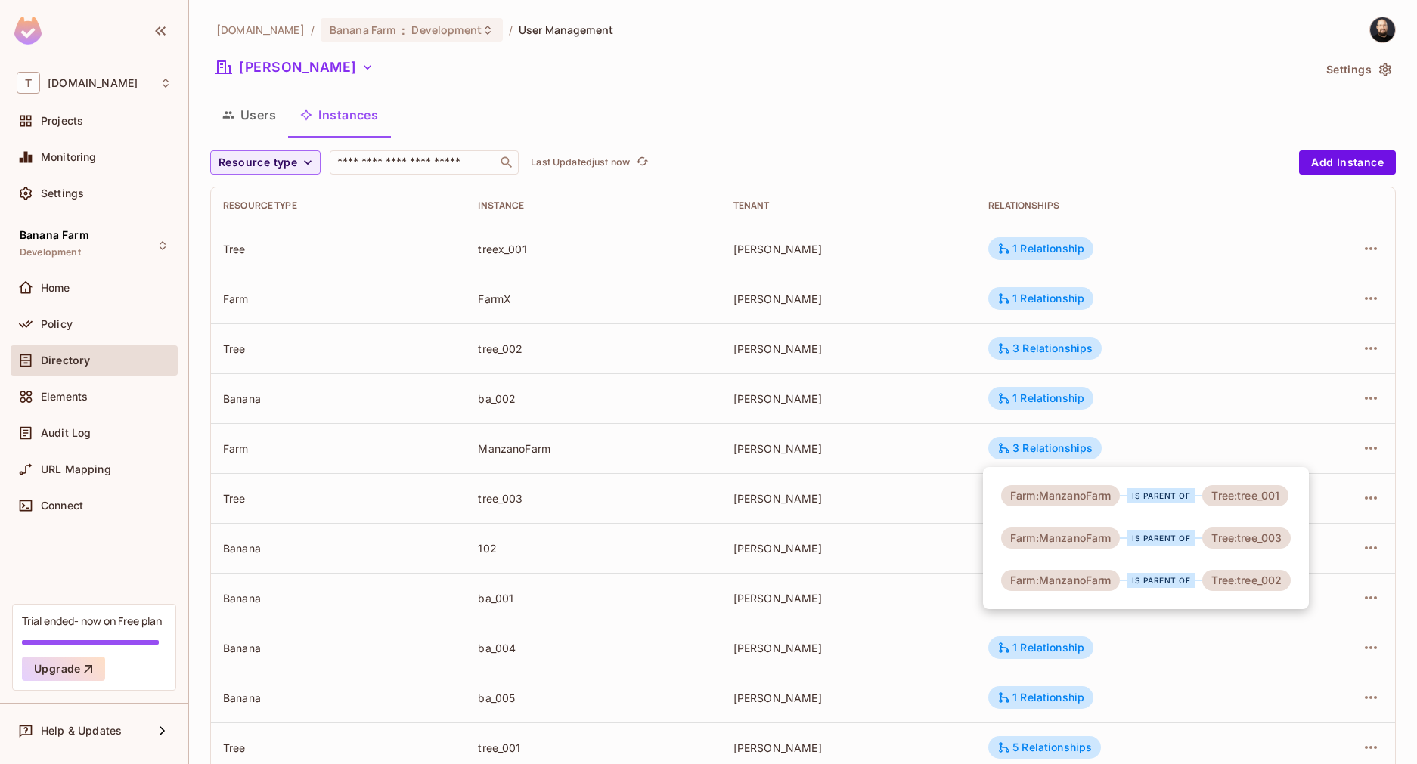
click at [857, 329] on div at bounding box center [708, 382] width 1417 height 764
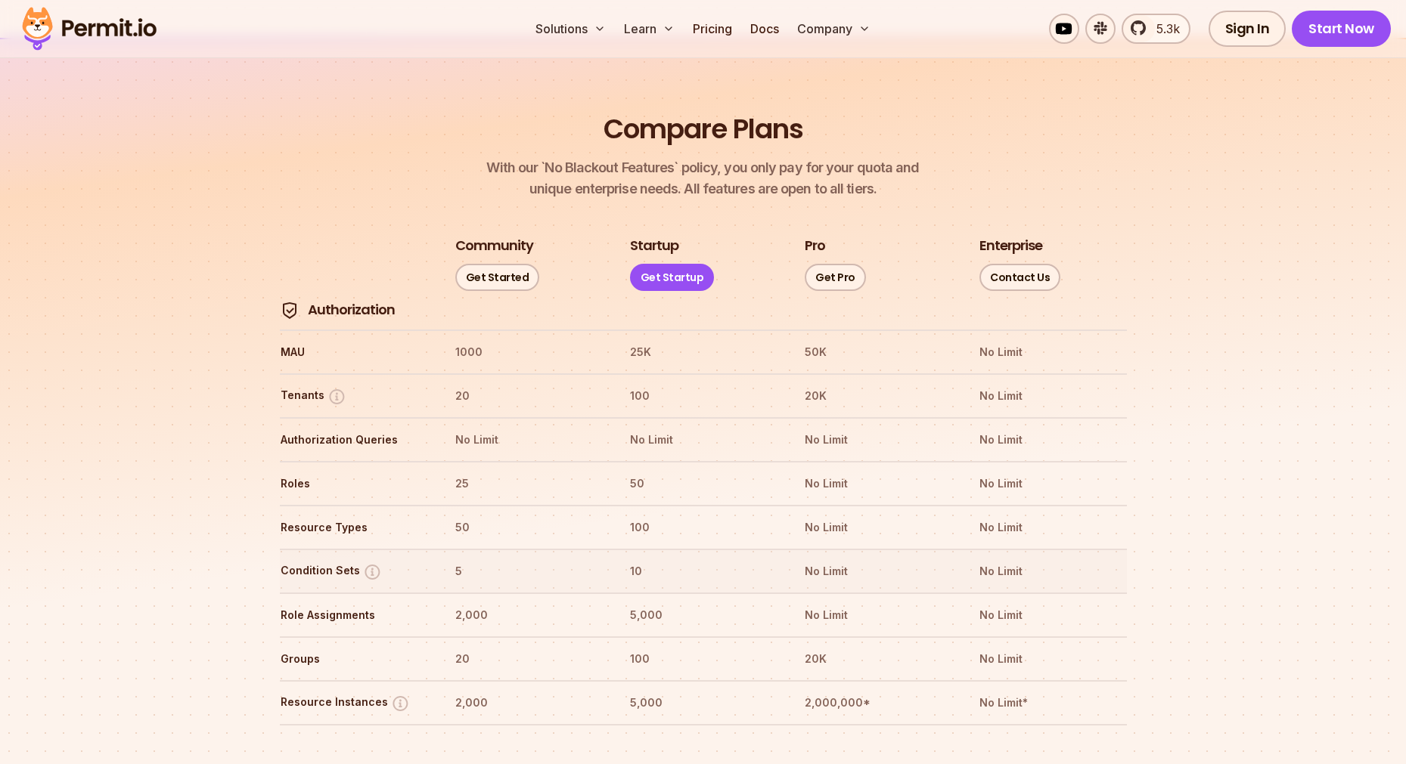
scroll to position [1699, 0]
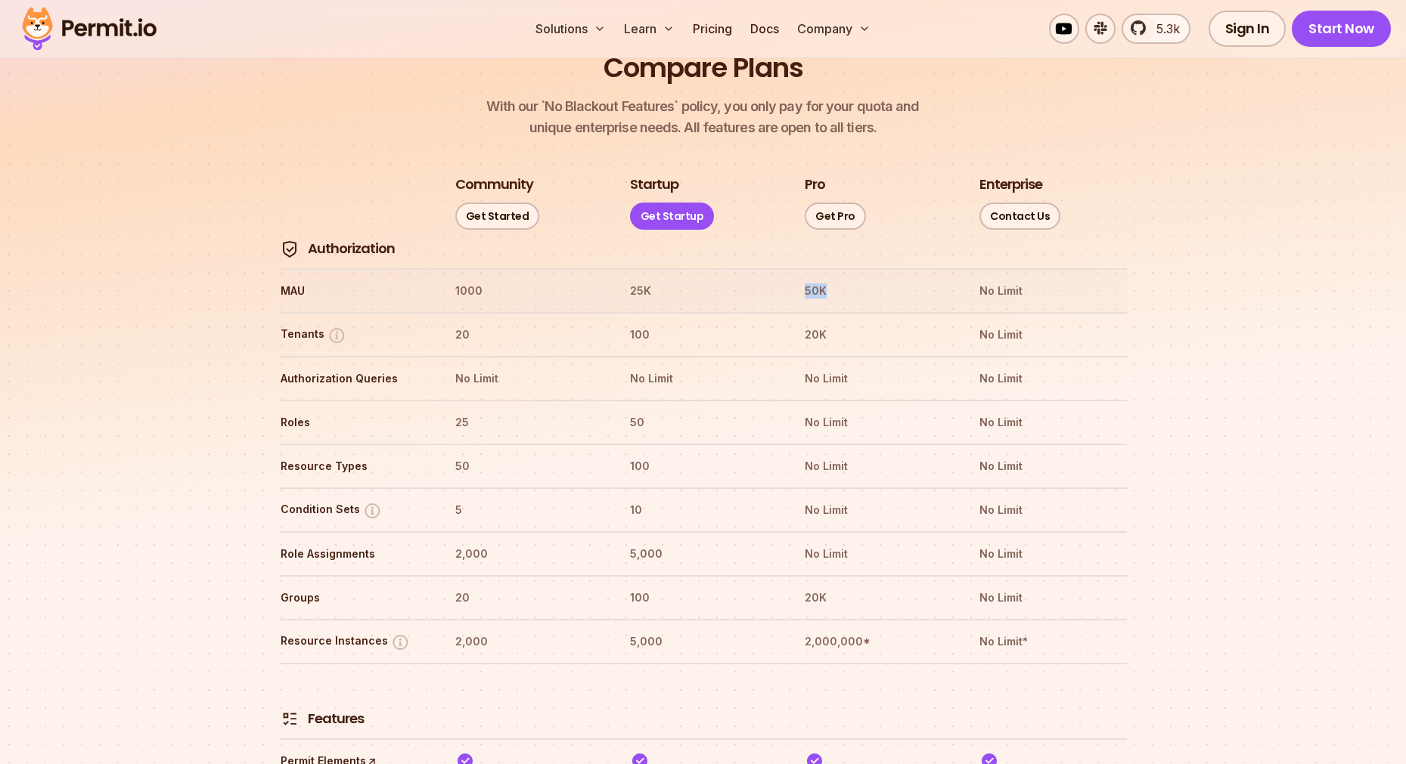
drag, startPoint x: 805, startPoint y: 240, endPoint x: 823, endPoint y: 245, distance: 18.7
click at [823, 279] on th "50K" at bounding box center [877, 291] width 147 height 24
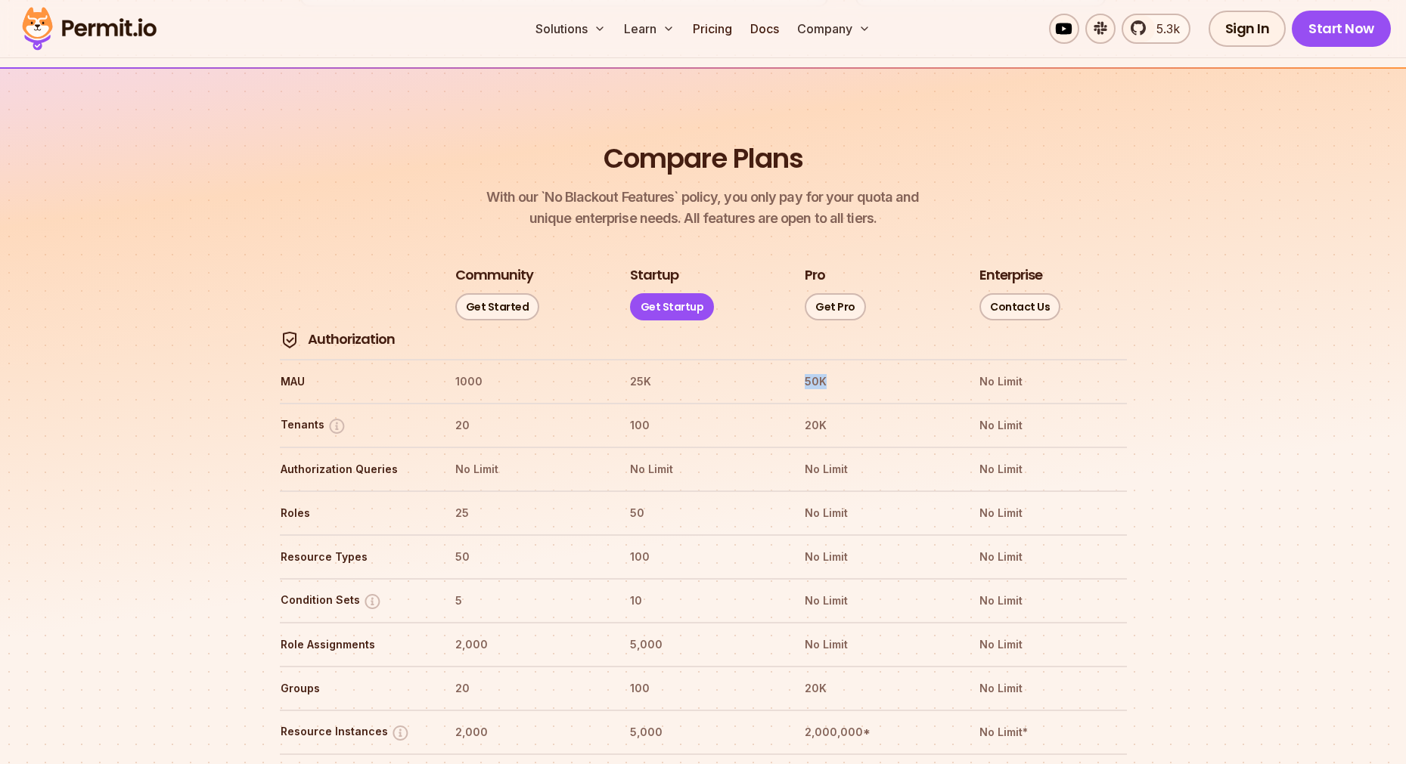
scroll to position [1758, 0]
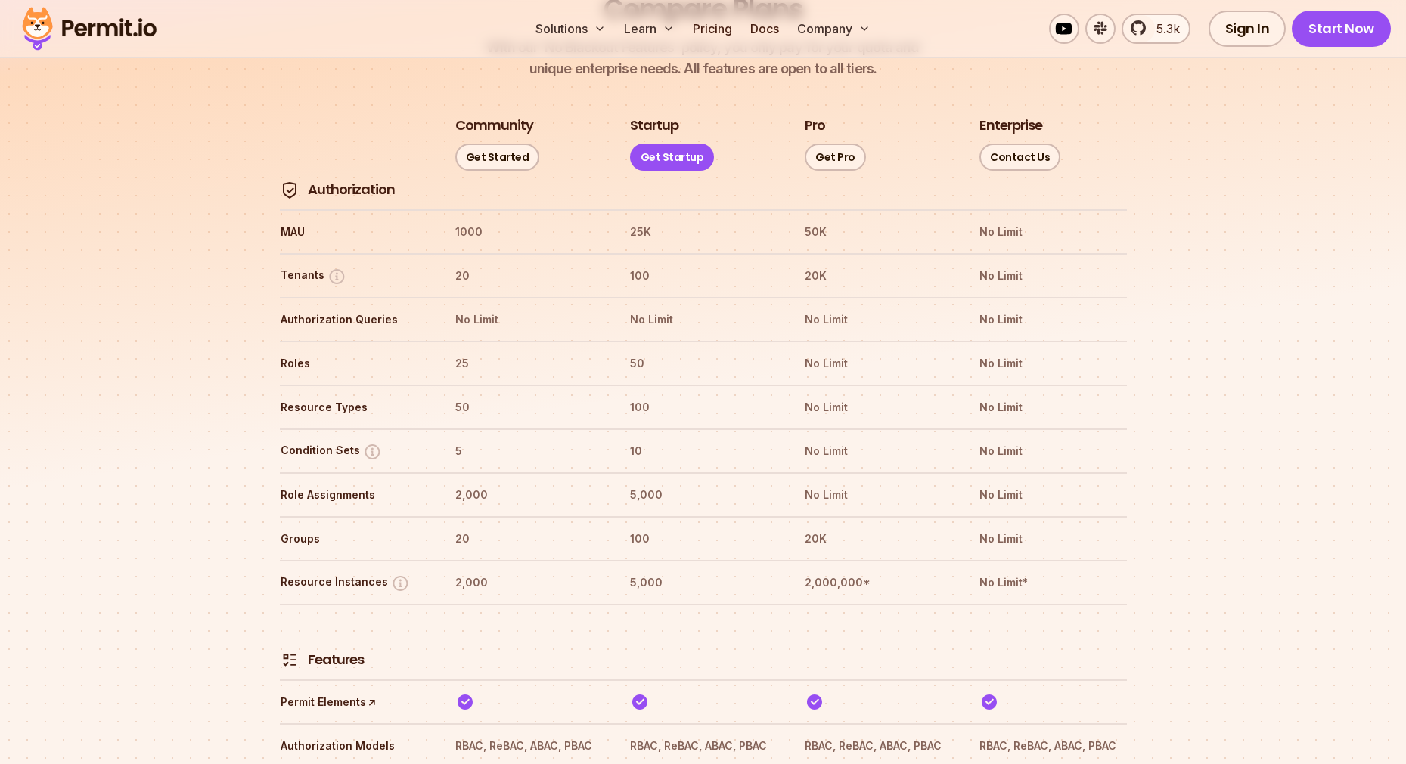
click at [773, 439] on th "10" at bounding box center [702, 451] width 147 height 24
drag, startPoint x: 450, startPoint y: 189, endPoint x: 466, endPoint y: 233, distance: 46.6
click at [466, 264] on th "20" at bounding box center [527, 276] width 147 height 24
click at [458, 220] on th "1000" at bounding box center [527, 232] width 147 height 24
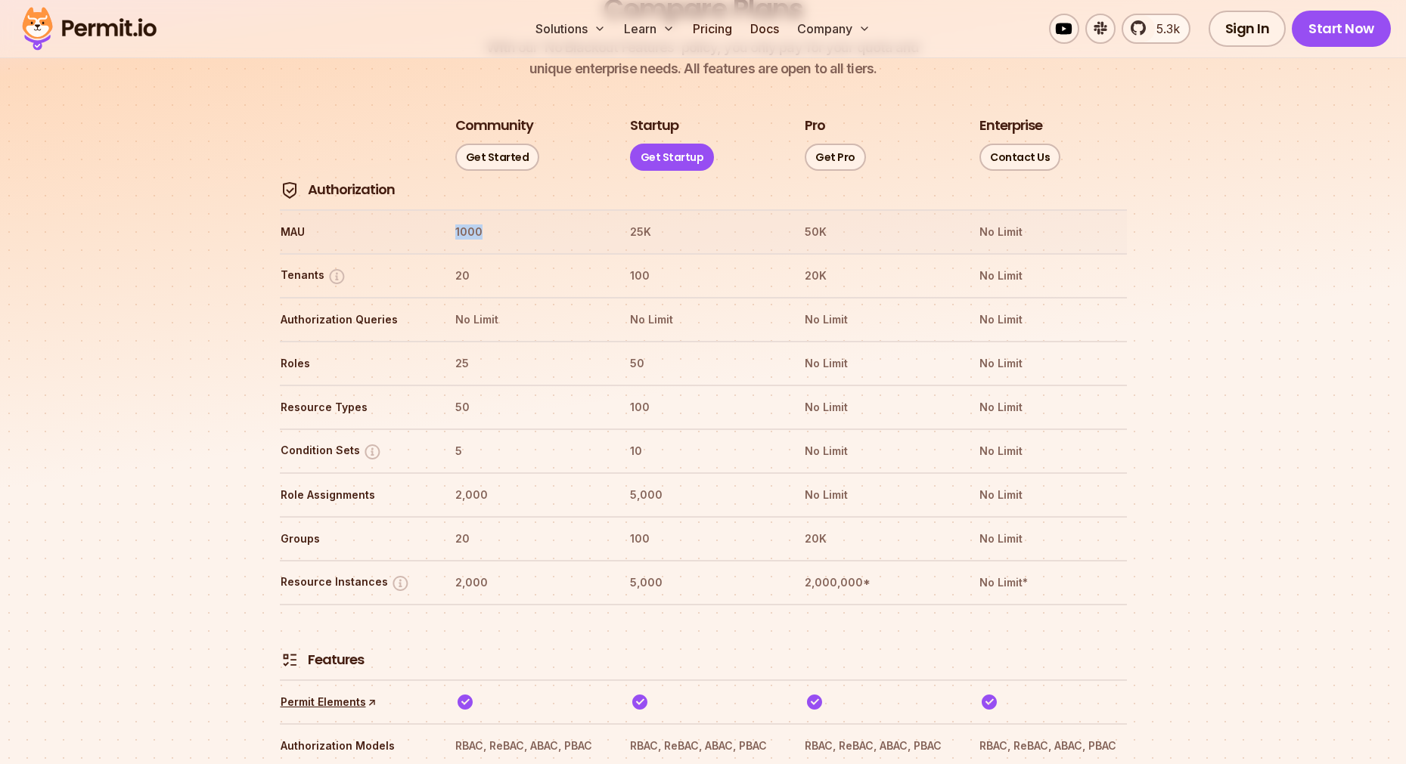
click at [458, 220] on th "1000" at bounding box center [527, 232] width 147 height 24
click at [465, 264] on th "20" at bounding box center [527, 276] width 147 height 24
click at [464, 264] on th "20" at bounding box center [527, 276] width 147 height 24
click at [460, 264] on th "20" at bounding box center [527, 276] width 147 height 24
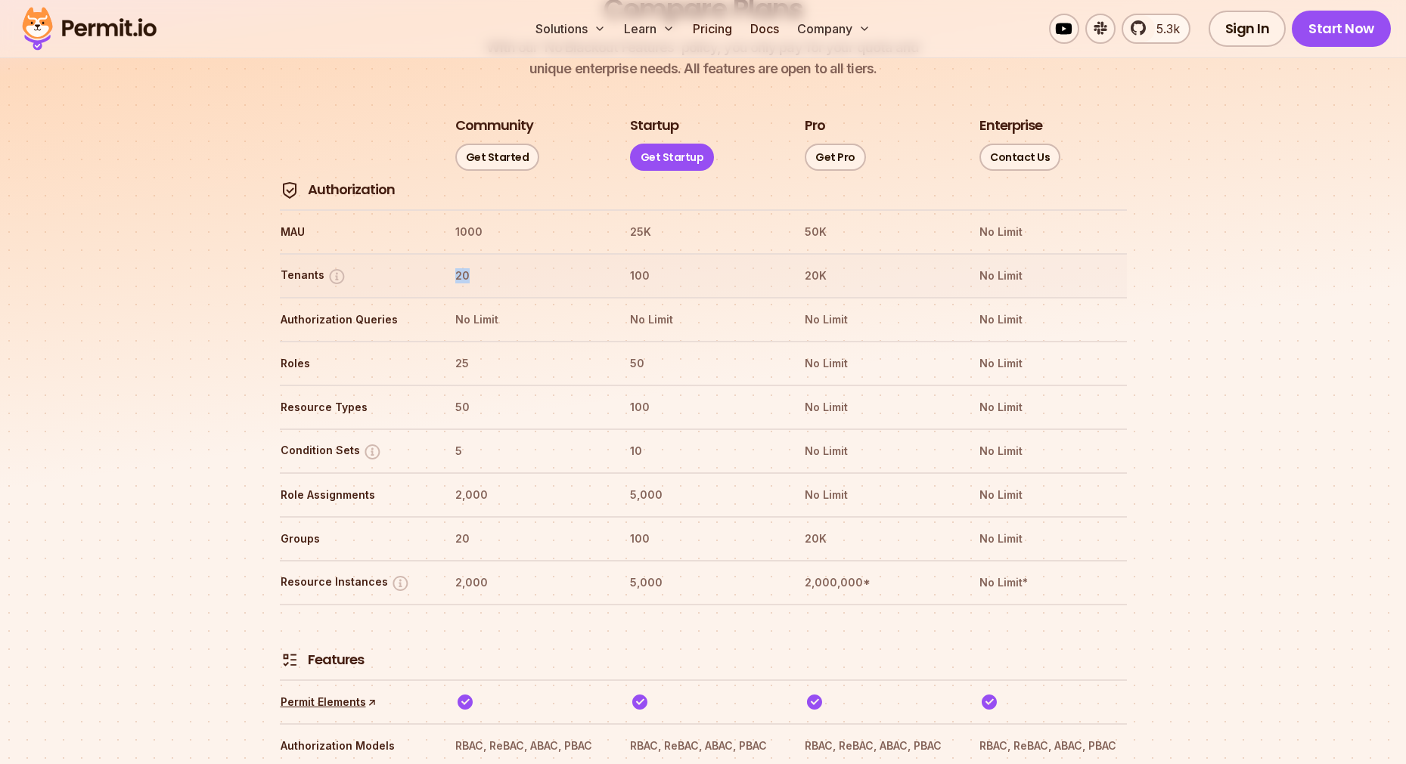
drag, startPoint x: 460, startPoint y: 228, endPoint x: 473, endPoint y: 232, distance: 13.4
click at [473, 264] on th "20" at bounding box center [527, 276] width 147 height 24
click at [485, 253] on tr "Tenants 20 100 20K No Limit" at bounding box center [703, 275] width 847 height 44
click at [465, 264] on th "20" at bounding box center [527, 276] width 147 height 24
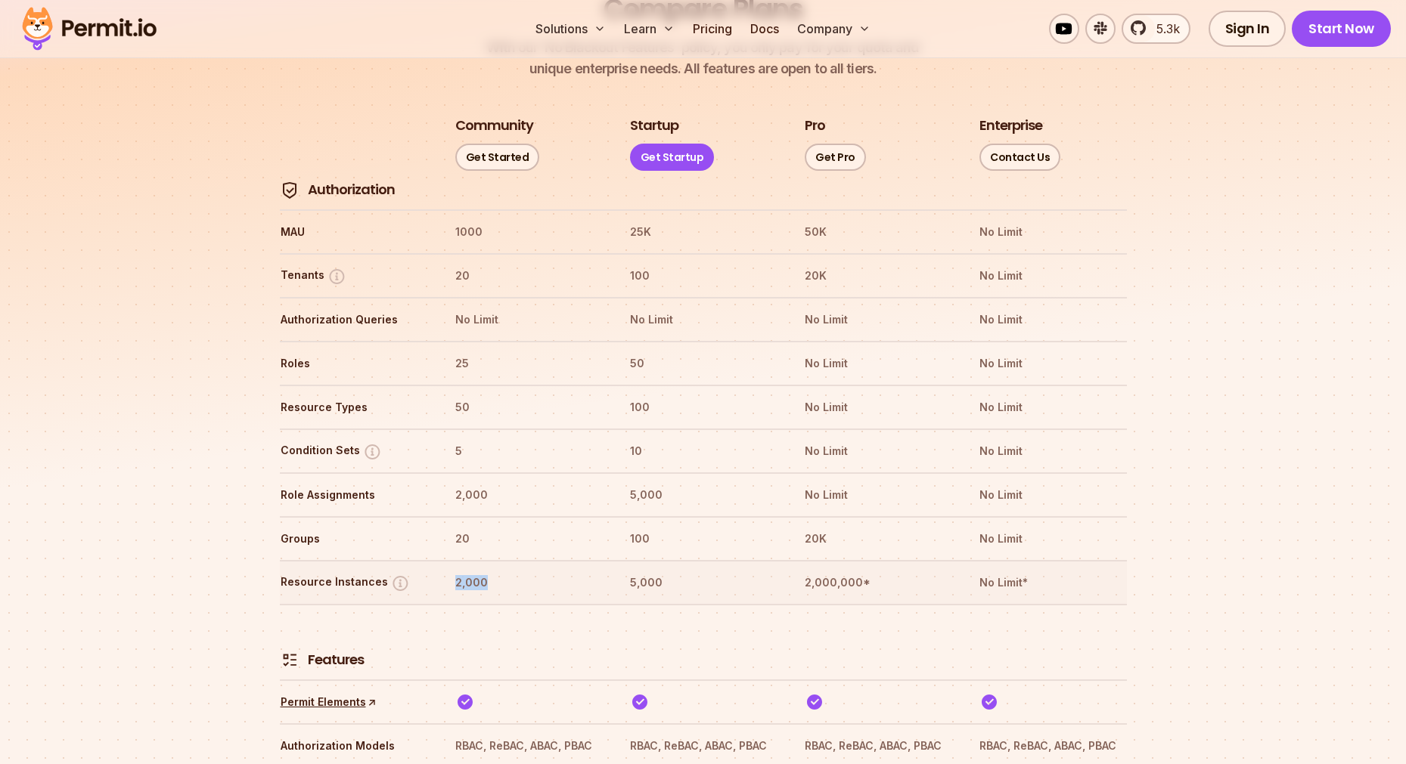
drag, startPoint x: 495, startPoint y: 541, endPoint x: 449, endPoint y: 539, distance: 45.4
click at [449, 560] on tr "Resource Instances 2,000 5,000 2,000,000* No Limit*" at bounding box center [703, 582] width 847 height 44
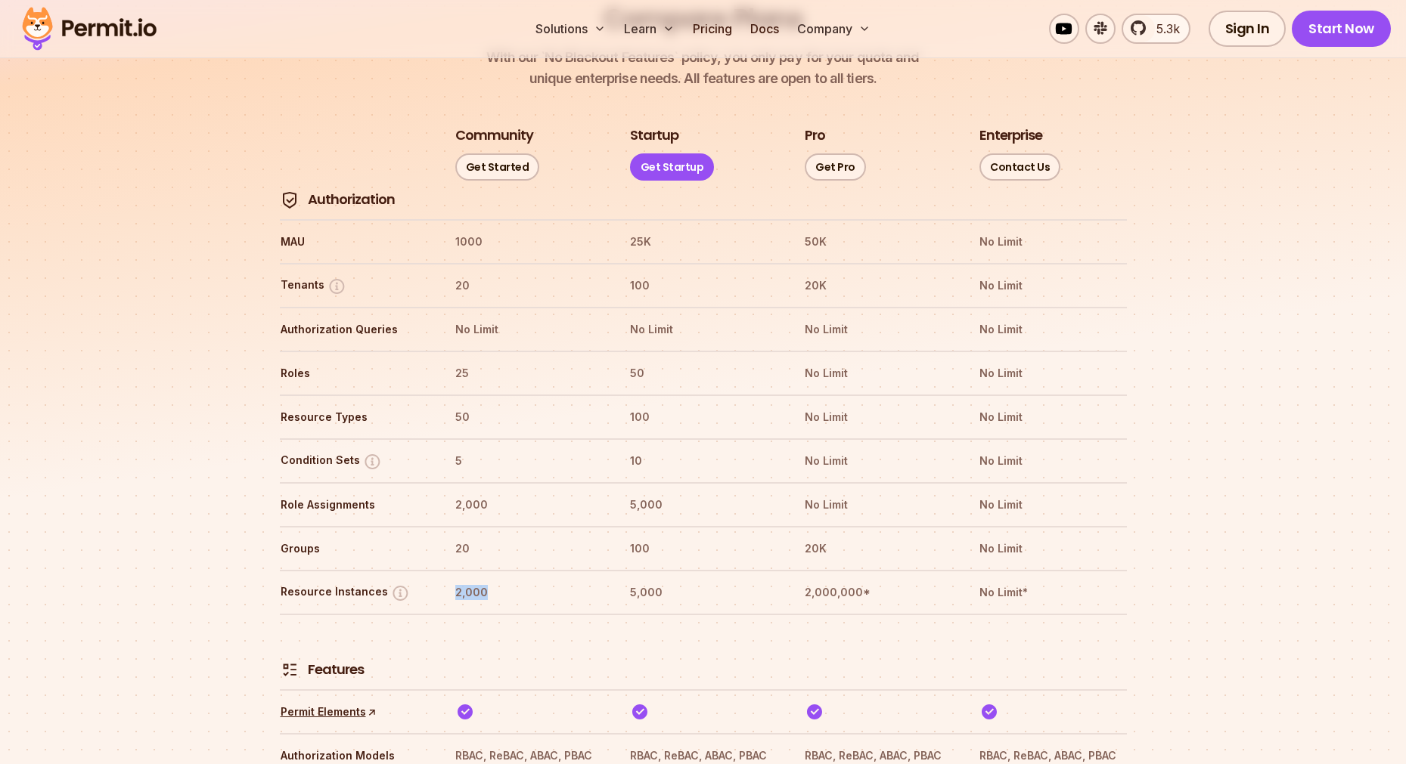
scroll to position [1740, 0]
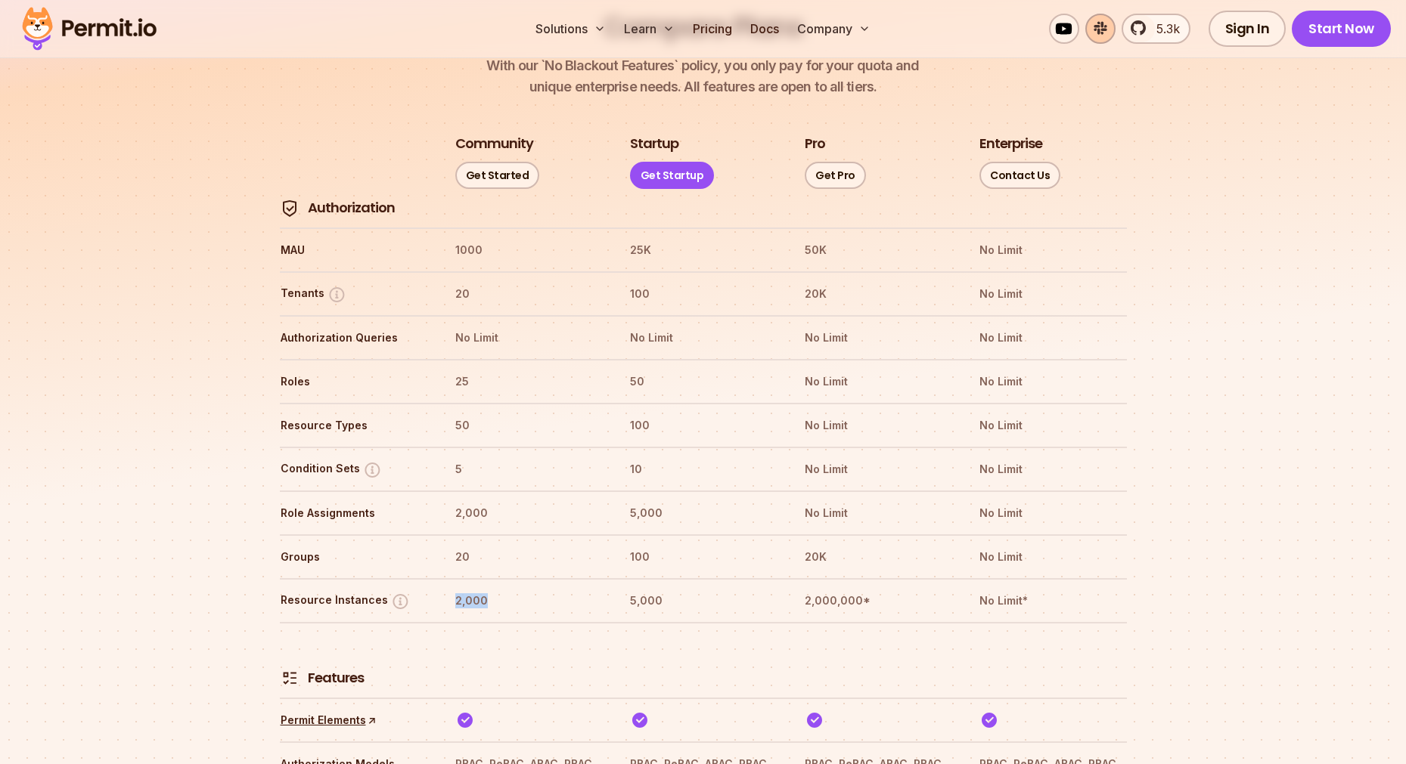
click at [1106, 36] on link at bounding box center [1100, 29] width 30 height 30
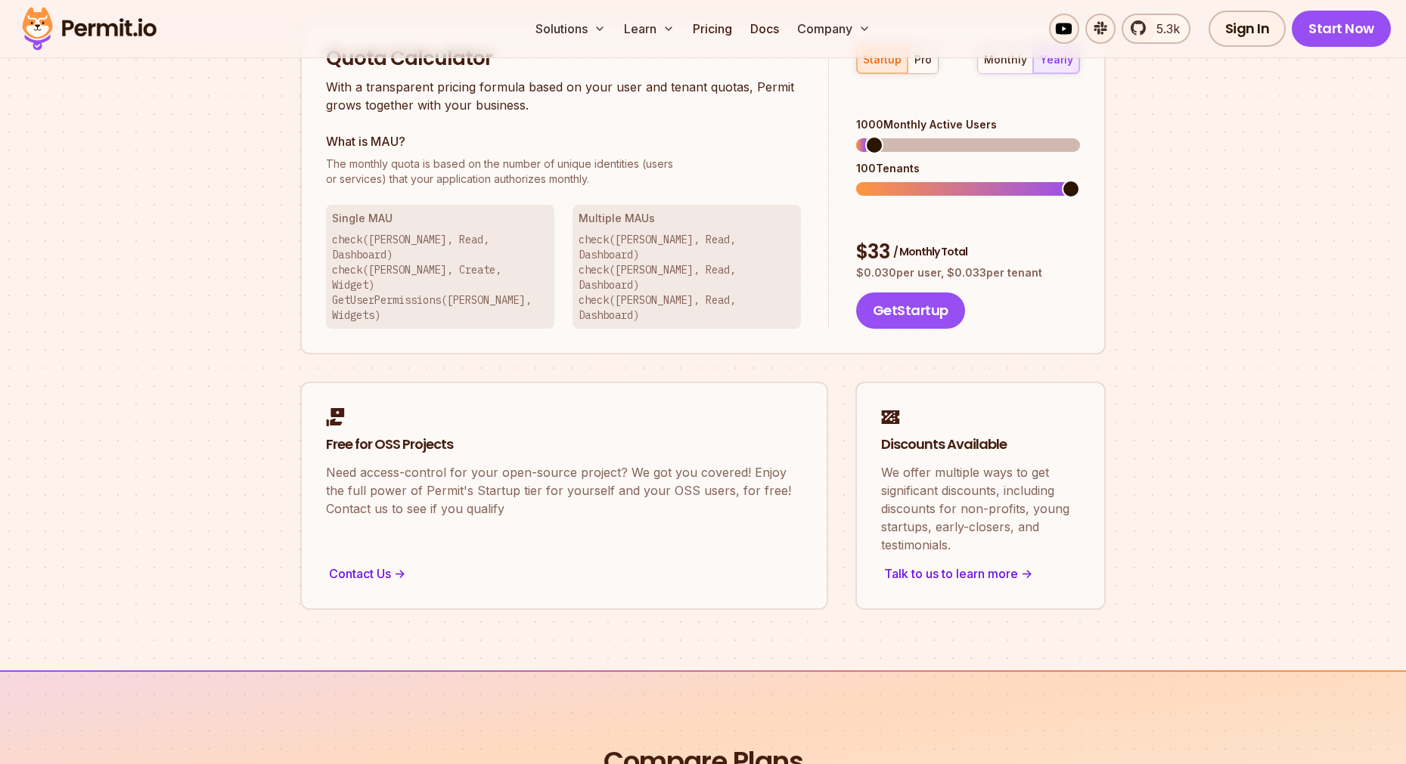
scroll to position [963, 0]
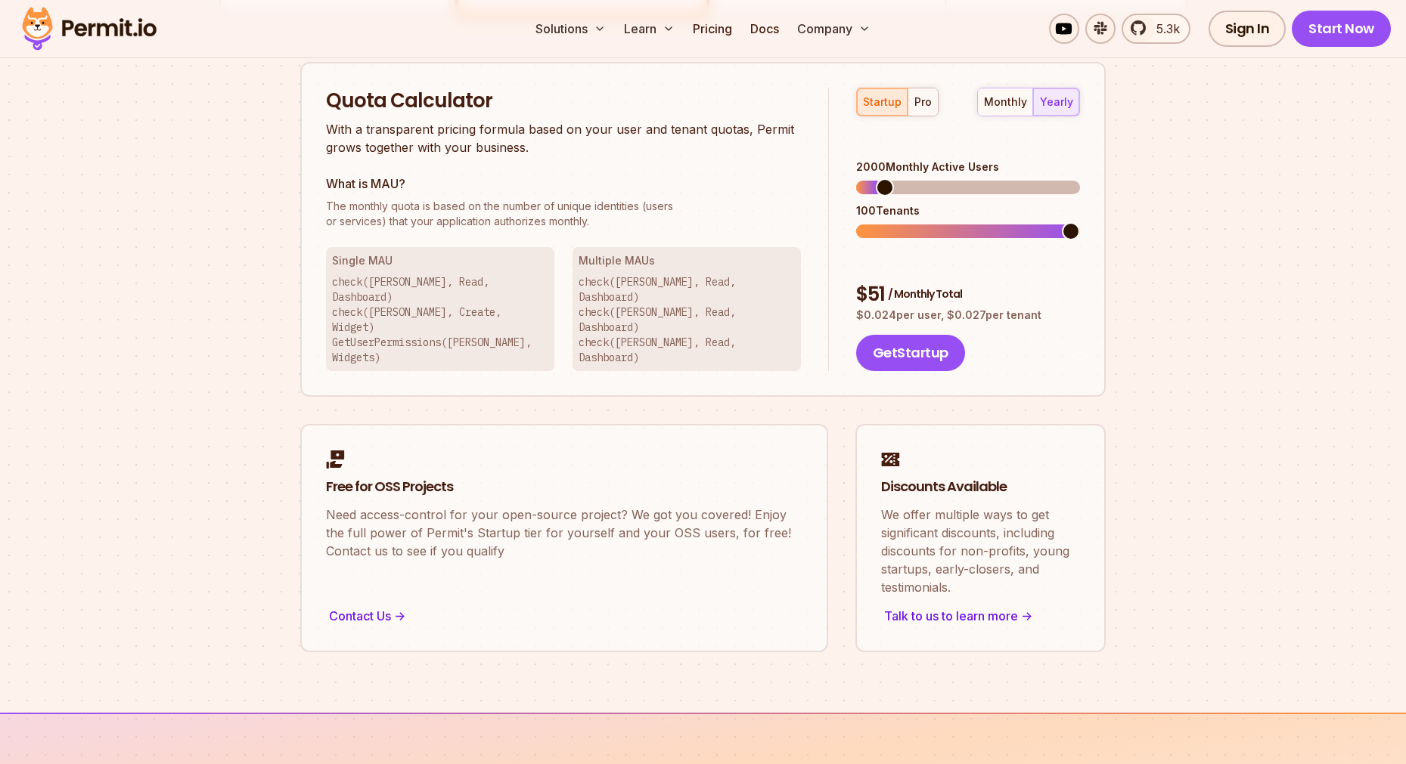
click at [876, 178] on span at bounding box center [885, 187] width 18 height 18
click at [926, 102] on div "pro" at bounding box center [922, 102] width 17 height 15
click at [871, 178] on span at bounding box center [873, 187] width 18 height 18
click at [856, 222] on span at bounding box center [865, 231] width 18 height 18
